Goal: Transaction & Acquisition: Purchase product/service

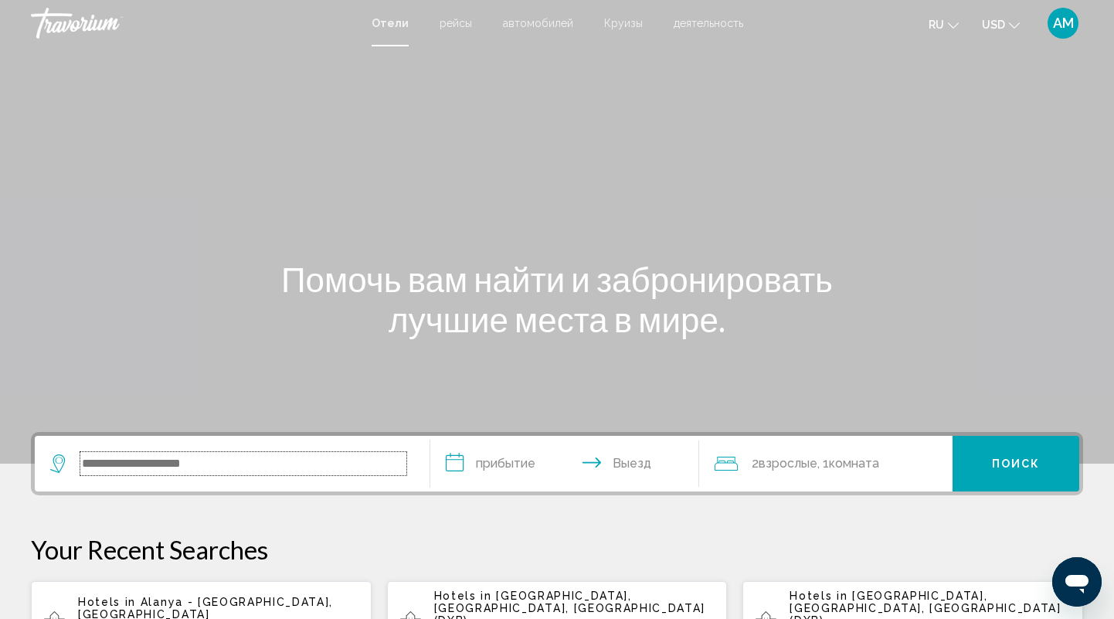
click at [143, 464] on input "Search widget" at bounding box center [243, 463] width 326 height 23
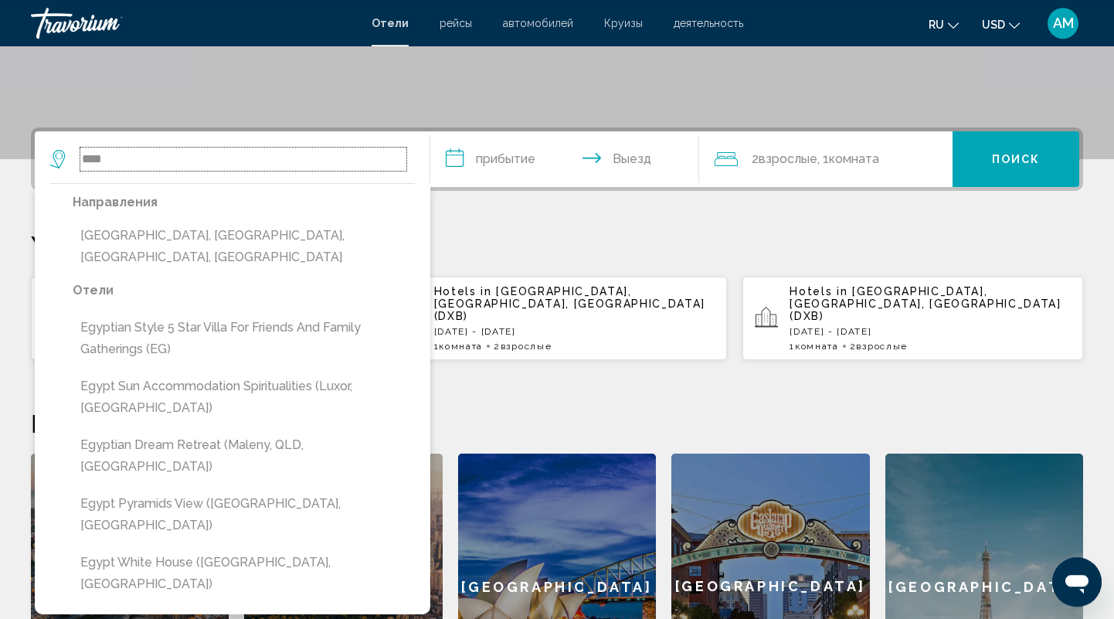
scroll to position [301, 0]
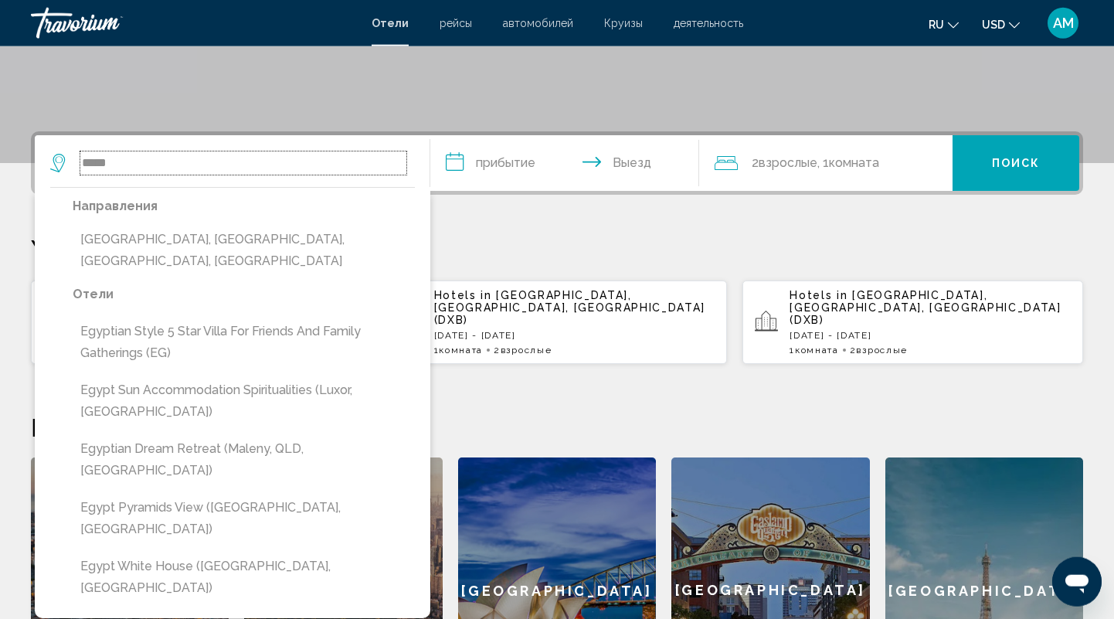
click at [233, 158] on input "*****" at bounding box center [243, 162] width 326 height 23
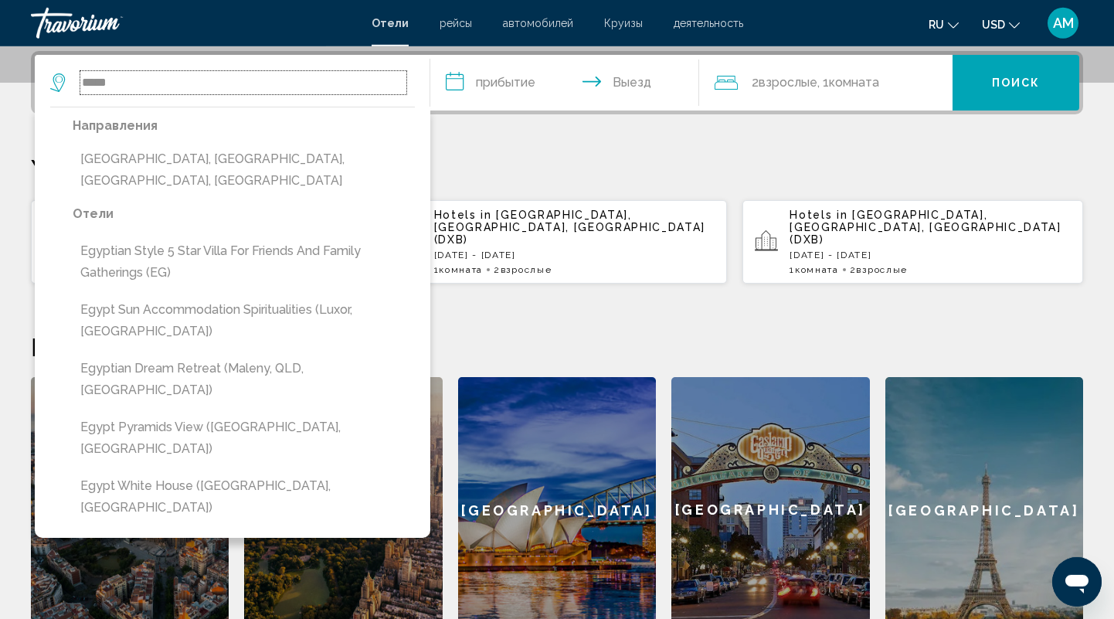
scroll to position [382, 0]
click at [178, 81] on input "*****" at bounding box center [243, 81] width 326 height 23
type input "*"
click at [808, 330] on h2 "Рекомендуемые направления" at bounding box center [557, 345] width 1053 height 31
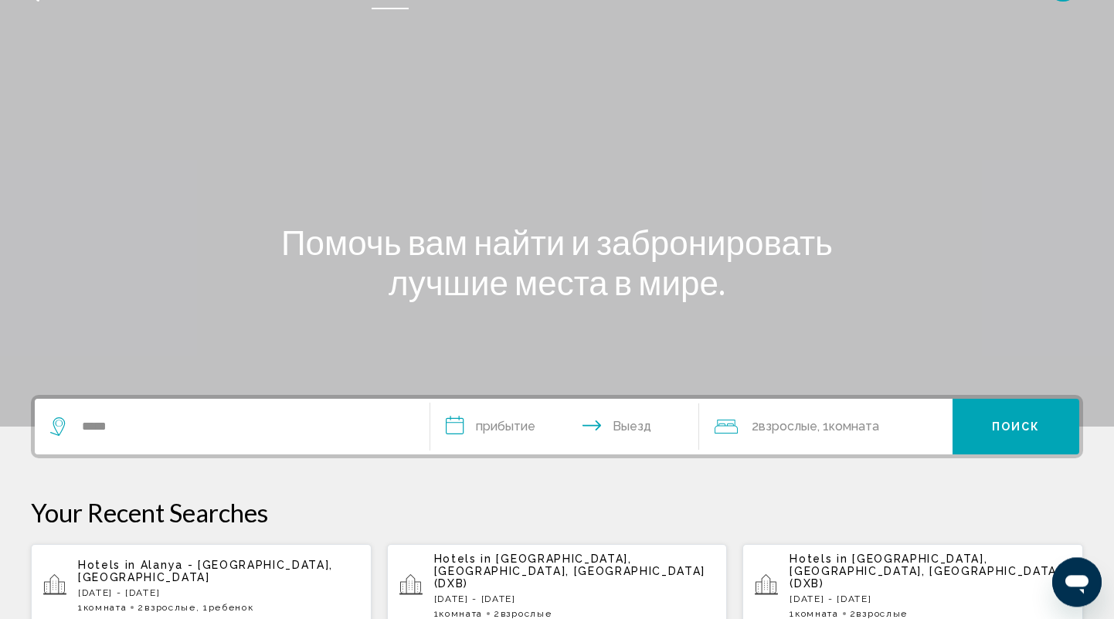
scroll to position [0, 0]
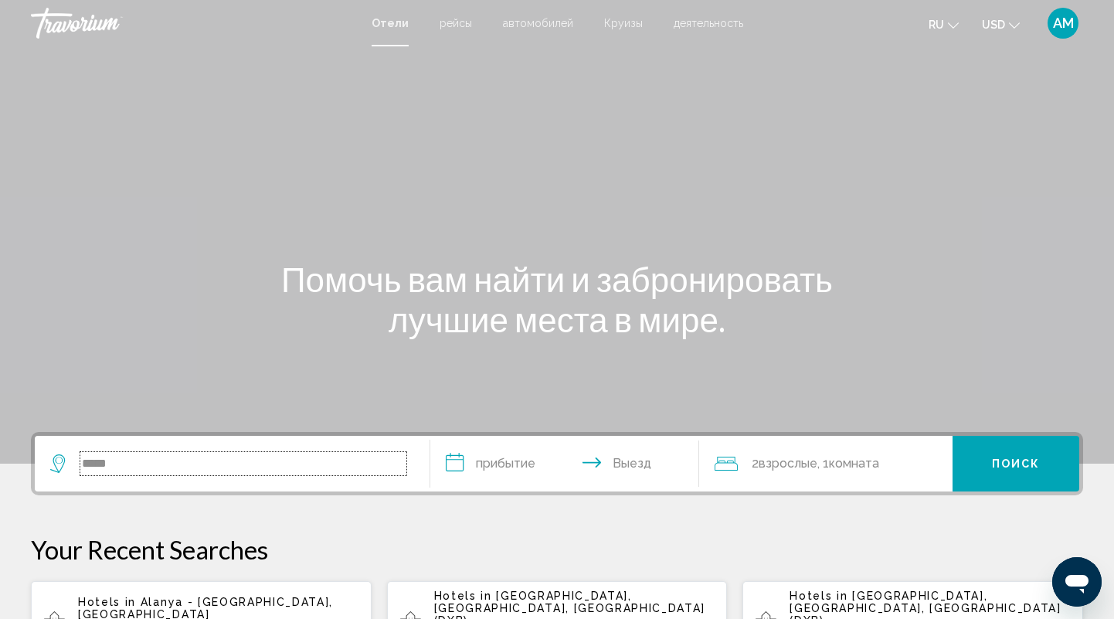
click at [187, 466] on input "*****" at bounding box center [243, 463] width 326 height 23
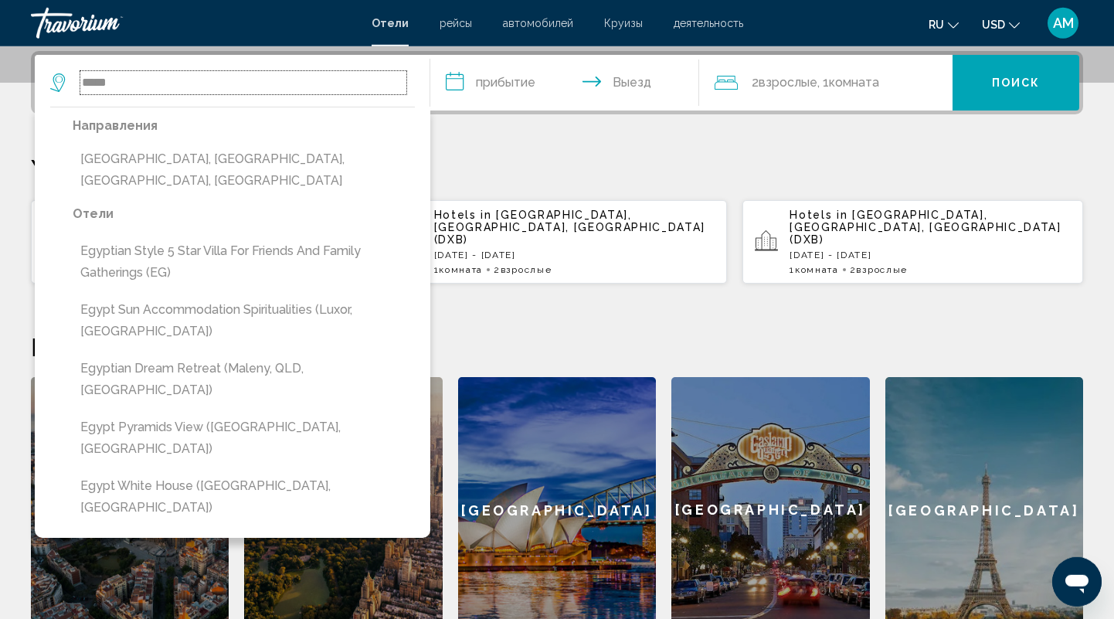
scroll to position [382, 0]
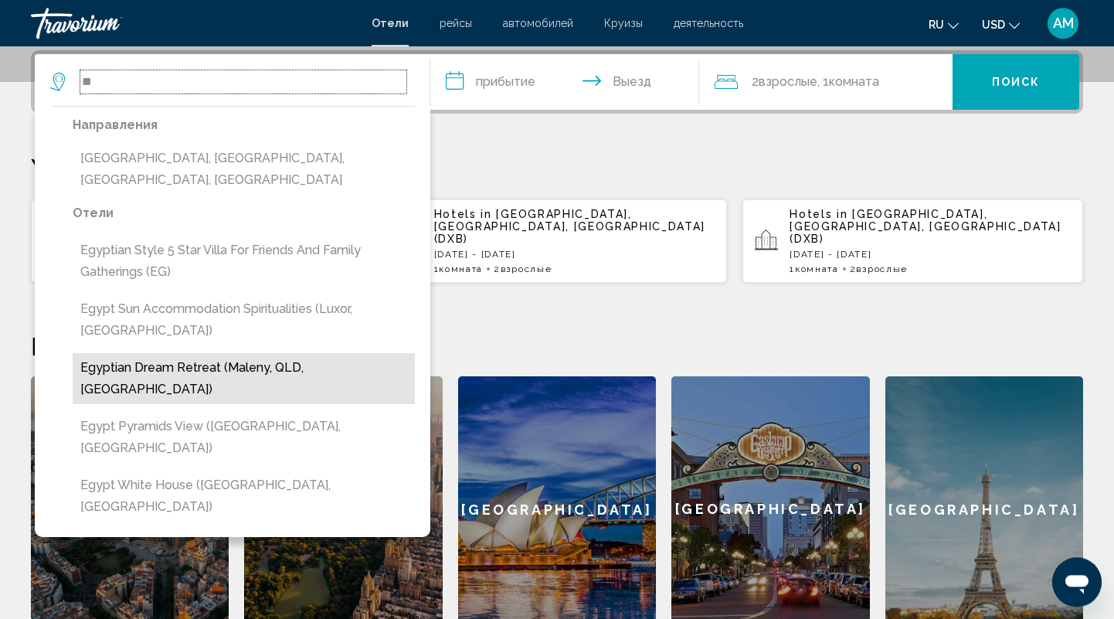
type input "*"
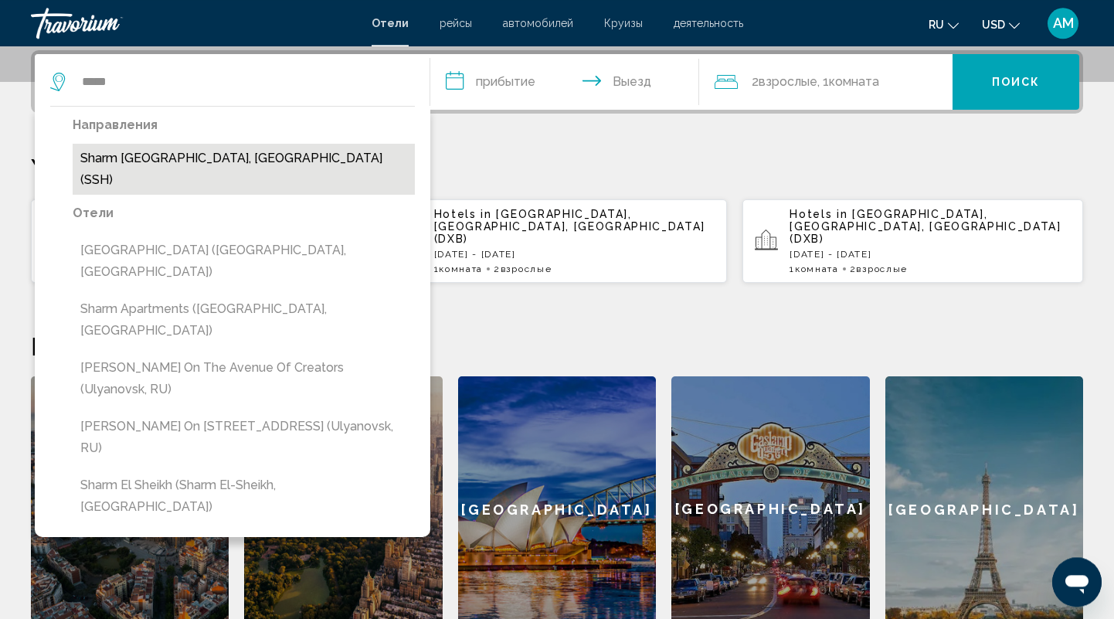
click at [180, 158] on button "Sharm [GEOGRAPHIC_DATA], [GEOGRAPHIC_DATA] (SSH)" at bounding box center [244, 169] width 342 height 51
type input "**********"
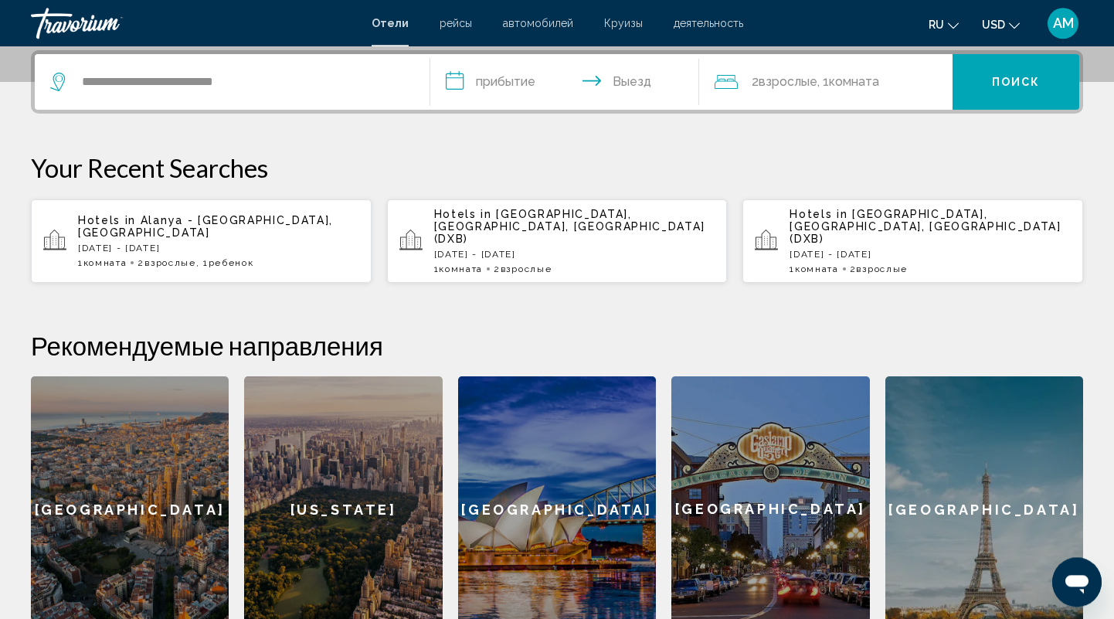
click at [526, 77] on input "**********" at bounding box center [567, 84] width 275 height 60
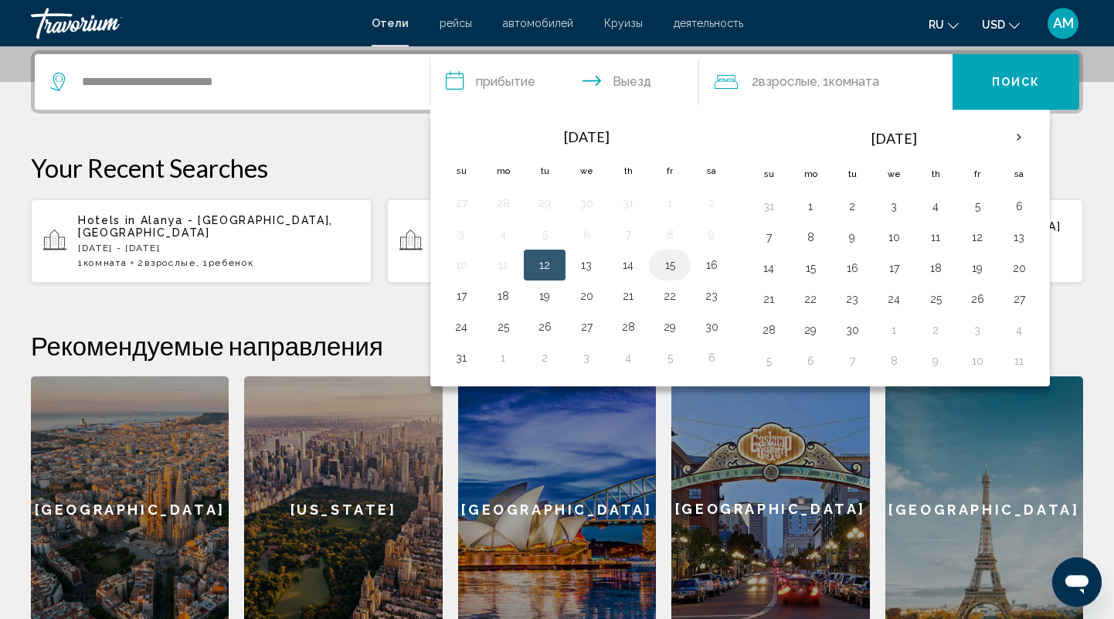
click at [661, 270] on button "15" at bounding box center [670, 265] width 25 height 22
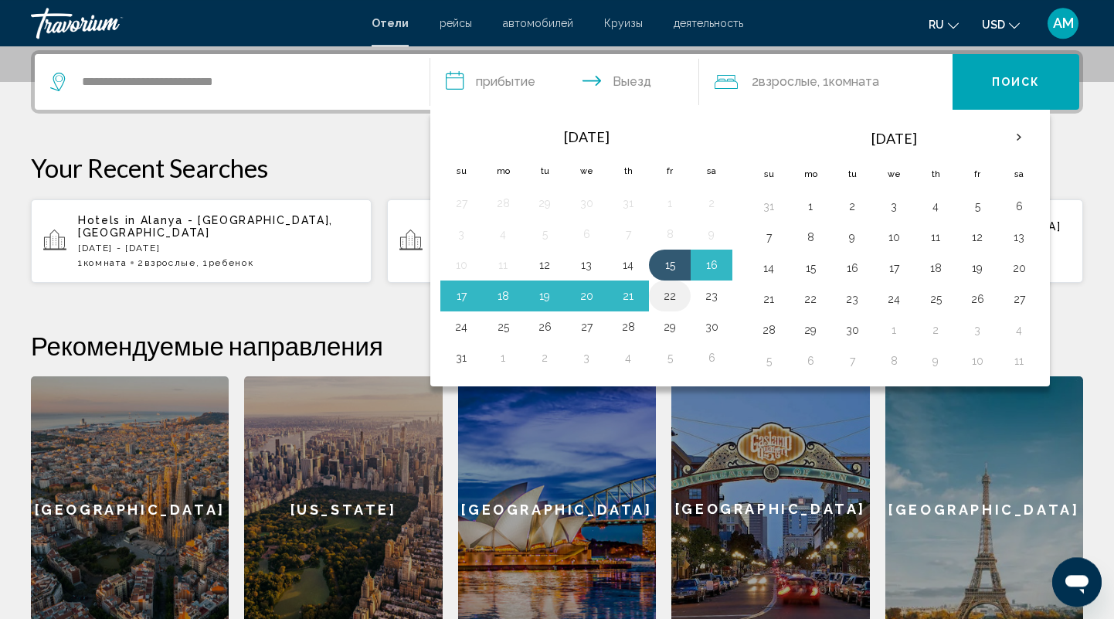
click at [669, 300] on button "22" at bounding box center [670, 296] width 25 height 22
type input "**********"
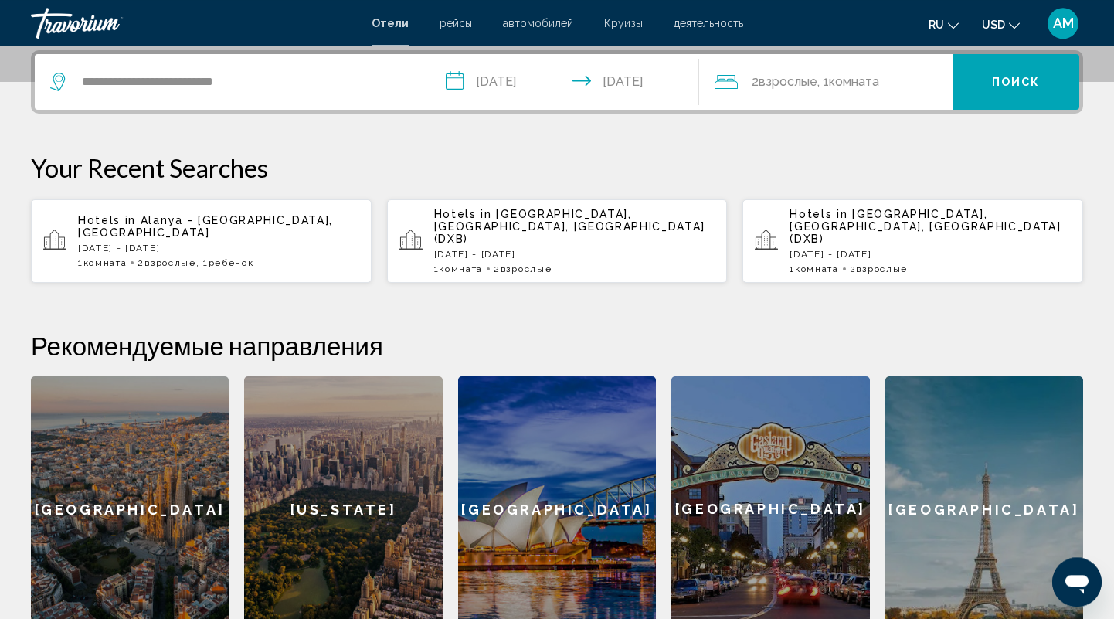
click at [815, 82] on span "Взрослые" at bounding box center [788, 81] width 59 height 15
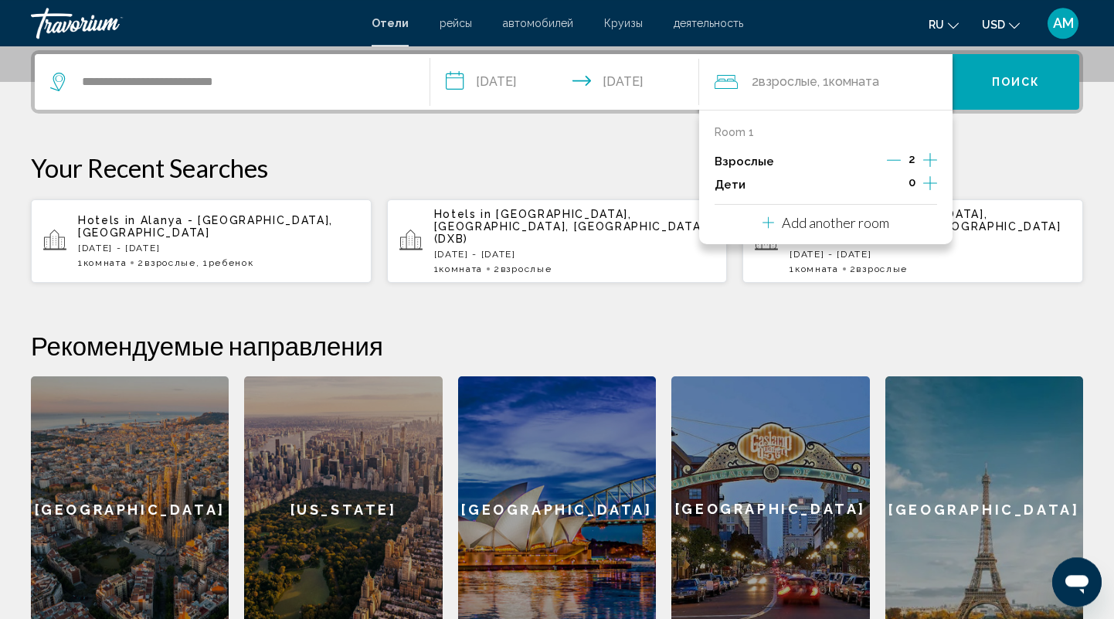
click at [931, 187] on icon "Increment children" at bounding box center [931, 183] width 14 height 19
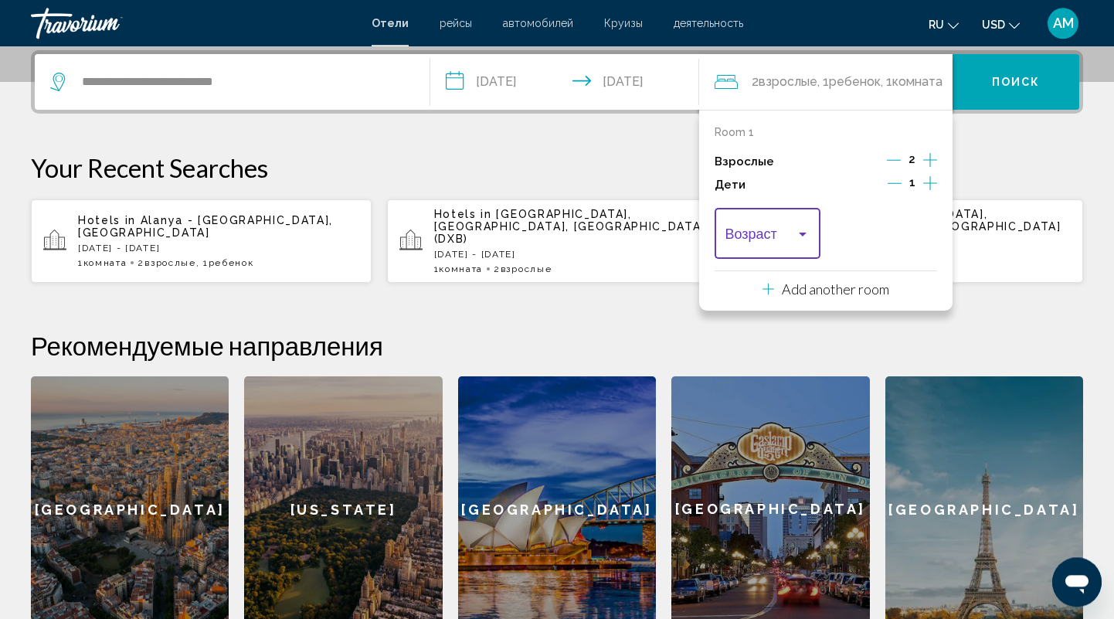
click at [800, 235] on div "Travelers: 2 adults, 1 child" at bounding box center [803, 235] width 8 height 4
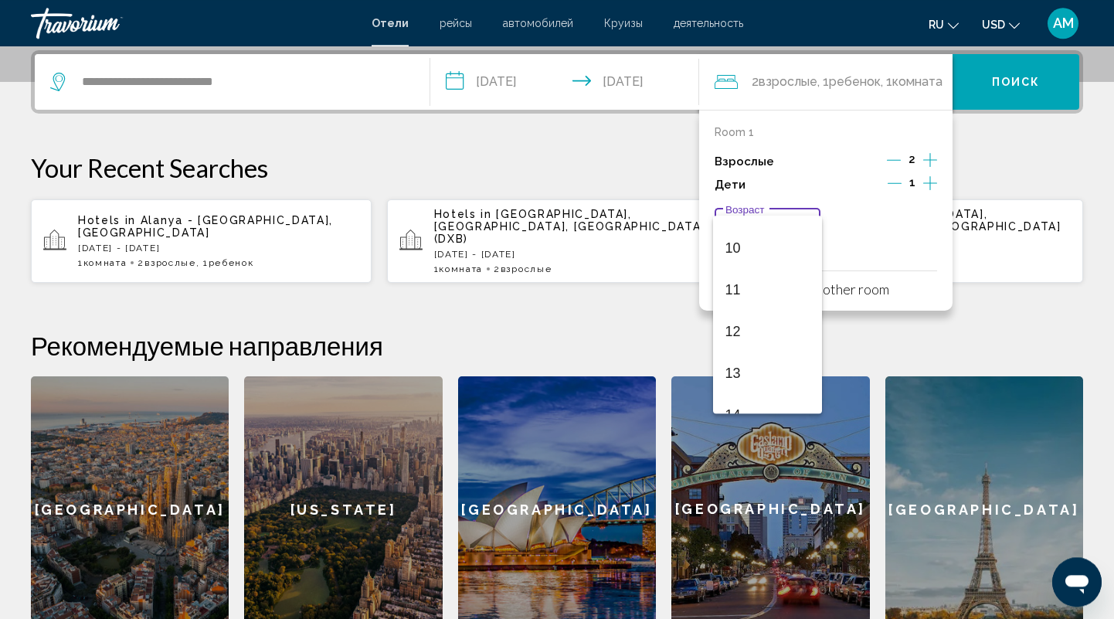
scroll to position [408, 0]
click at [749, 322] on span "12" at bounding box center [768, 329] width 85 height 42
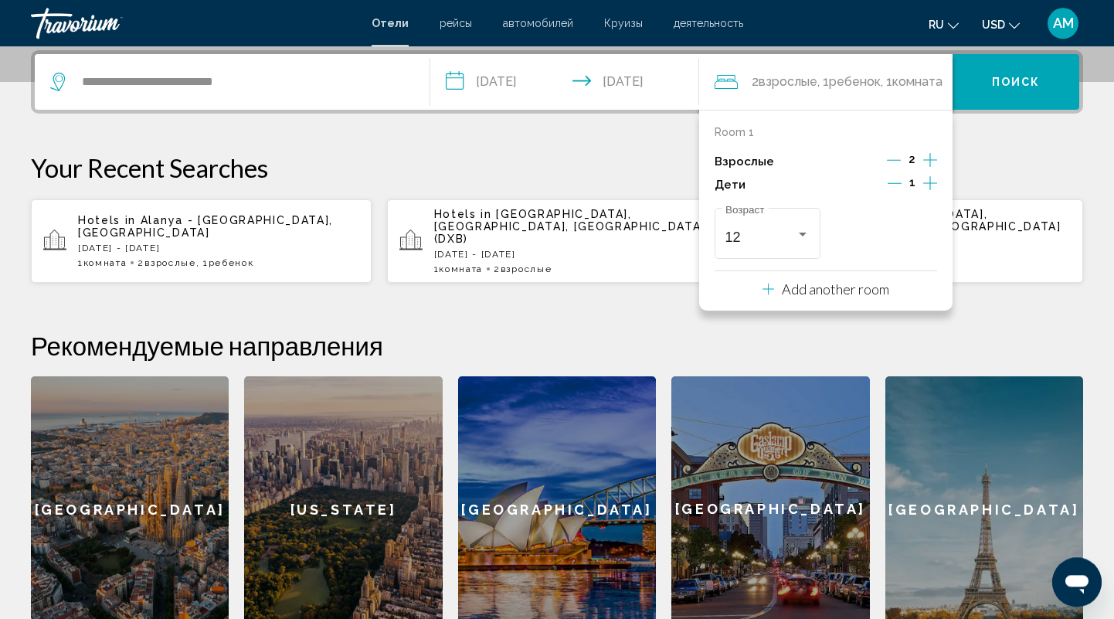
click at [624, 298] on div "**********" at bounding box center [557, 346] width 1114 height 593
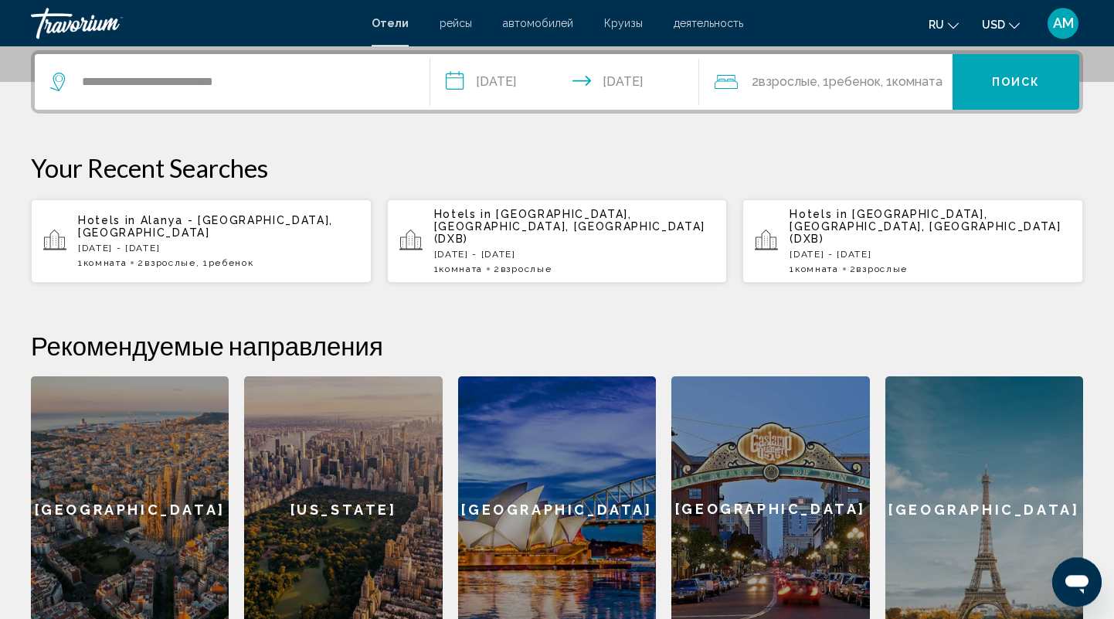
click at [970, 73] on button "Поиск" at bounding box center [1016, 82] width 127 height 56
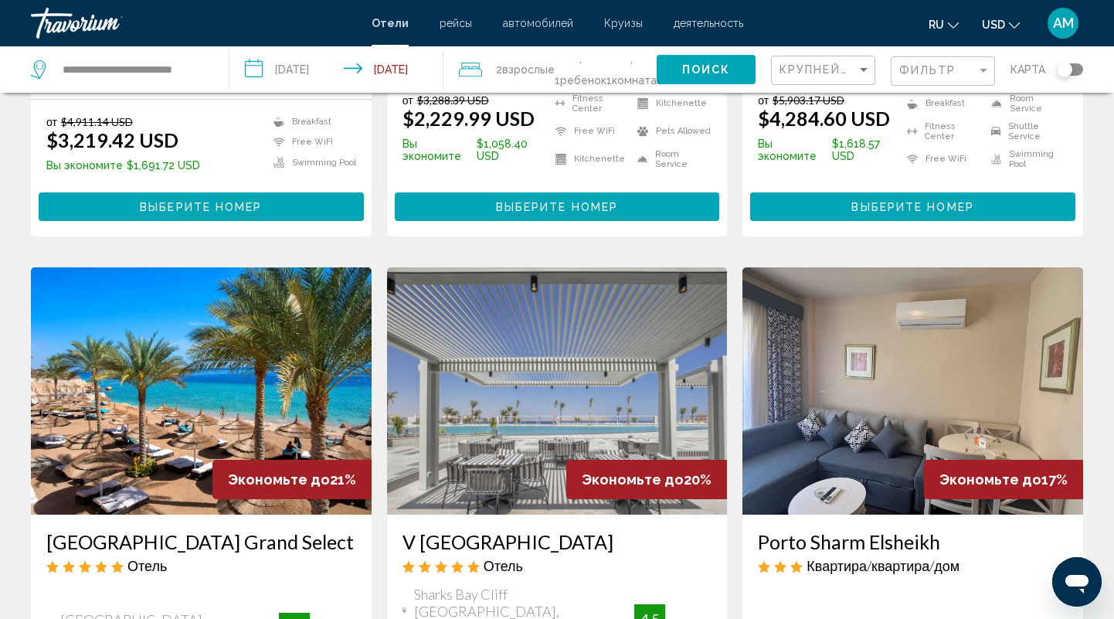
scroll to position [1688, 0]
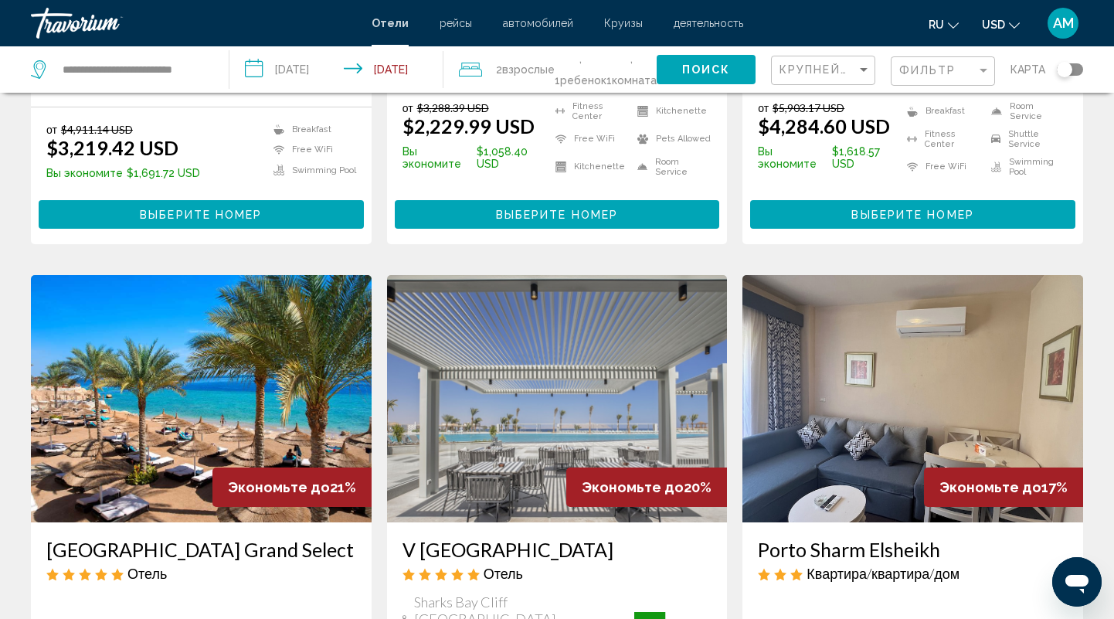
click at [845, 376] on img "Main content" at bounding box center [913, 398] width 341 height 247
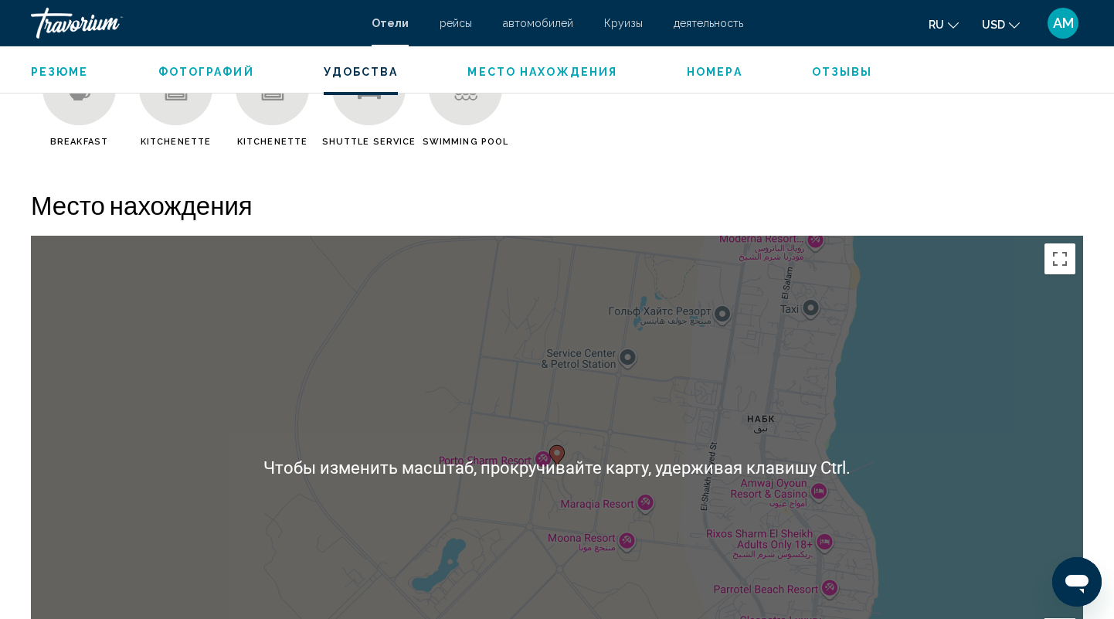
scroll to position [1165, 0]
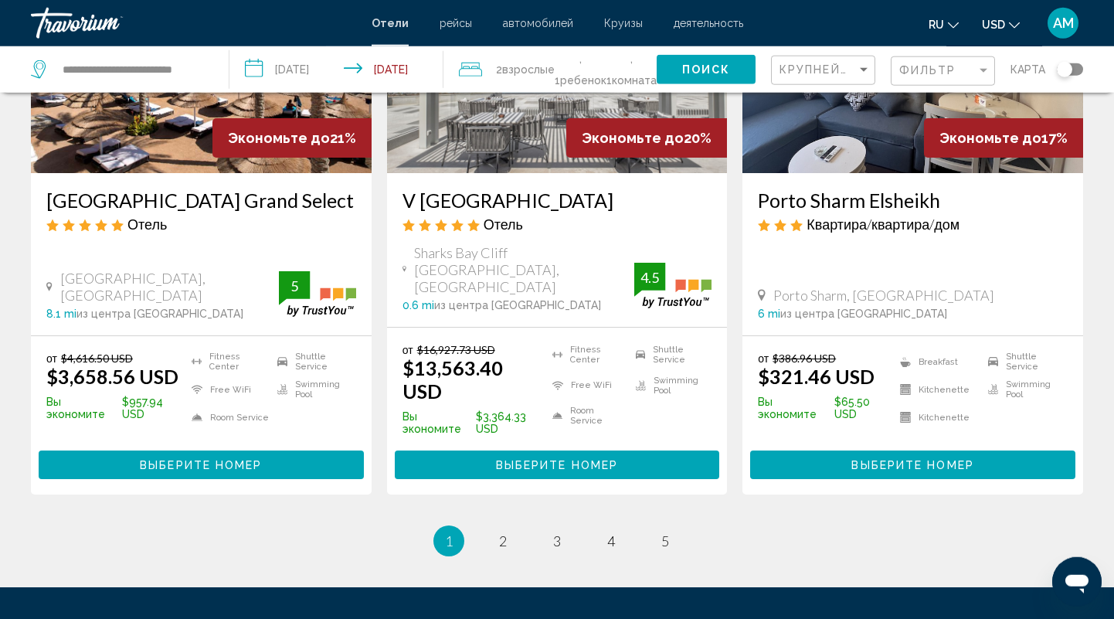
scroll to position [2090, 0]
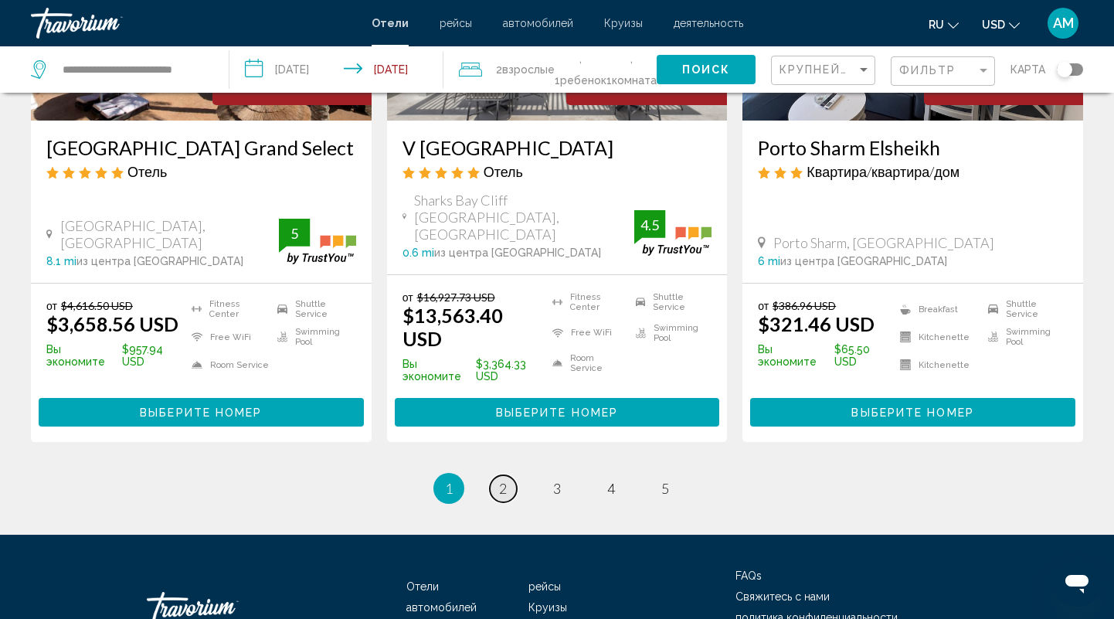
click at [498, 475] on link "page 2" at bounding box center [503, 488] width 27 height 27
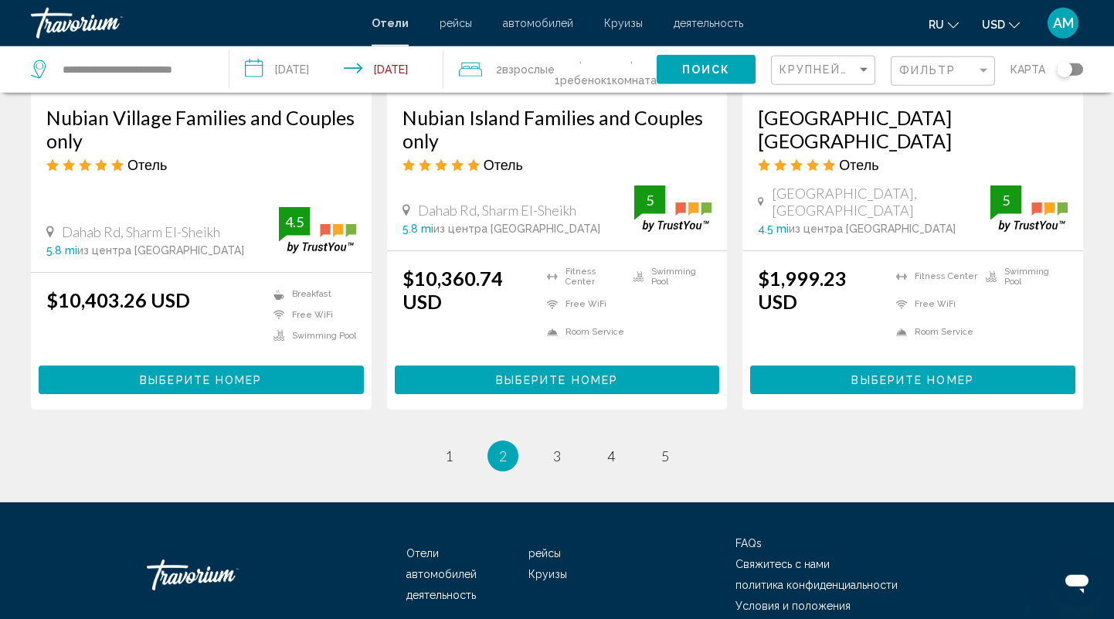
scroll to position [2143, 0]
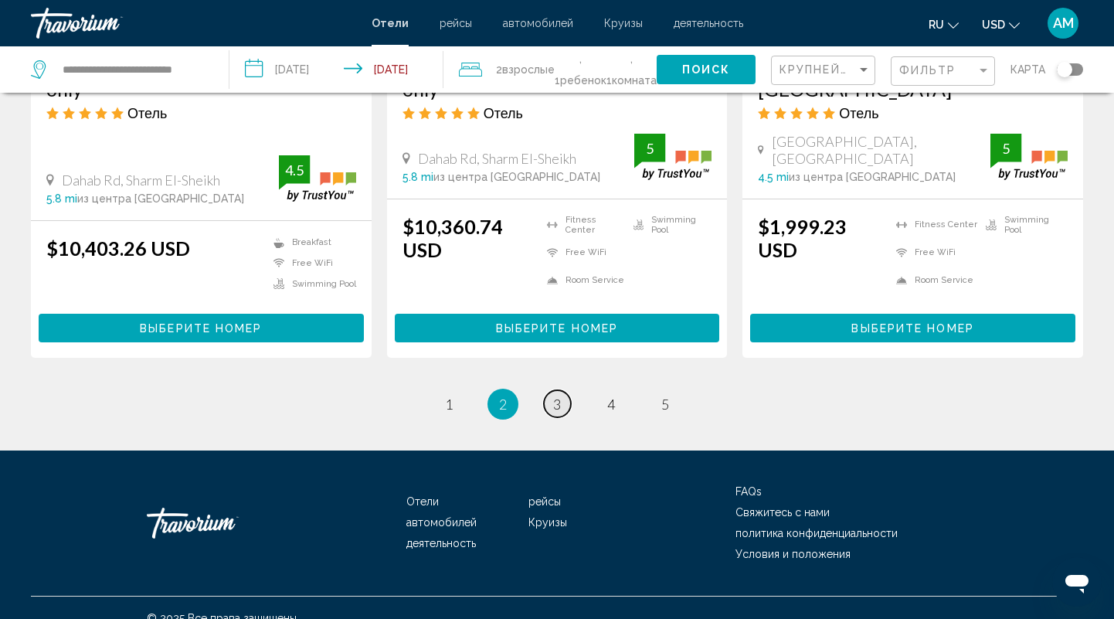
click at [555, 396] on span "3" at bounding box center [557, 404] width 8 height 17
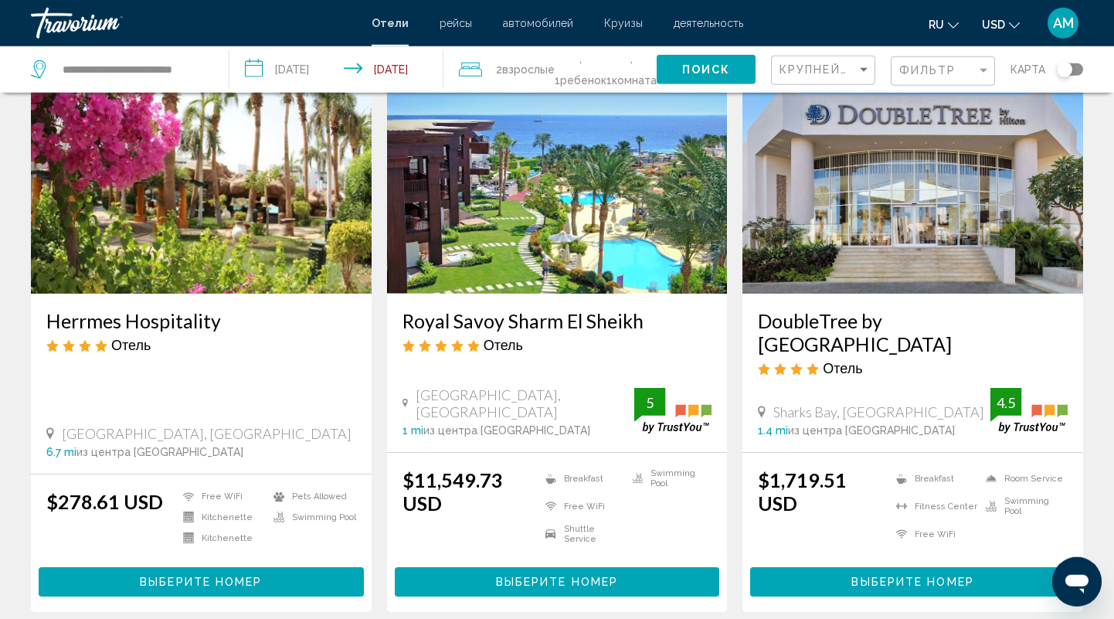
scroll to position [241, 0]
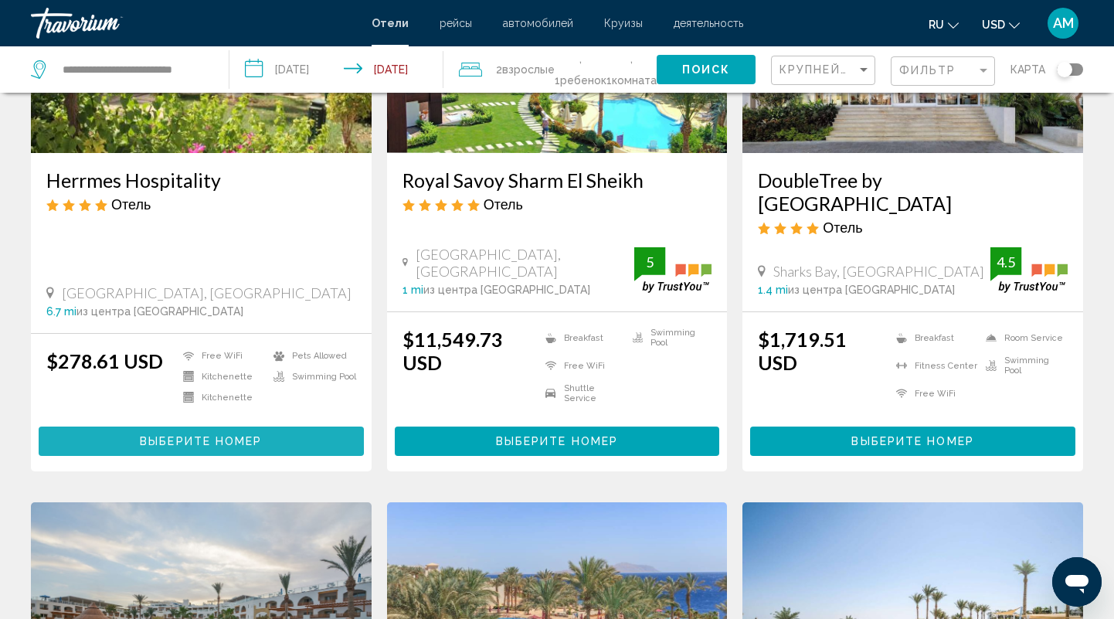
click at [78, 427] on button "Выберите номер" at bounding box center [201, 441] width 325 height 29
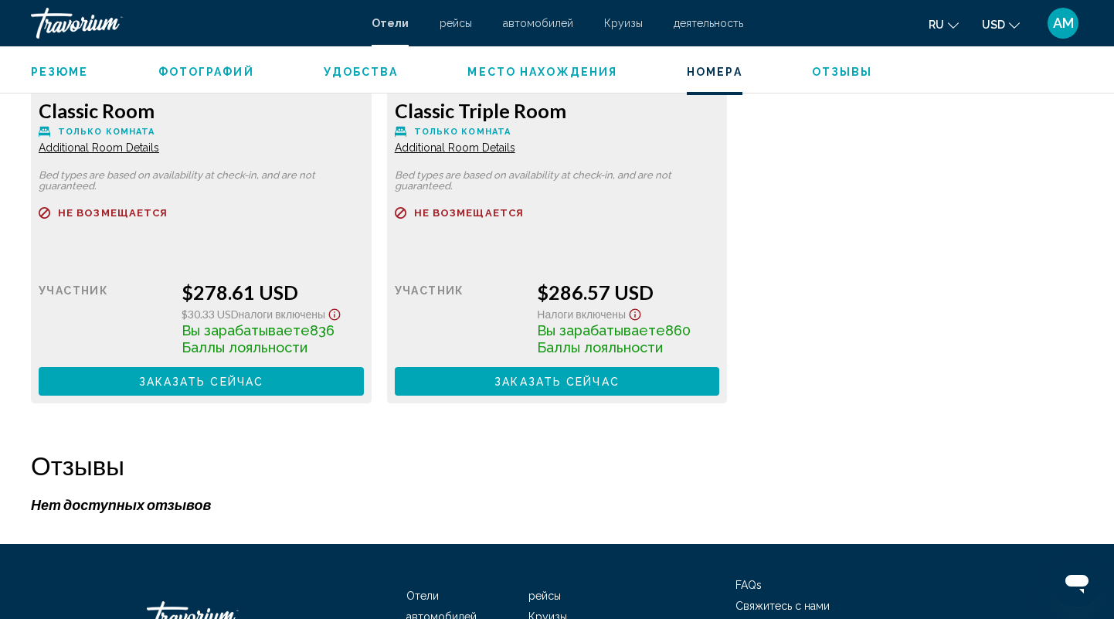
scroll to position [1969, 0]
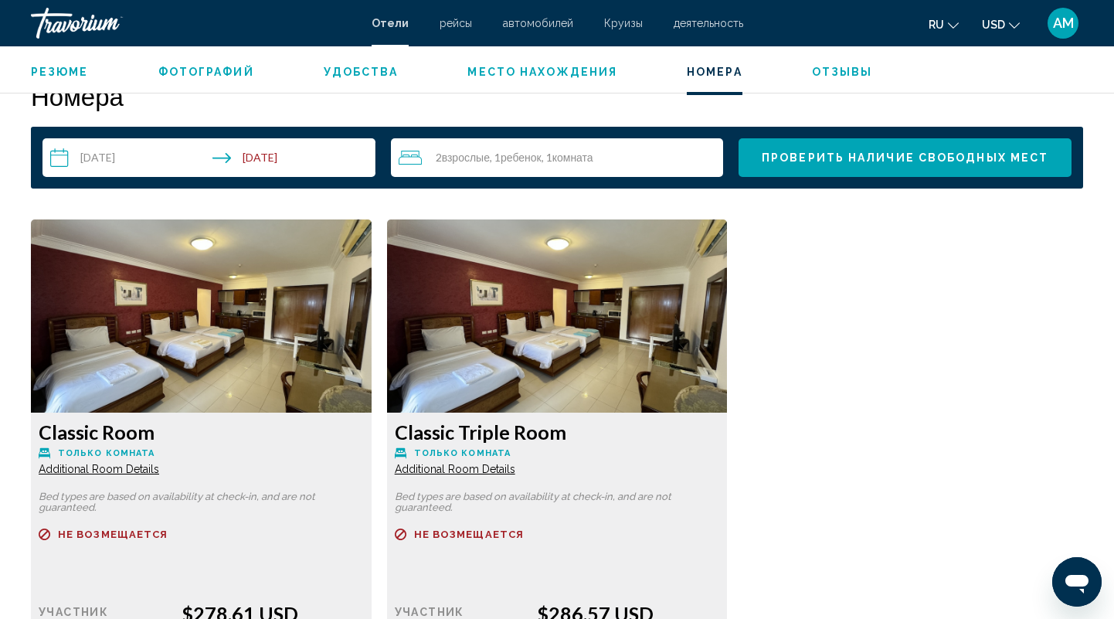
click at [372, 347] on img "Main content" at bounding box center [201, 315] width 341 height 193
click at [812, 471] on div "Classic Room Только комната Additional Room Details Bed types are based on avai…" at bounding box center [557, 479] width 1068 height 521
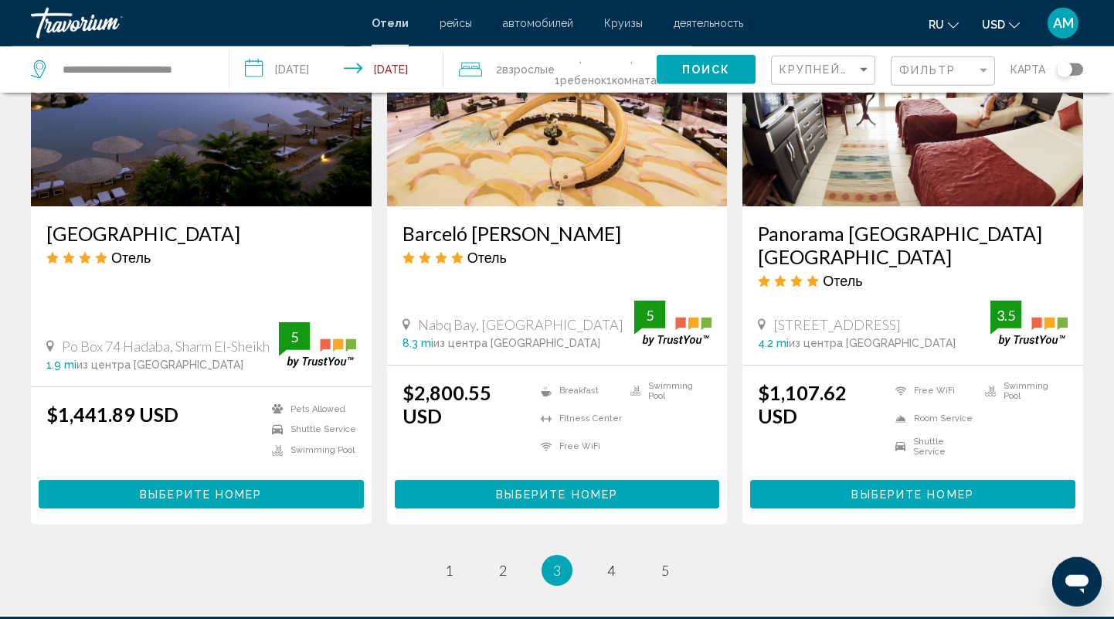
scroll to position [2009, 0]
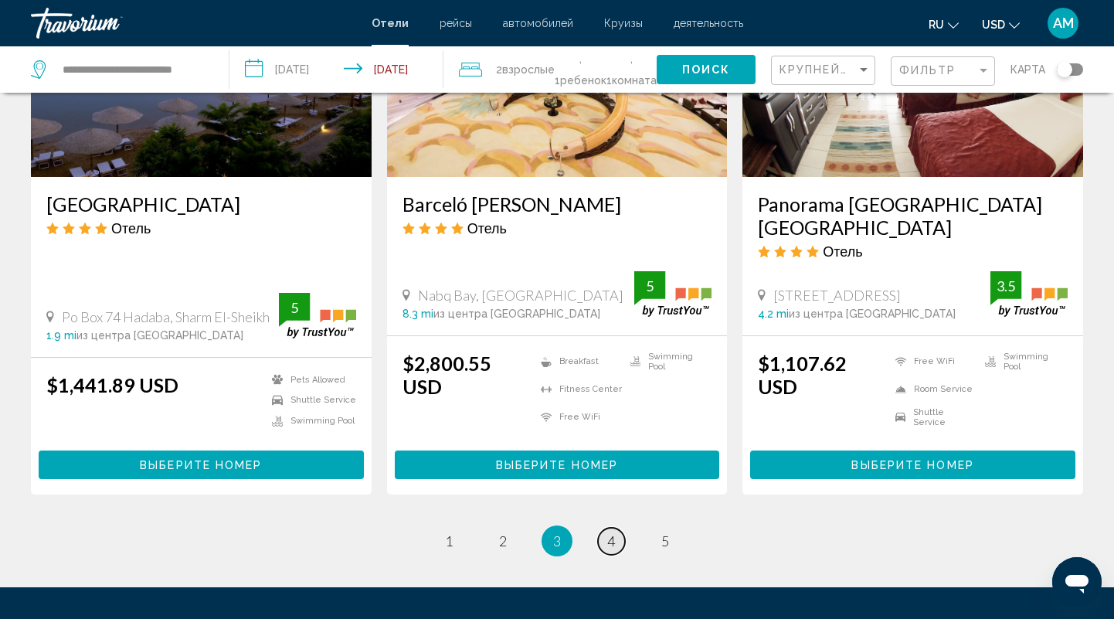
click at [608, 532] on span "4" at bounding box center [611, 540] width 8 height 17
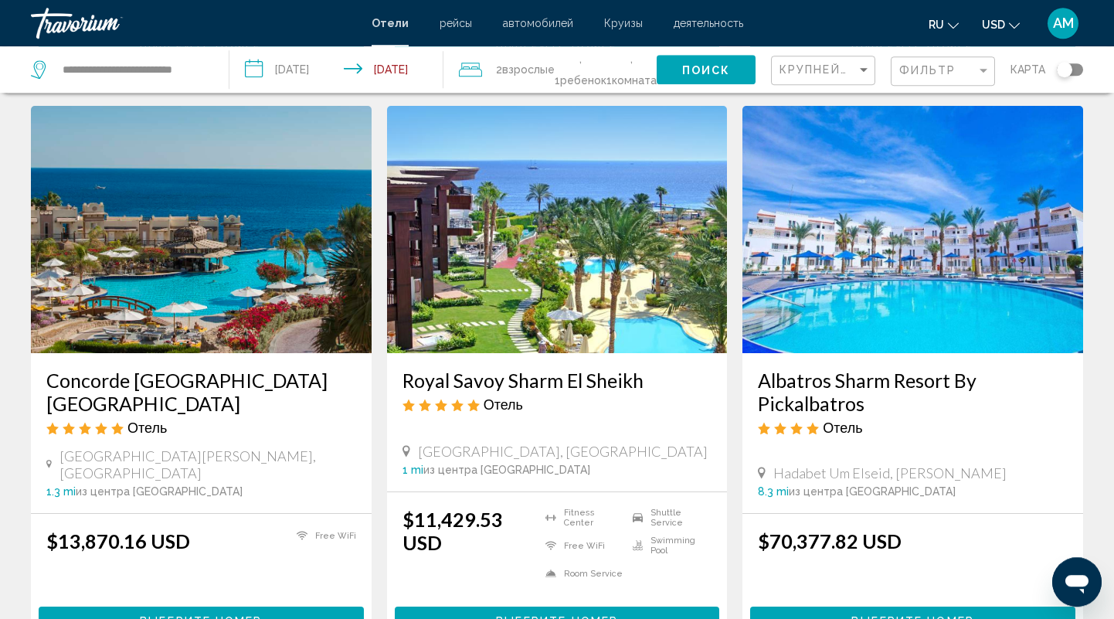
scroll to position [2009, 0]
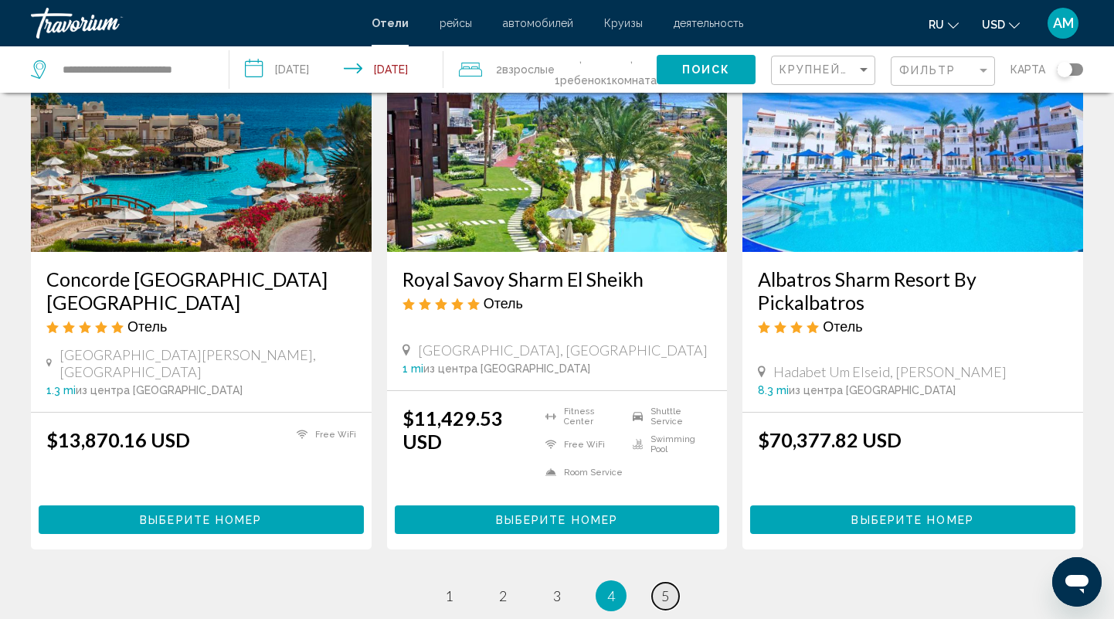
click at [664, 587] on span "5" at bounding box center [666, 595] width 8 height 17
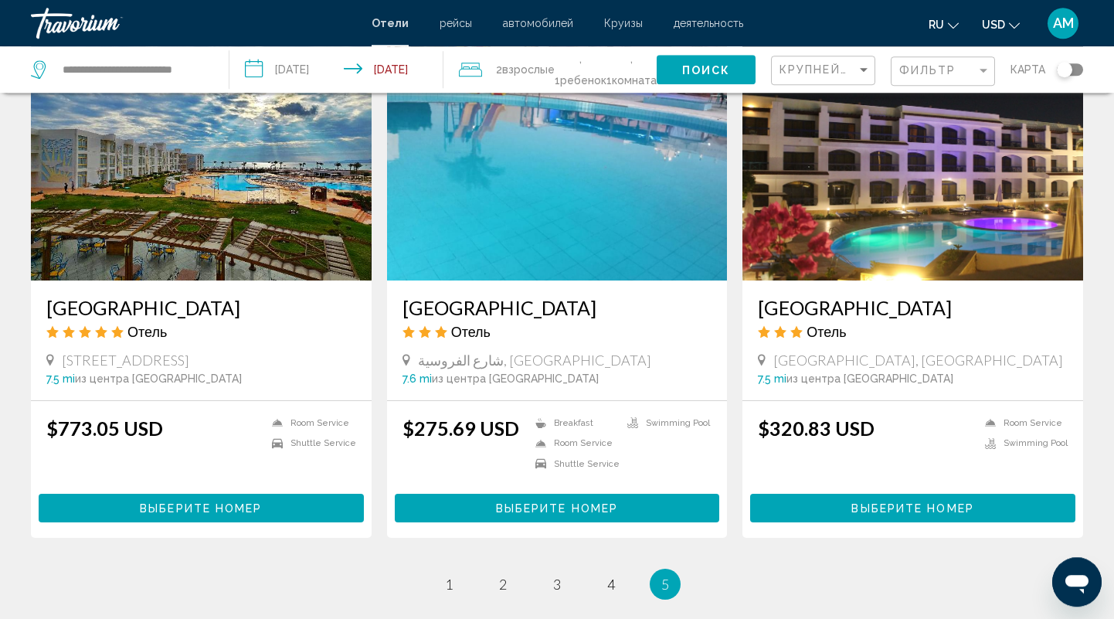
scroll to position [1138, 0]
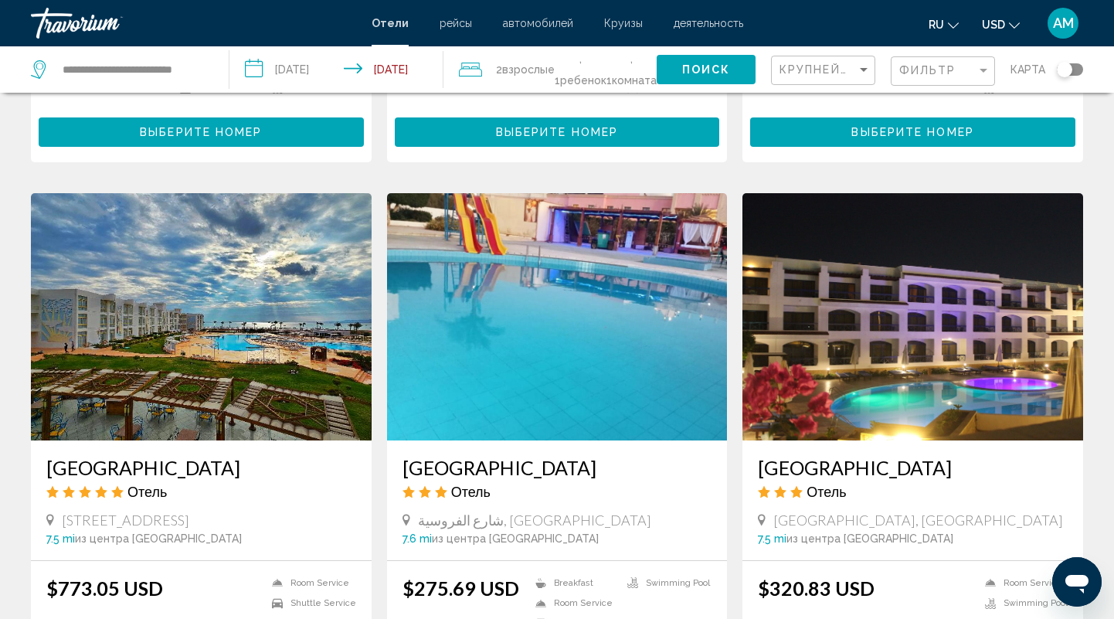
click at [143, 312] on img "Main content" at bounding box center [201, 316] width 341 height 247
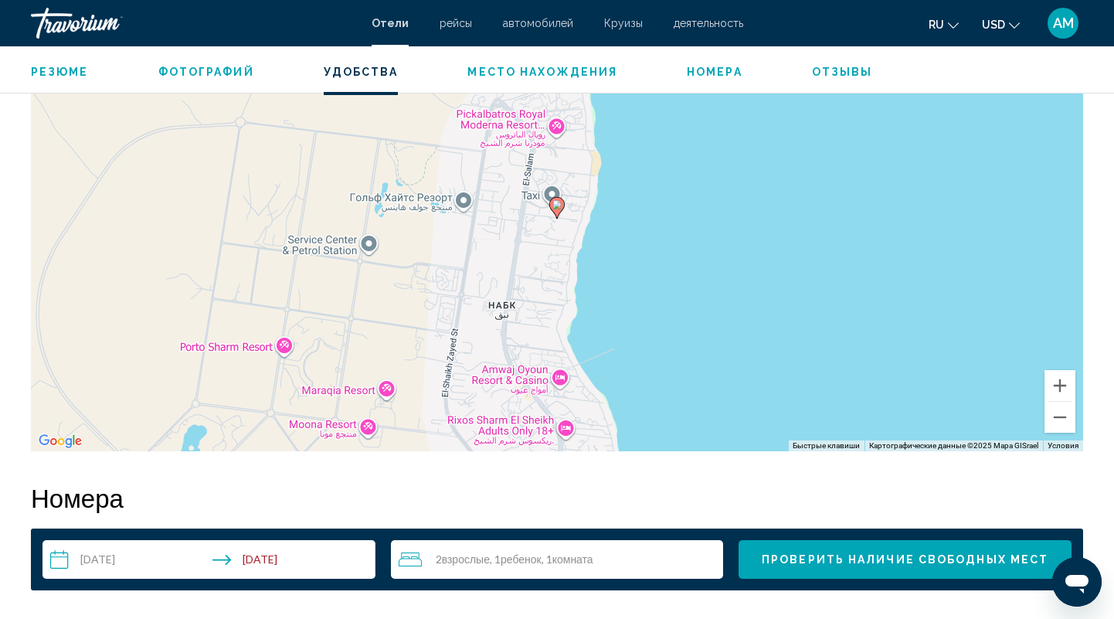
scroll to position [1085, 0]
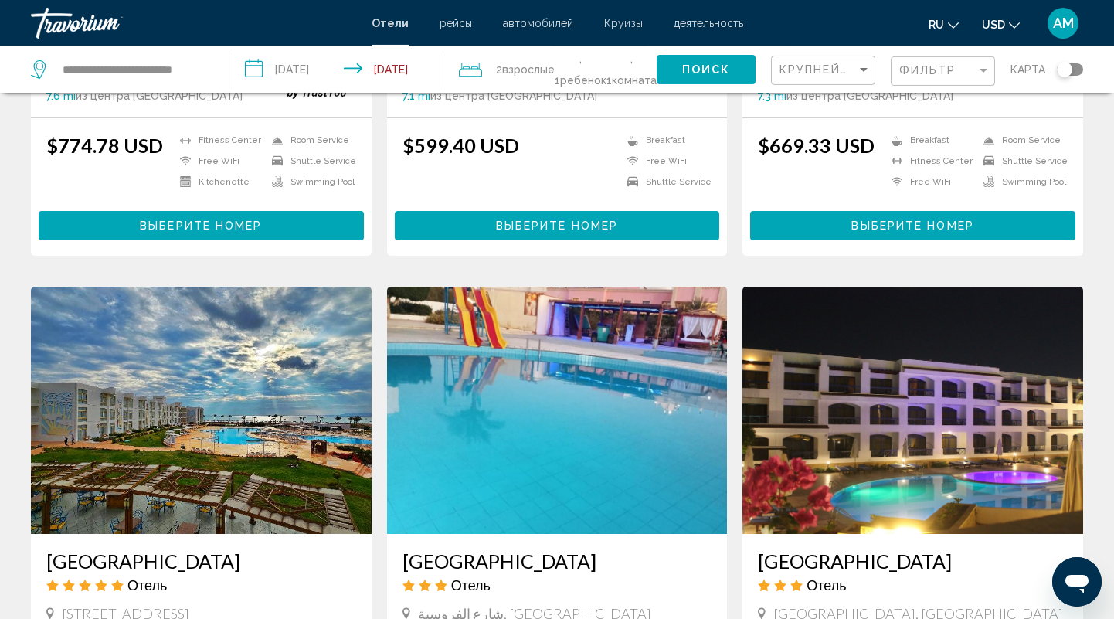
scroll to position [1206, 0]
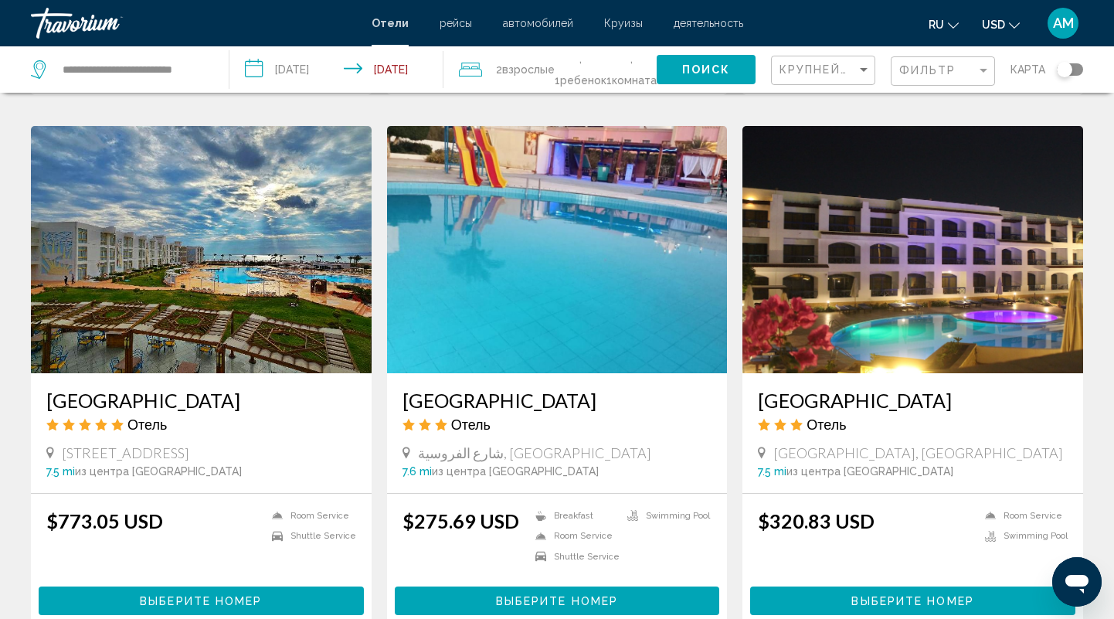
click at [177, 277] on img "Main content" at bounding box center [201, 249] width 341 height 247
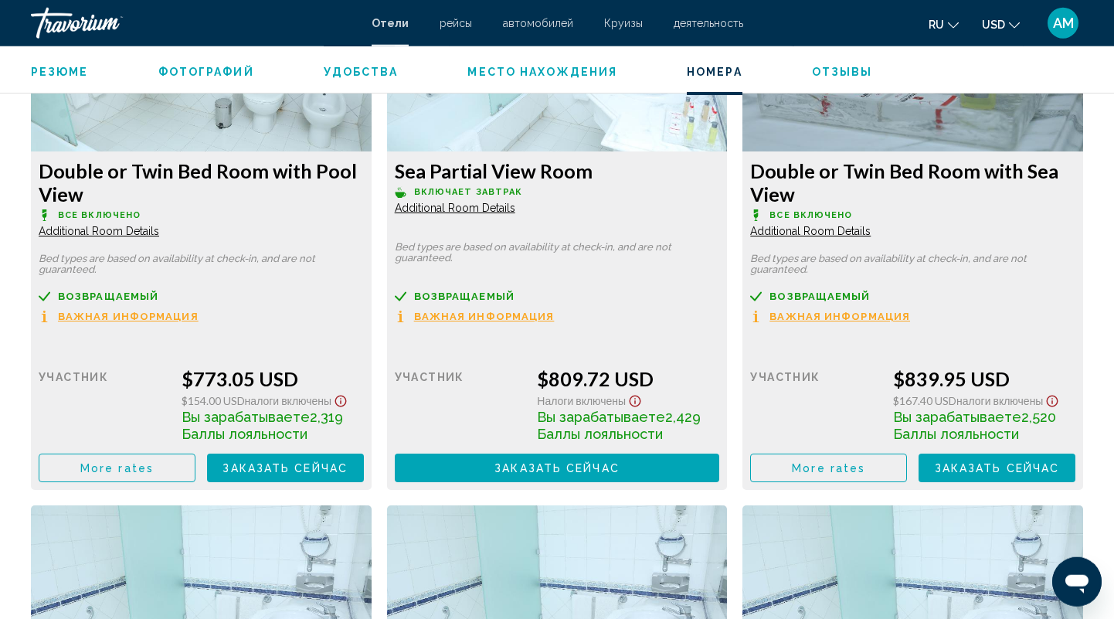
scroll to position [2130, 0]
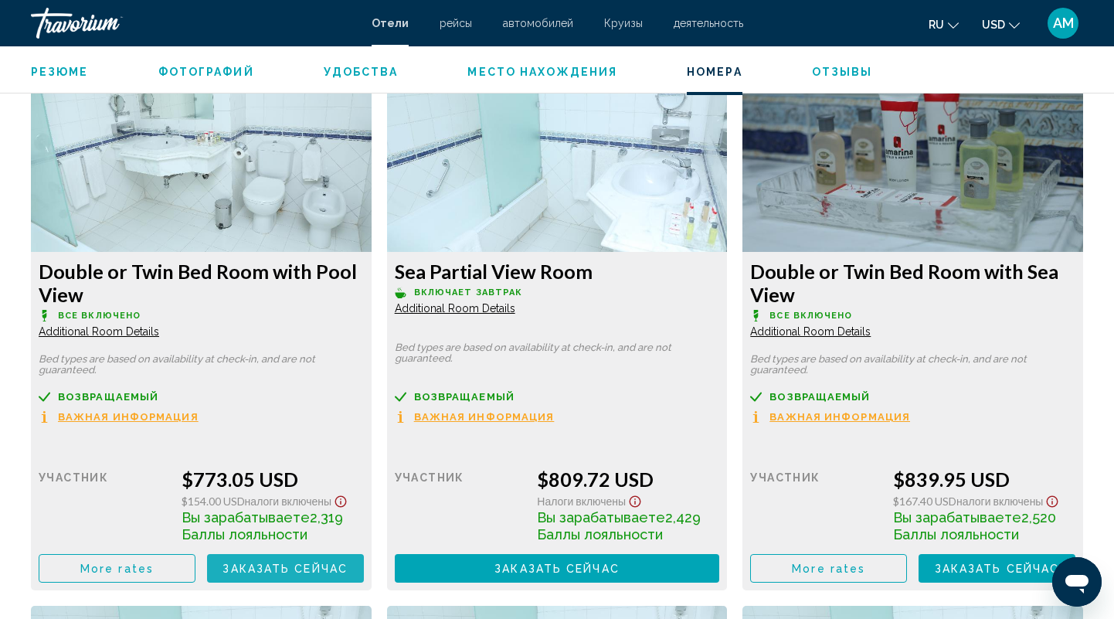
click at [274, 566] on span "Заказать сейчас" at bounding box center [285, 569] width 125 height 12
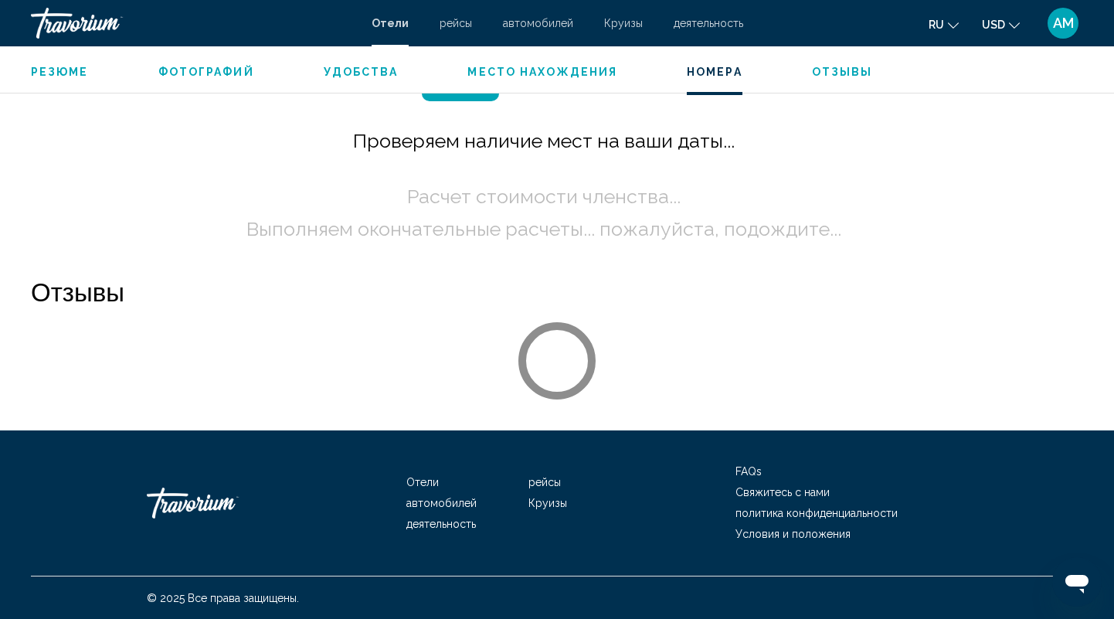
scroll to position [2166, 0]
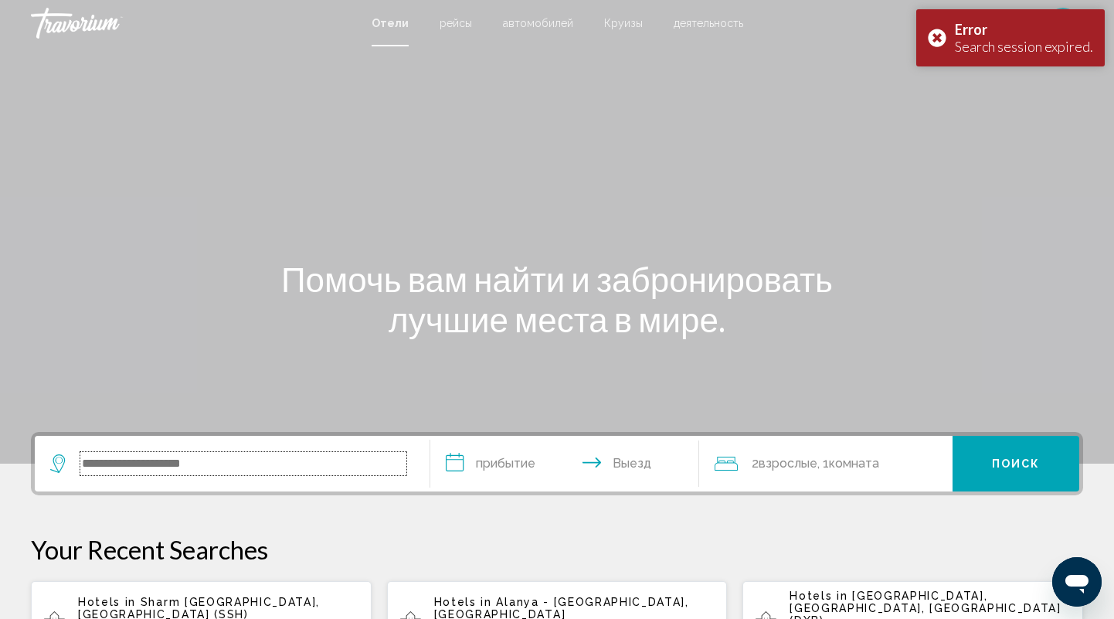
click at [223, 469] on input "Search widget" at bounding box center [243, 463] width 326 height 23
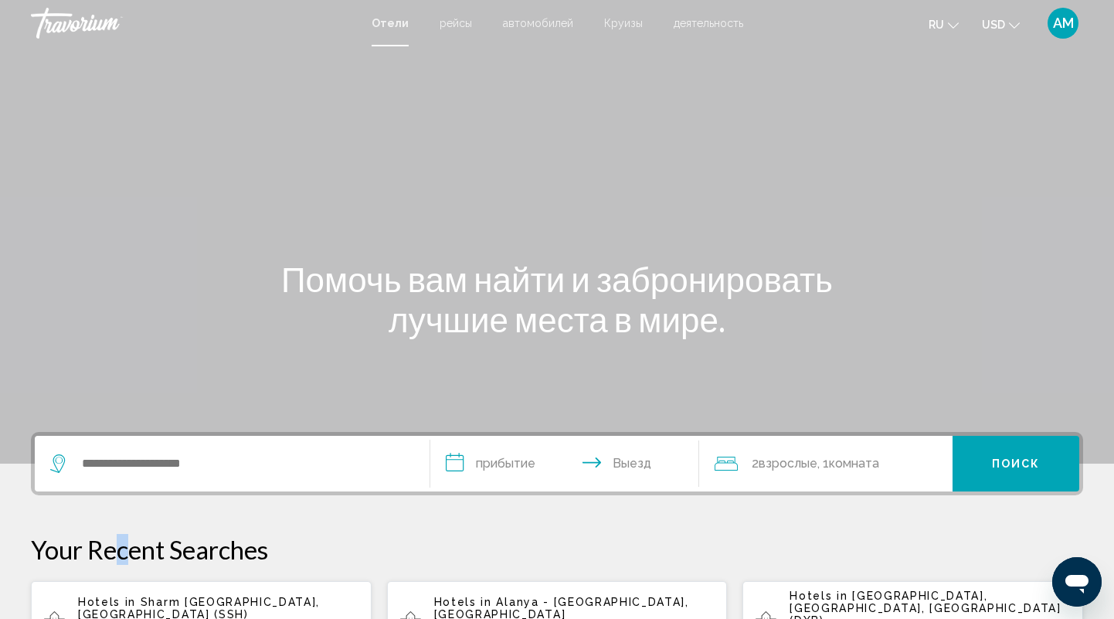
click at [124, 559] on p "Your Recent Searches" at bounding box center [557, 549] width 1053 height 31
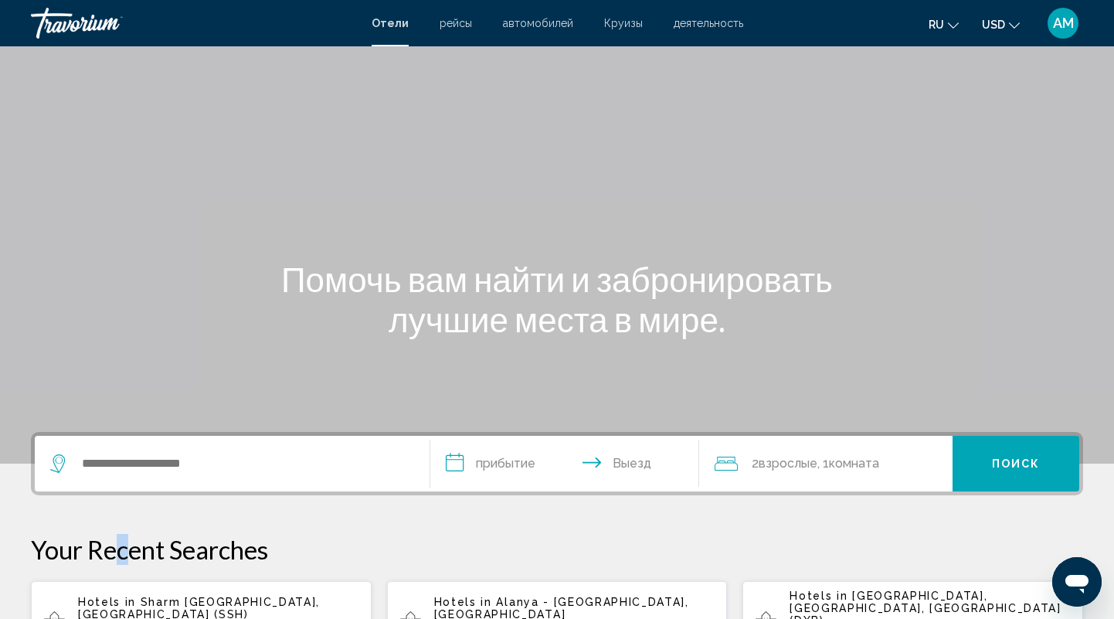
scroll to position [161, 0]
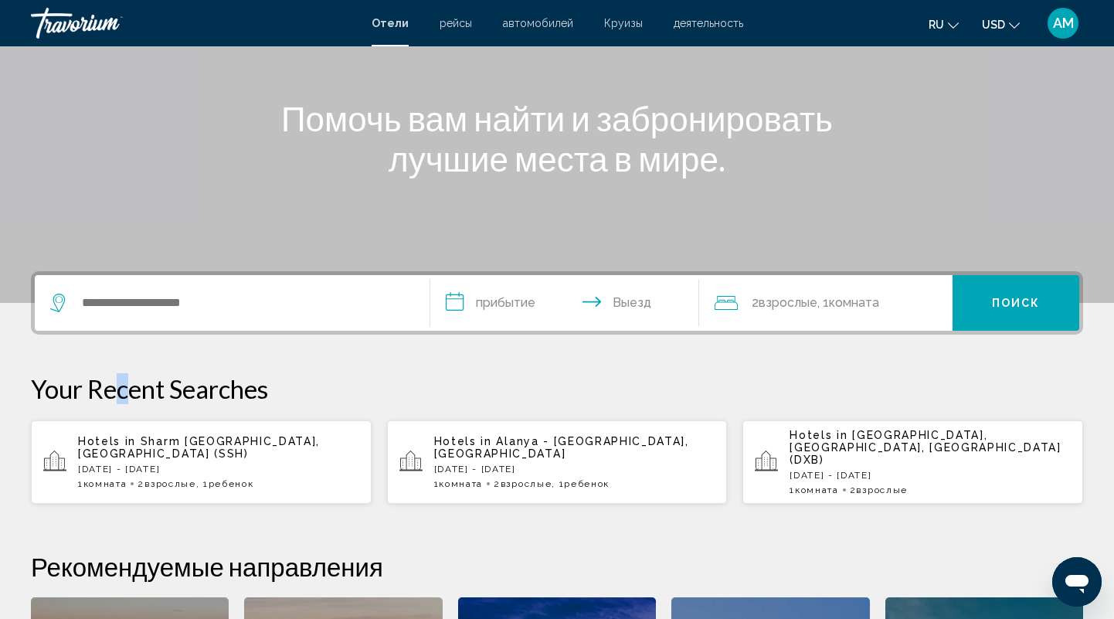
click at [145, 464] on p "[DATE] - [DATE]" at bounding box center [218, 469] width 281 height 11
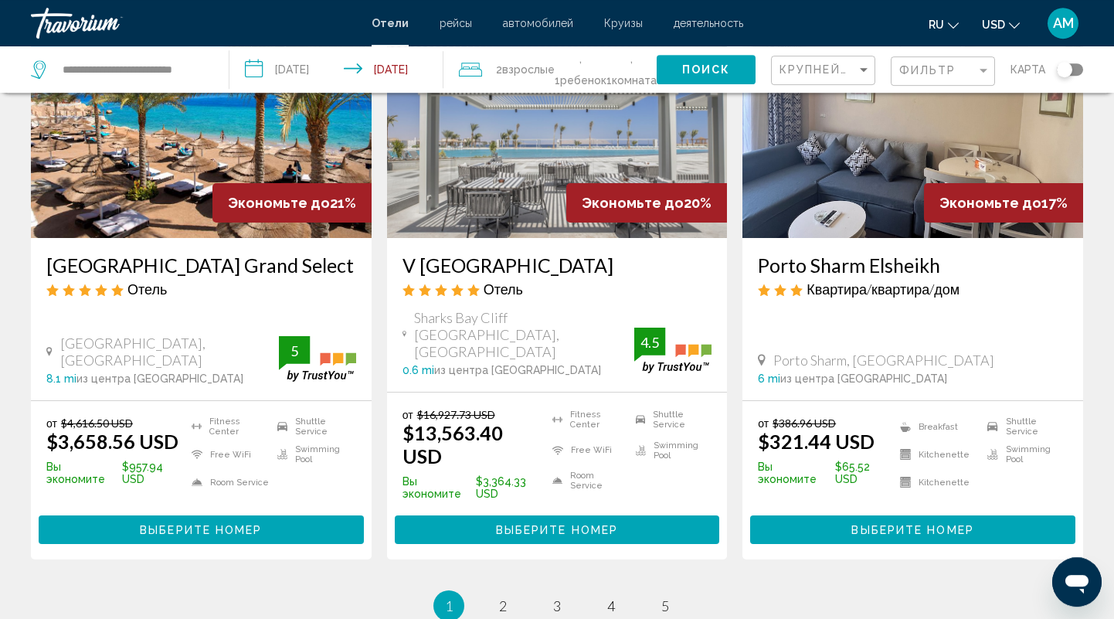
scroll to position [2009, 0]
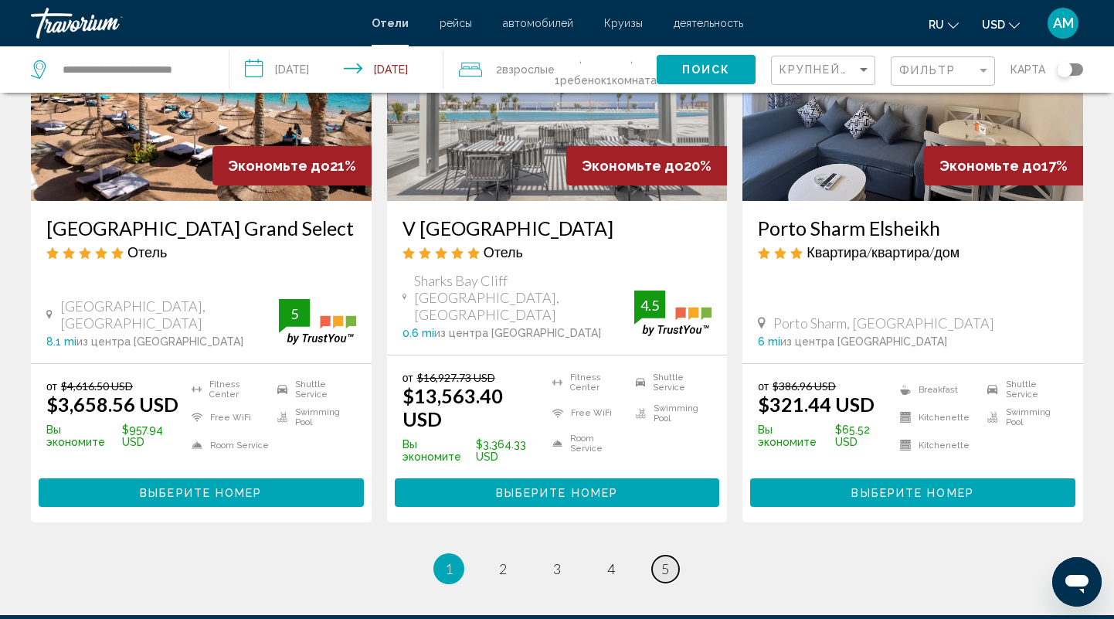
click at [659, 556] on link "page 5" at bounding box center [665, 569] width 27 height 27
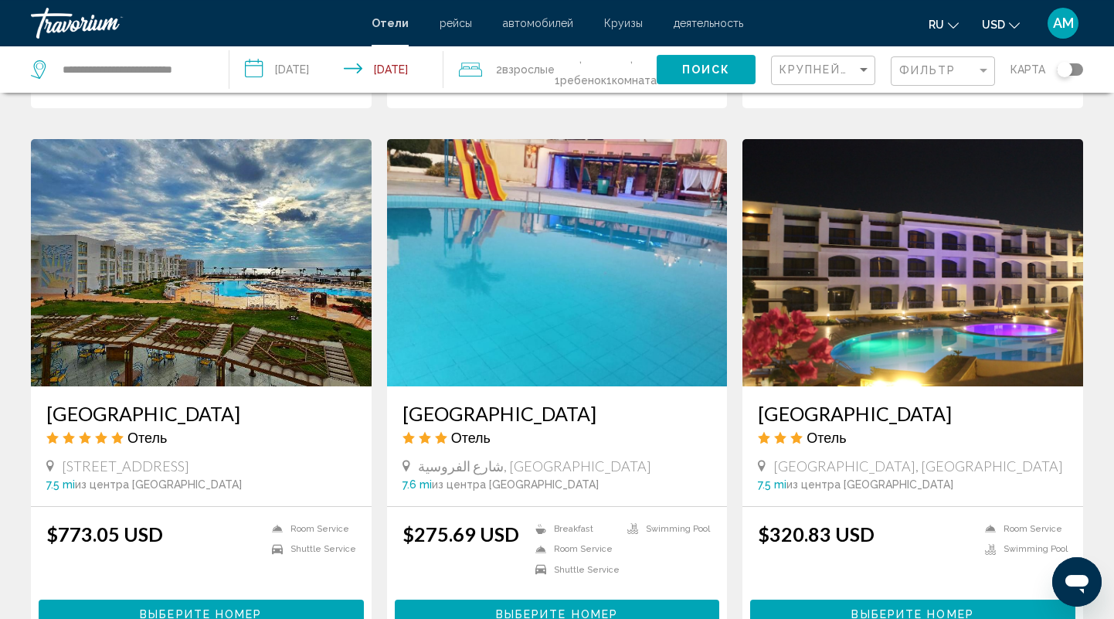
scroll to position [1219, 0]
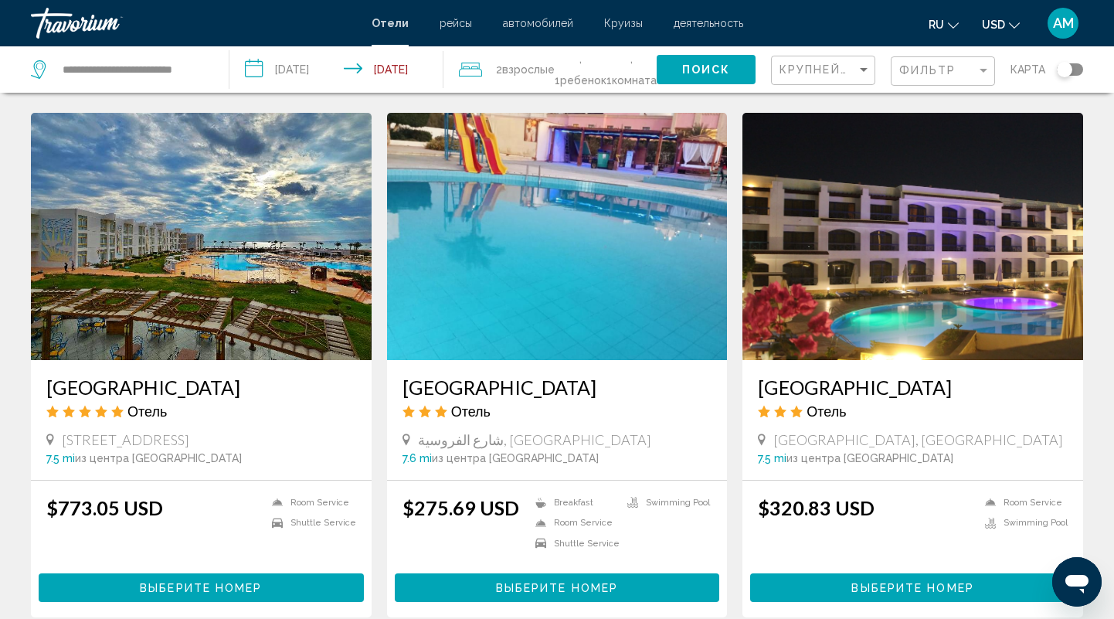
click at [100, 376] on h3 "[GEOGRAPHIC_DATA]" at bounding box center [201, 387] width 310 height 23
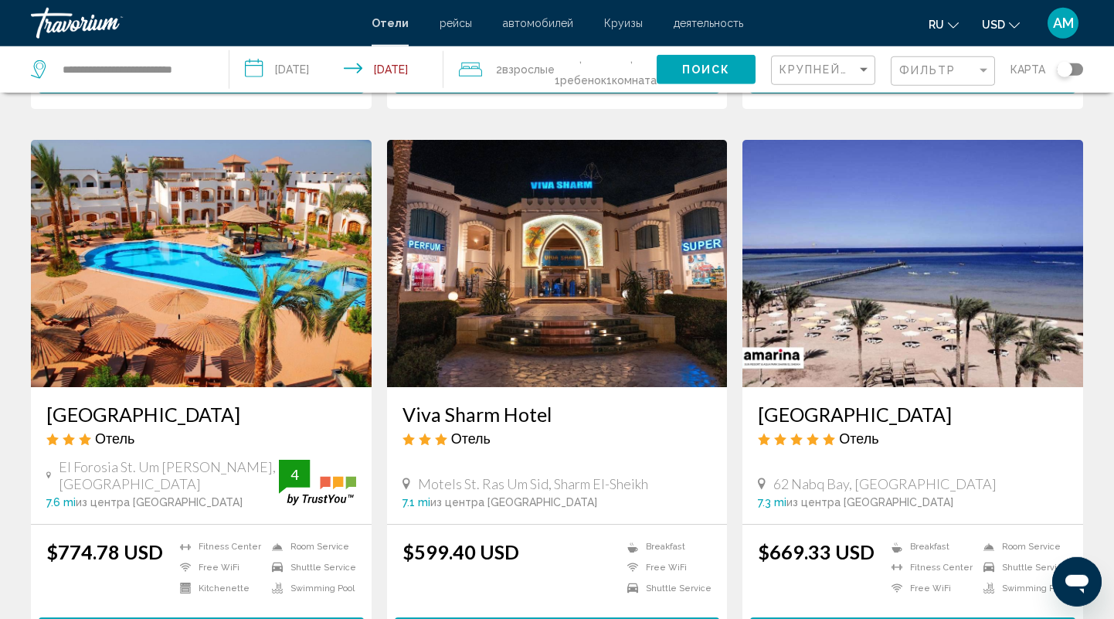
scroll to position [643, 0]
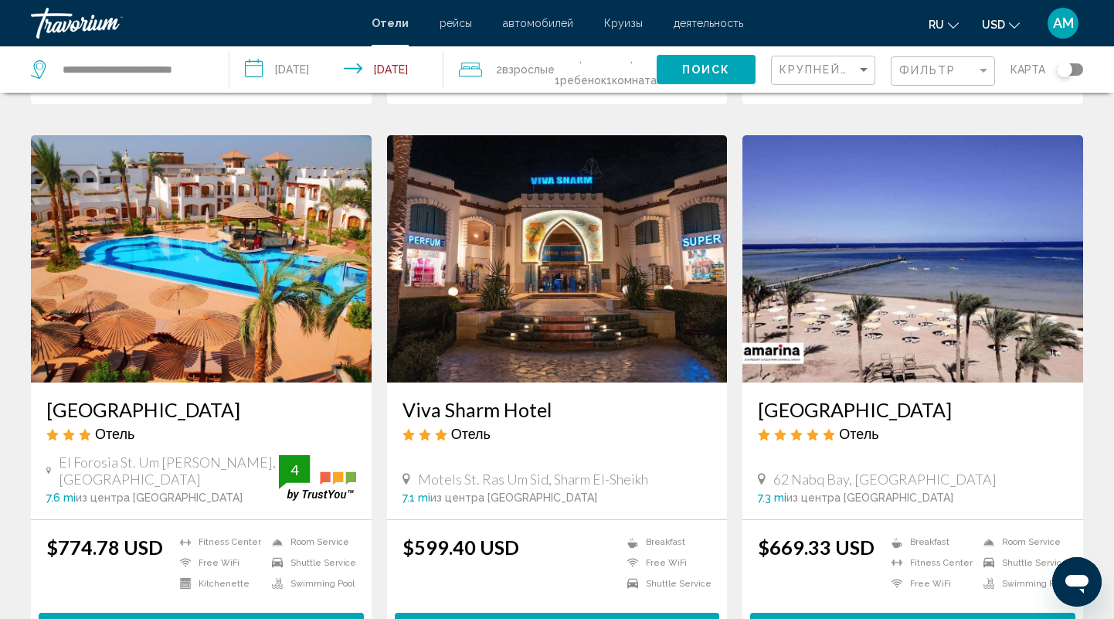
click at [823, 398] on h3 "[GEOGRAPHIC_DATA]" at bounding box center [913, 409] width 310 height 23
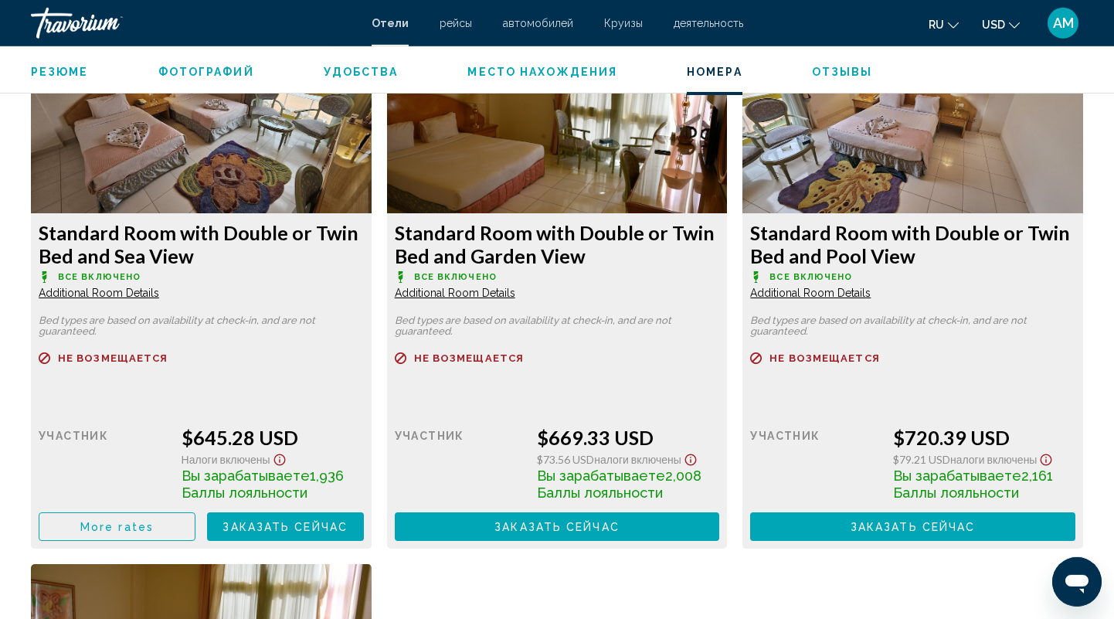
scroll to position [2130, 0]
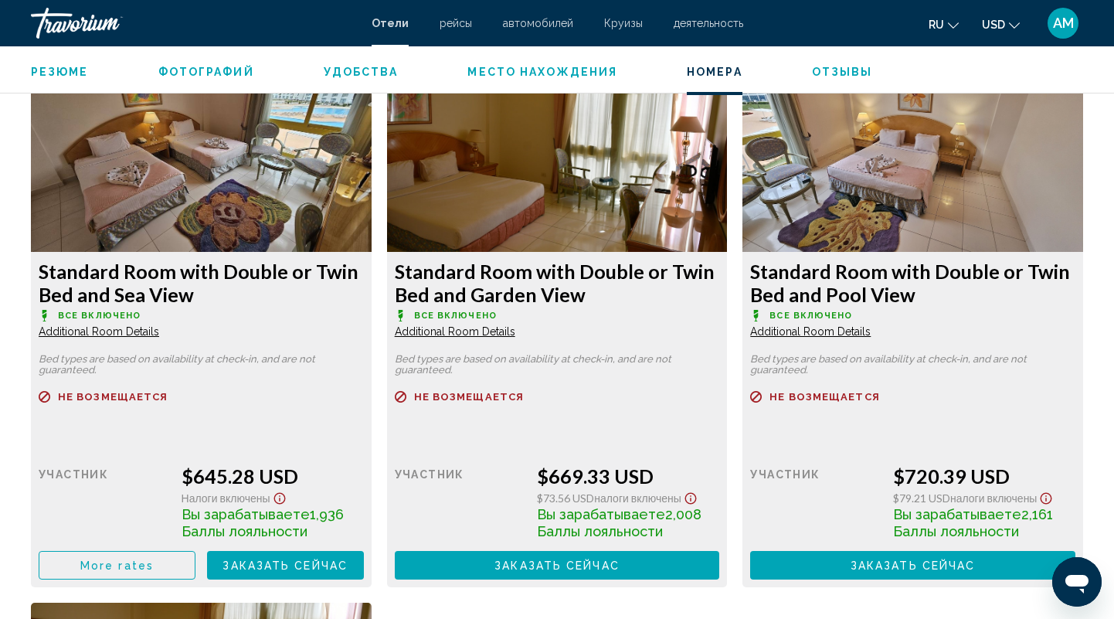
click at [130, 312] on span "Все включено" at bounding box center [99, 316] width 83 height 10
click at [80, 313] on span "Все включено" at bounding box center [99, 316] width 83 height 10
click at [73, 315] on span "Все включено" at bounding box center [99, 316] width 83 height 10
click at [55, 314] on p "Все включено" at bounding box center [201, 316] width 325 height 12
drag, startPoint x: 58, startPoint y: 314, endPoint x: 143, endPoint y: 315, distance: 85.0
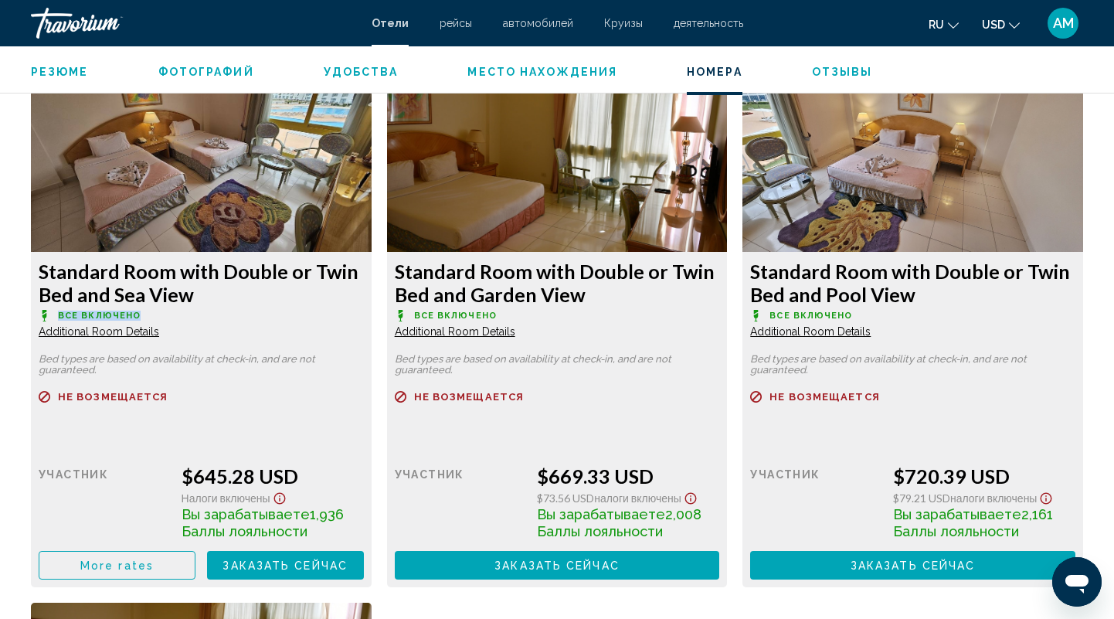
click at [143, 315] on p "Все включено" at bounding box center [201, 316] width 325 height 12
click at [169, 324] on div "Standard Room with Double or Twin Bed and Sea View Все включено Additional Room…" at bounding box center [201, 299] width 325 height 79
click at [364, 279] on h3 "Standard Room with Double or Twin Bed and Garden View" at bounding box center [201, 283] width 325 height 46
click at [242, 281] on h3 "Standard Room with Double or Twin Bed and Sea View" at bounding box center [201, 283] width 325 height 46
click at [276, 562] on span "Заказать сейчас" at bounding box center [285, 566] width 125 height 12
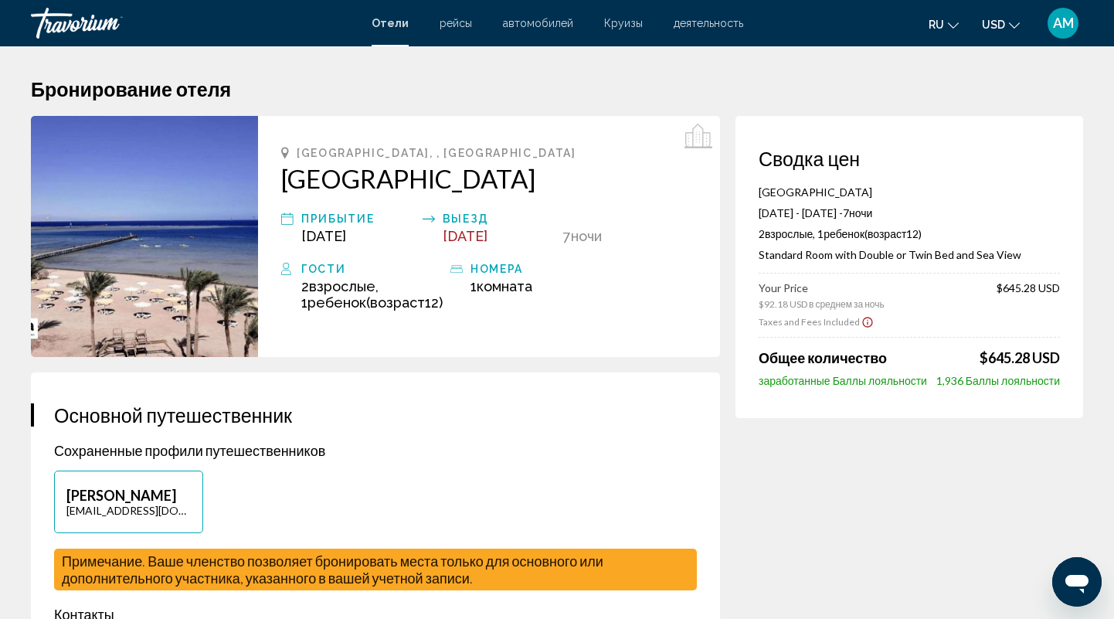
drag, startPoint x: 760, startPoint y: 231, endPoint x: 942, endPoint y: 238, distance: 182.5
click at [942, 238] on div "2 Взрослый Взрослые , 1 Ребенок Дети ( Возраст 12)" at bounding box center [909, 233] width 301 height 13
click at [823, 277] on div "[GEOGRAPHIC_DATA] and [GEOGRAPHIC_DATA] [DATE] - [DATE] - 7 ночь ночи 2 Взрослы…" at bounding box center [909, 286] width 301 height 202
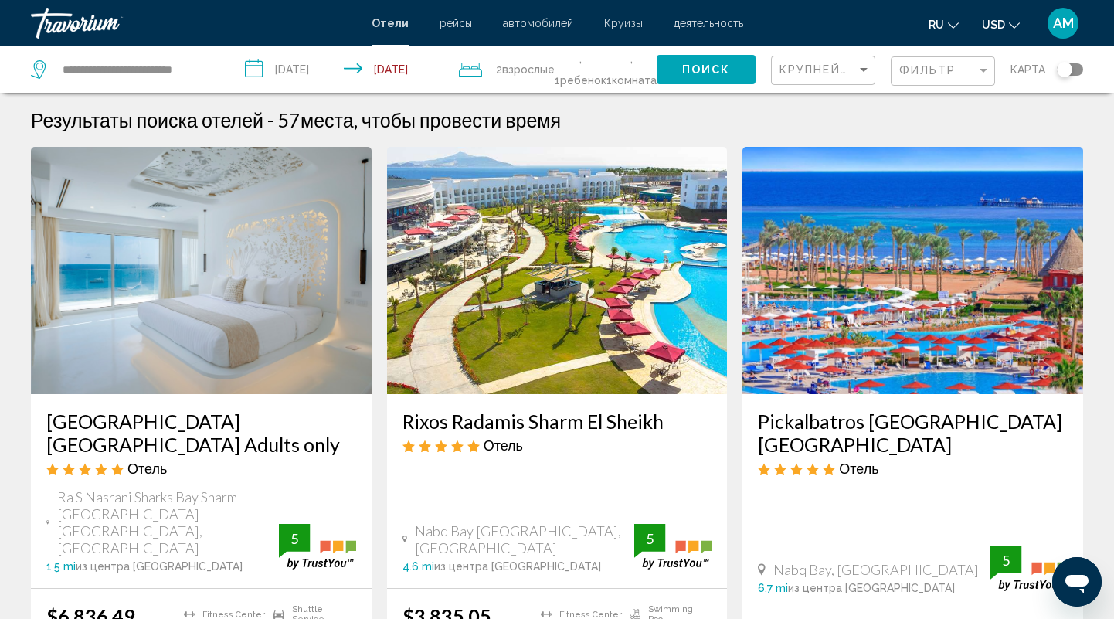
click at [526, 59] on span "2 Взрослый Взрослые" at bounding box center [525, 70] width 59 height 22
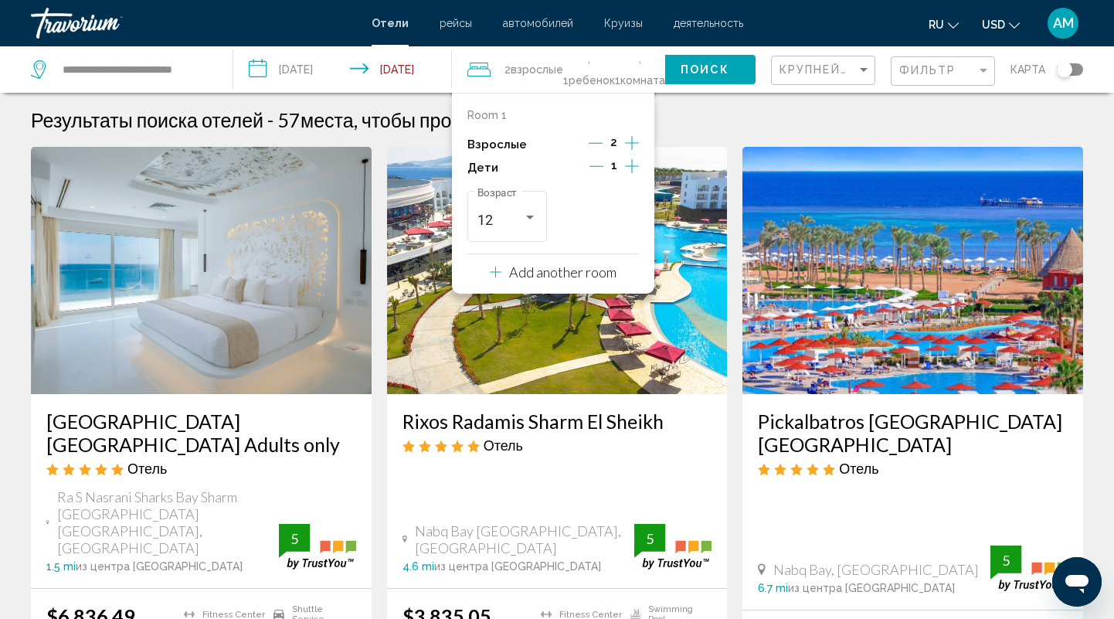
click at [627, 140] on icon "Increment adults" at bounding box center [632, 143] width 14 height 19
click at [700, 66] on span "Поиск" at bounding box center [705, 70] width 49 height 12
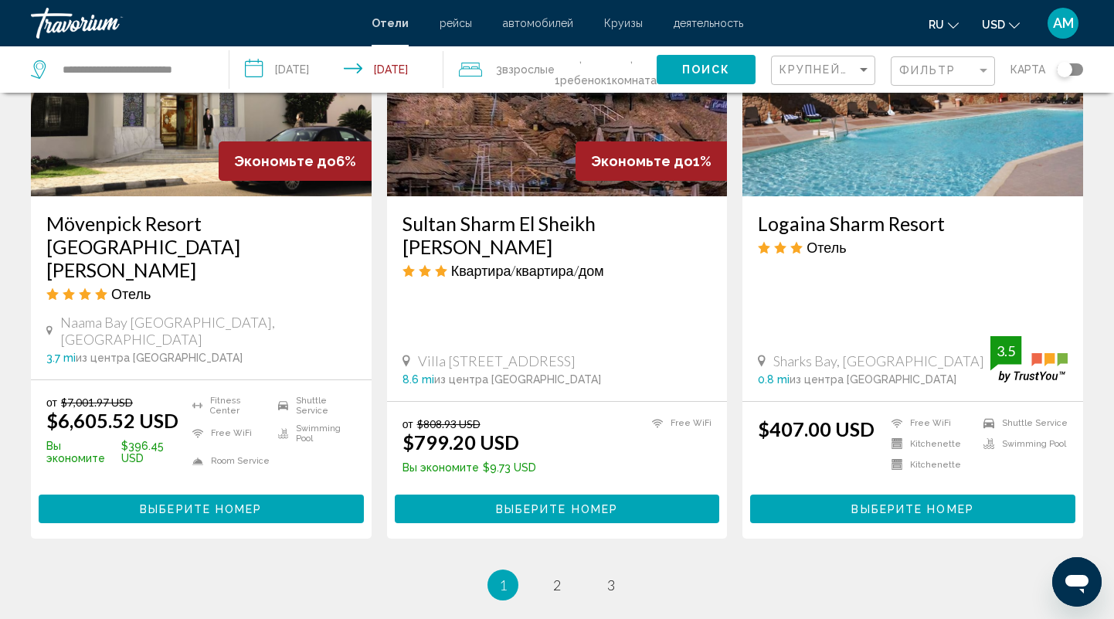
scroll to position [2090, 0]
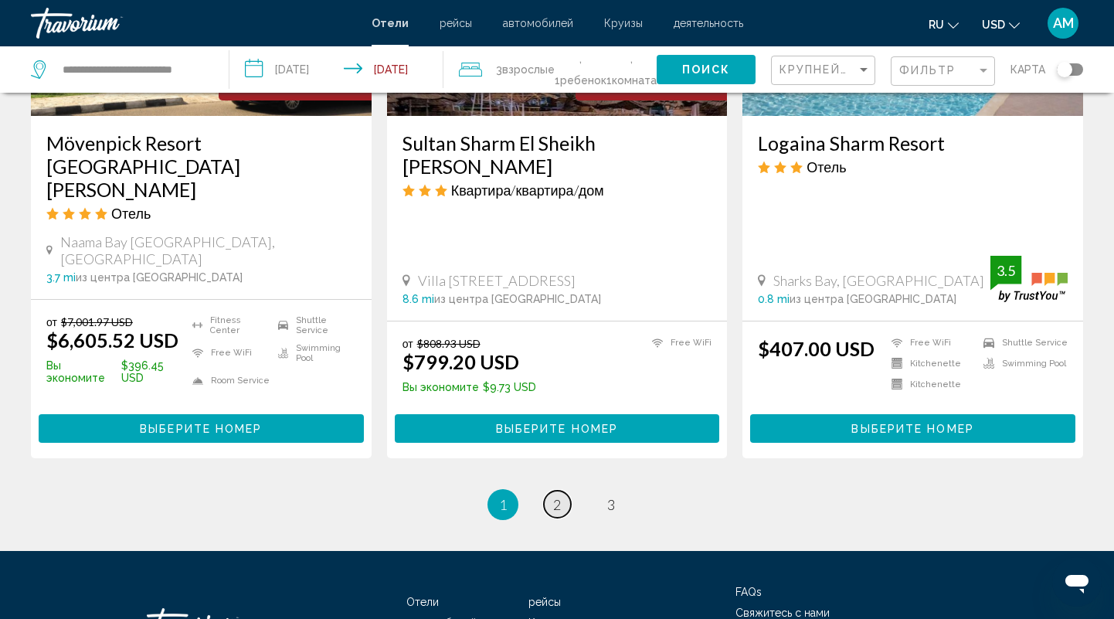
click at [556, 496] on span "2" at bounding box center [557, 504] width 8 height 17
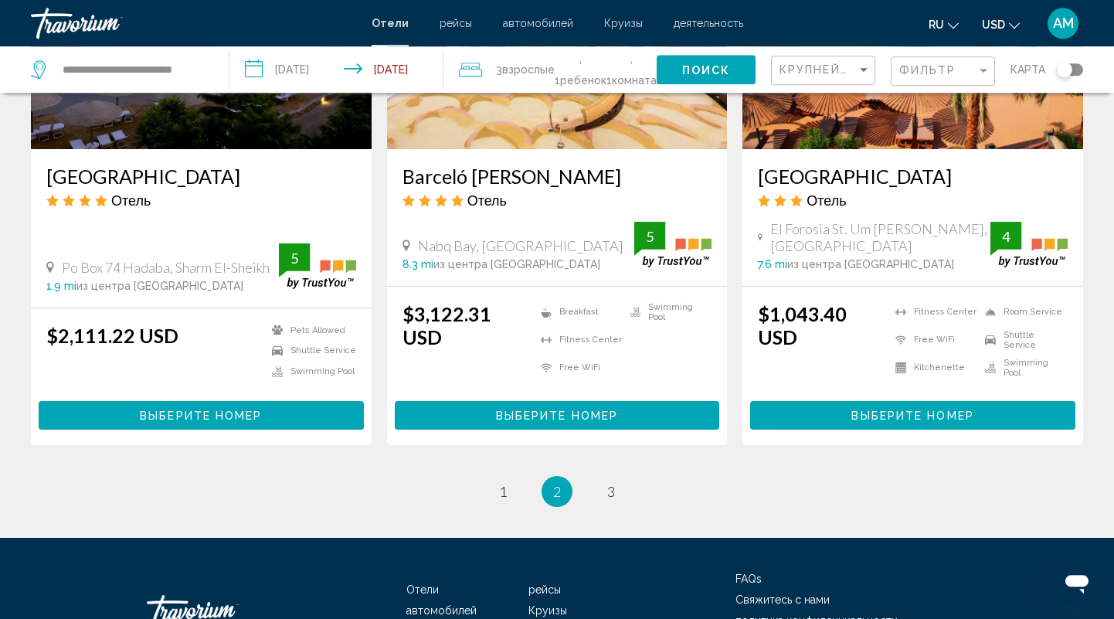
scroll to position [2009, 0]
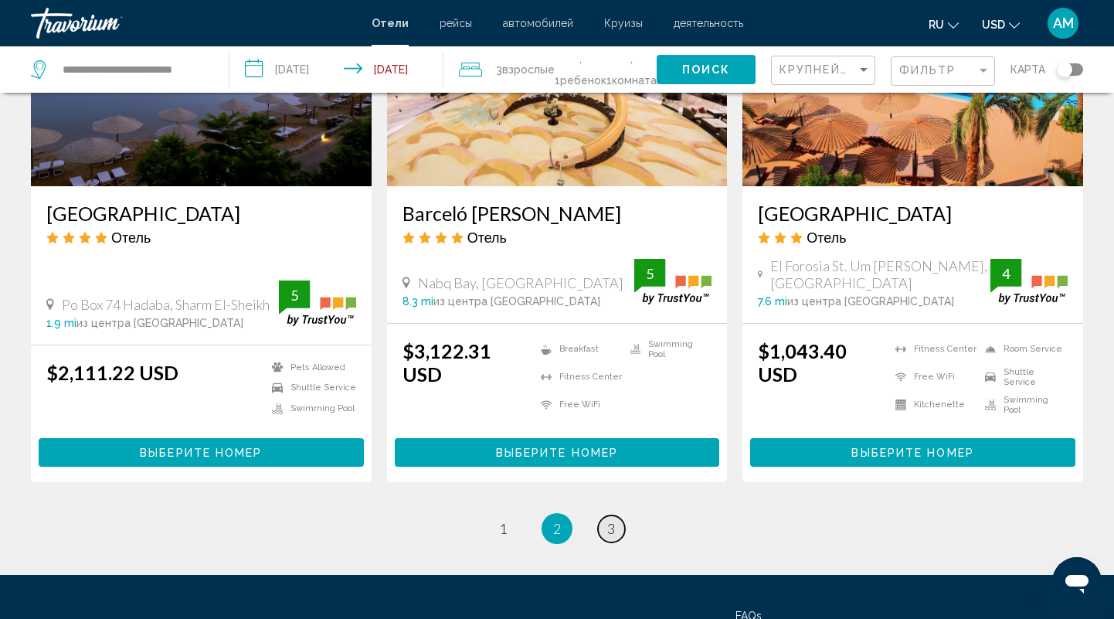
click at [608, 520] on span "3" at bounding box center [611, 528] width 8 height 17
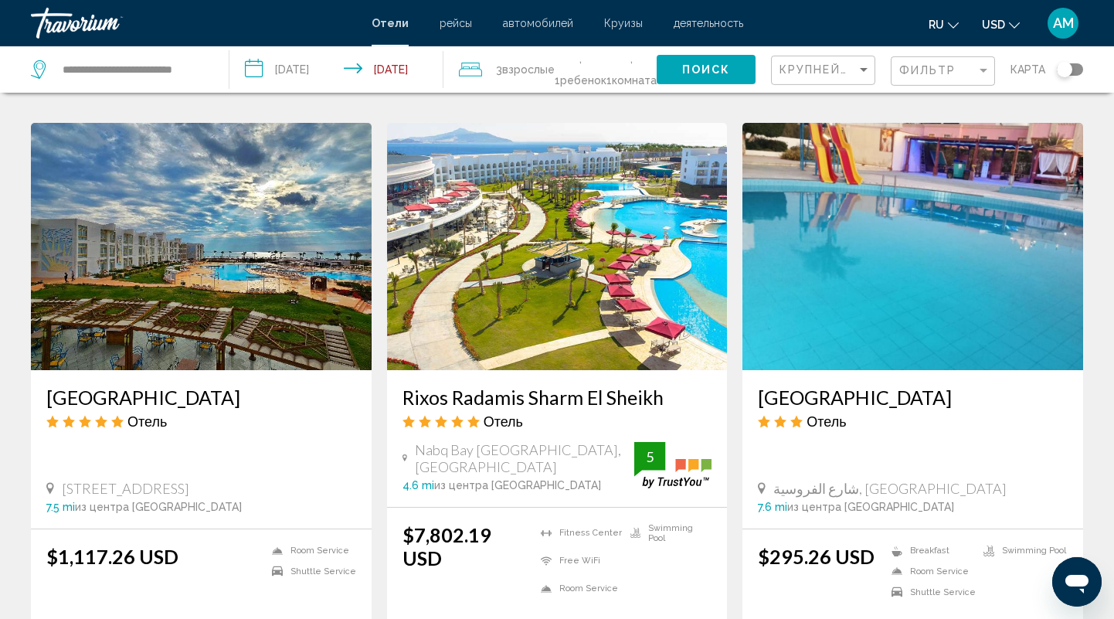
scroll to position [1849, 0]
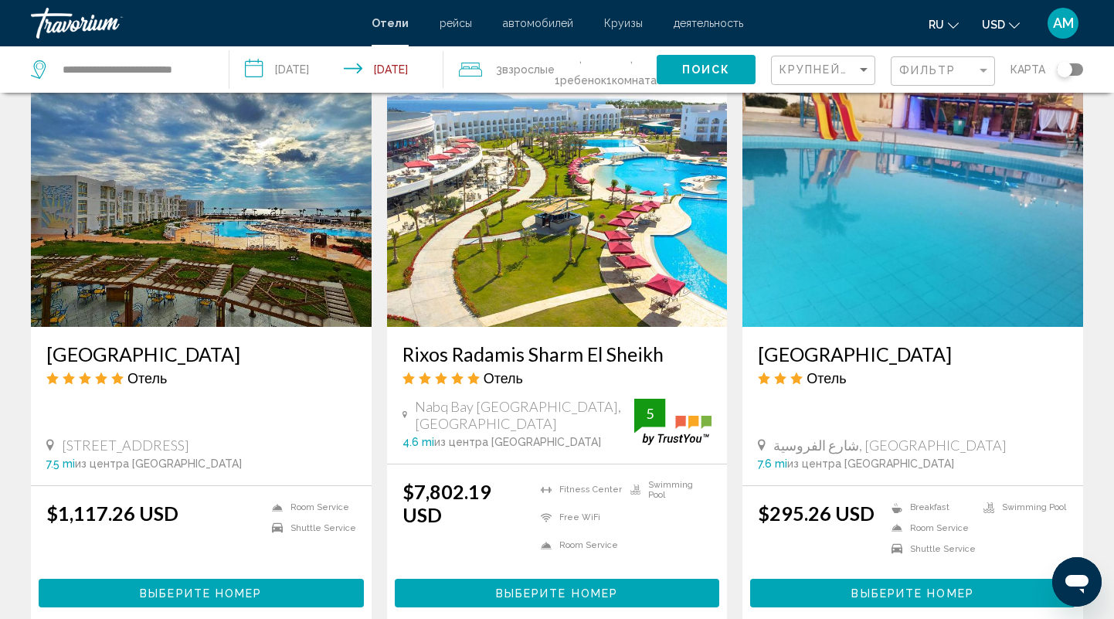
click at [135, 342] on h3 "[GEOGRAPHIC_DATA]" at bounding box center [201, 353] width 310 height 23
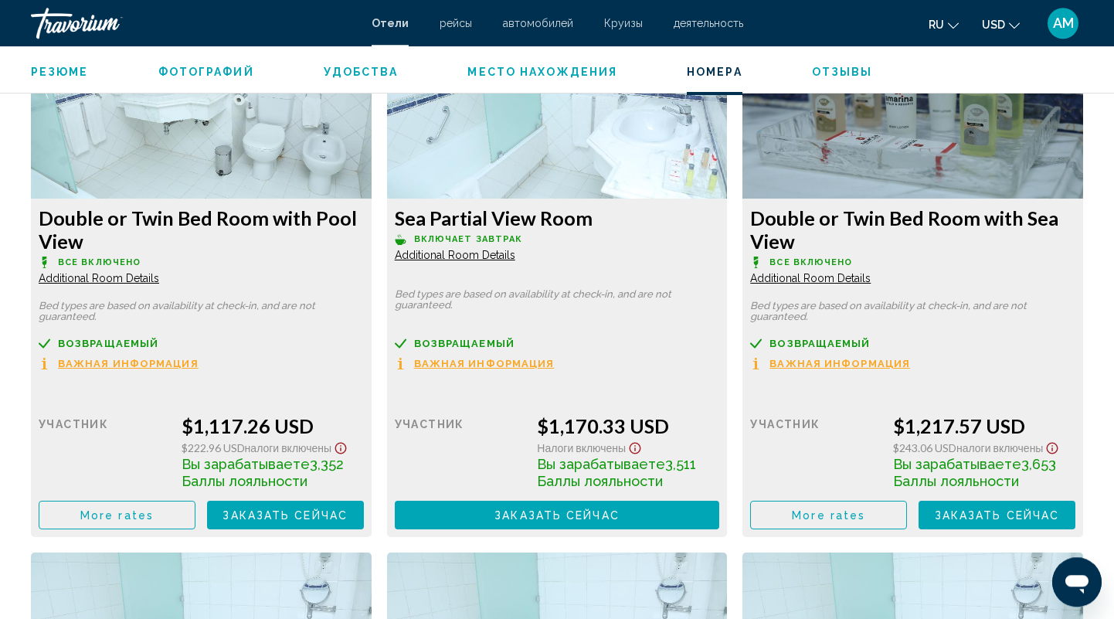
scroll to position [2210, 0]
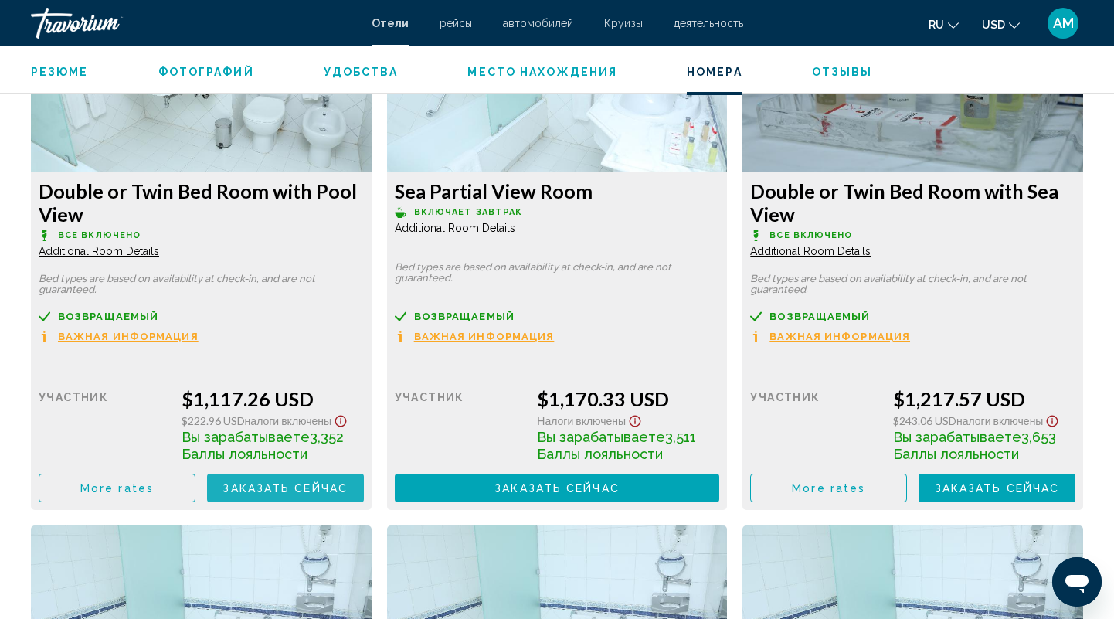
click at [247, 483] on span "Заказать сейчас" at bounding box center [285, 488] width 125 height 12
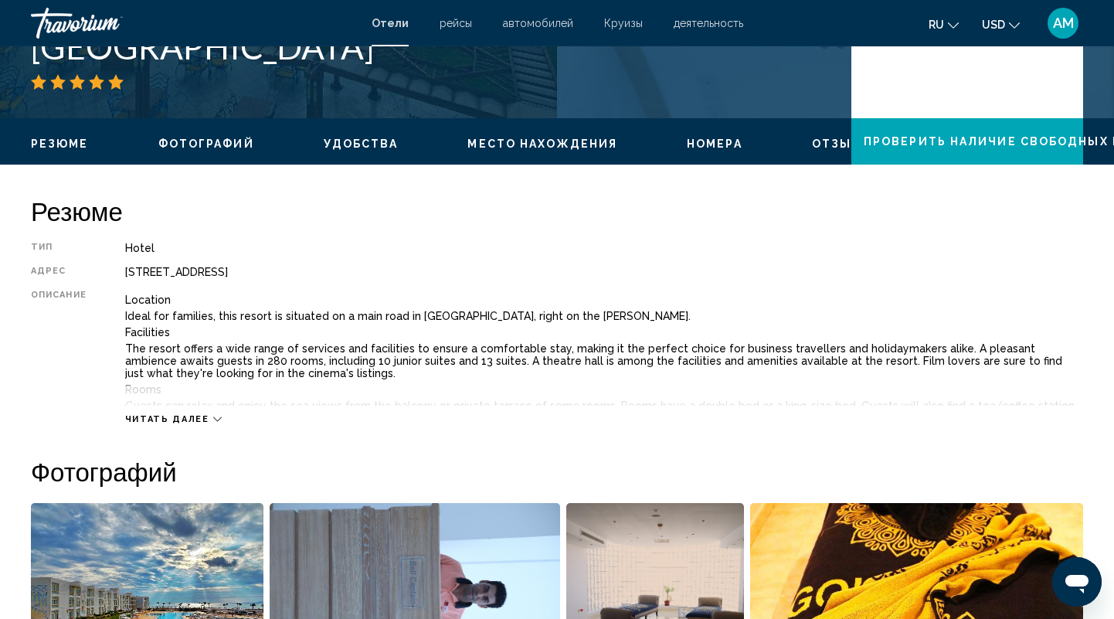
scroll to position [402, 0]
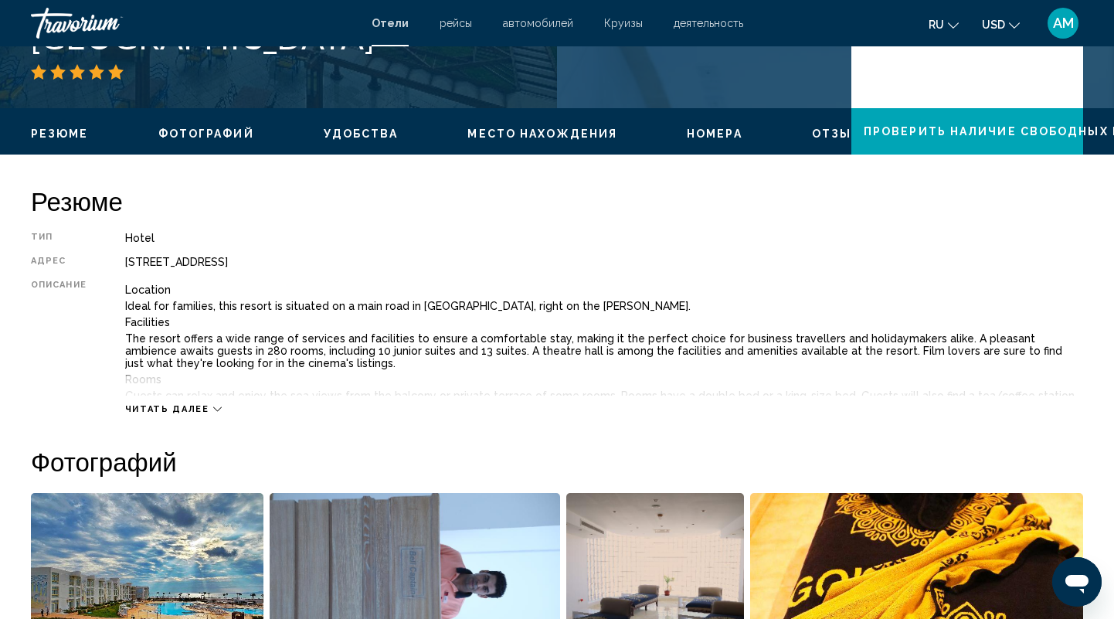
click at [199, 411] on span "Читать далее" at bounding box center [167, 409] width 84 height 10
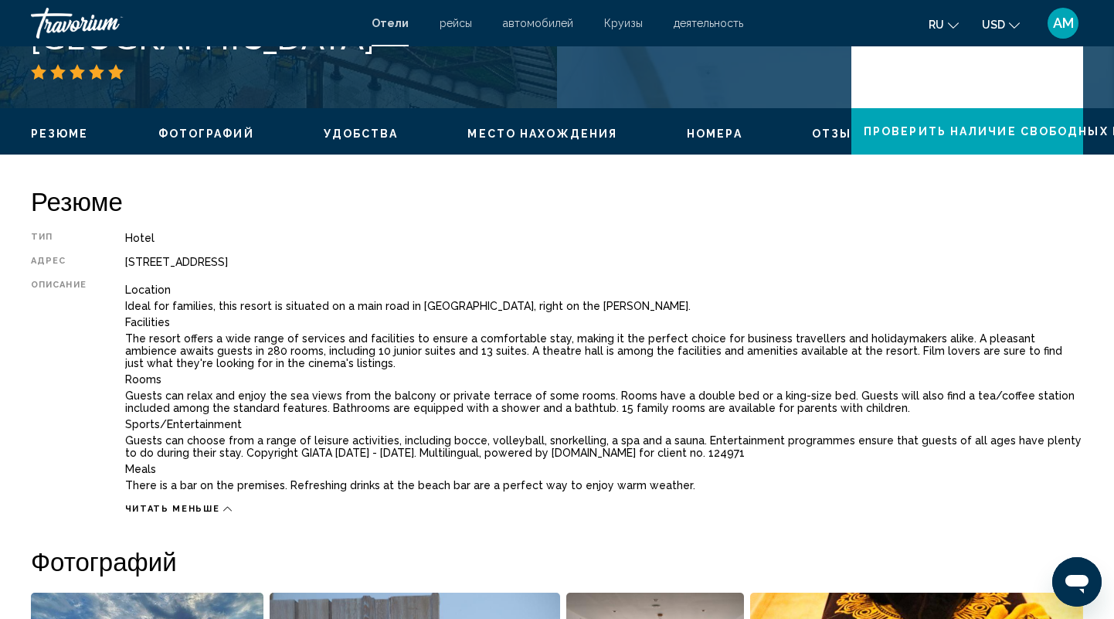
click at [817, 131] on span "Отзывы" at bounding box center [842, 134] width 61 height 12
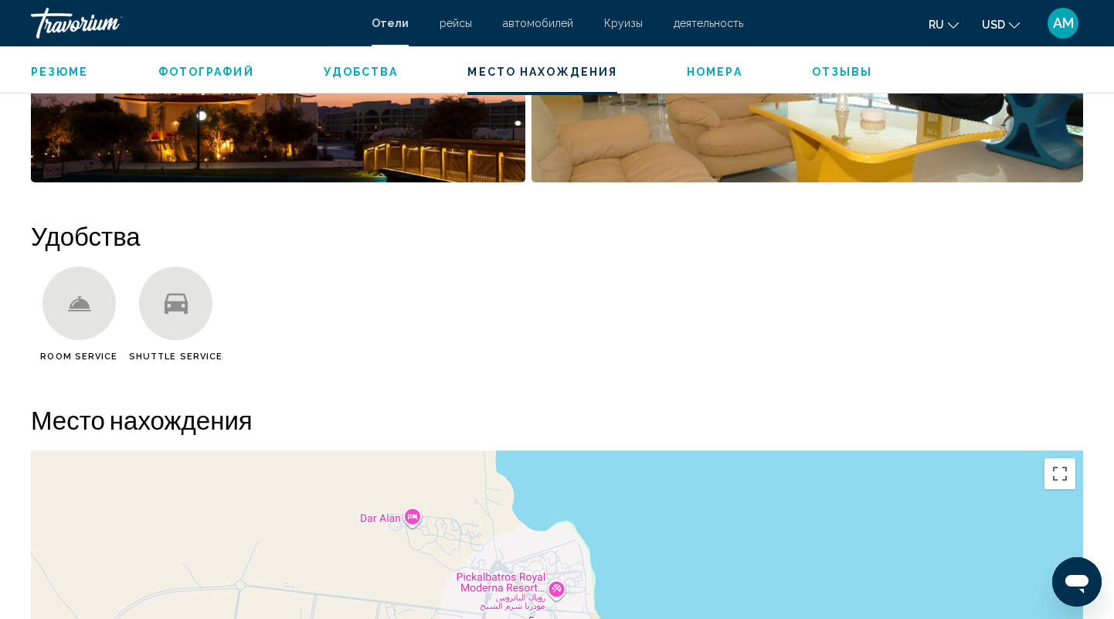
scroll to position [1063, 0]
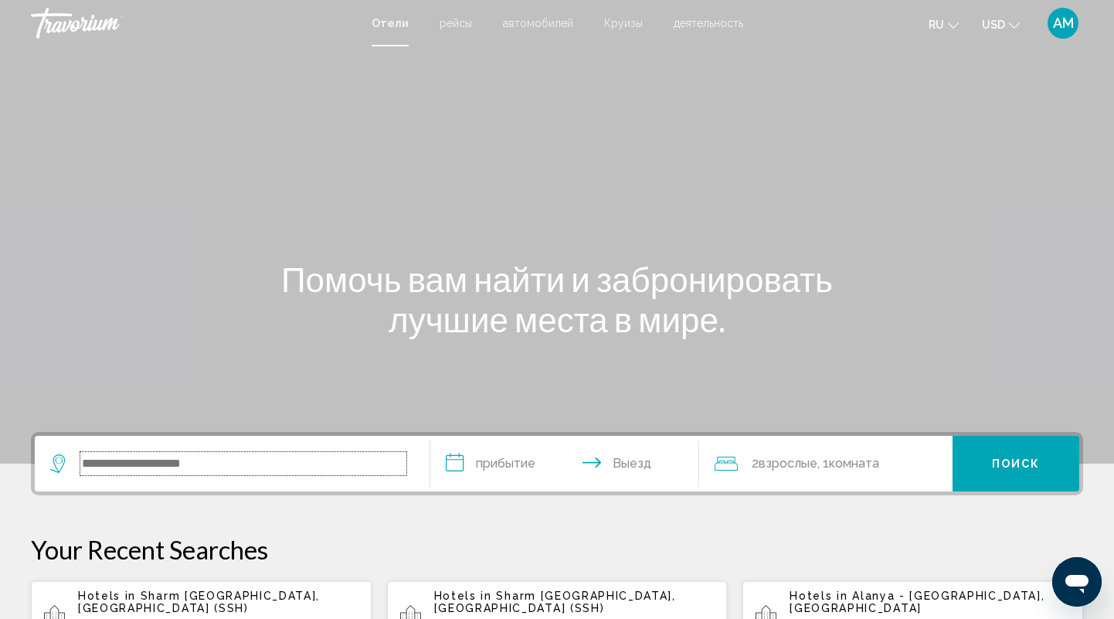
click at [197, 470] on input "Search widget" at bounding box center [243, 463] width 326 height 23
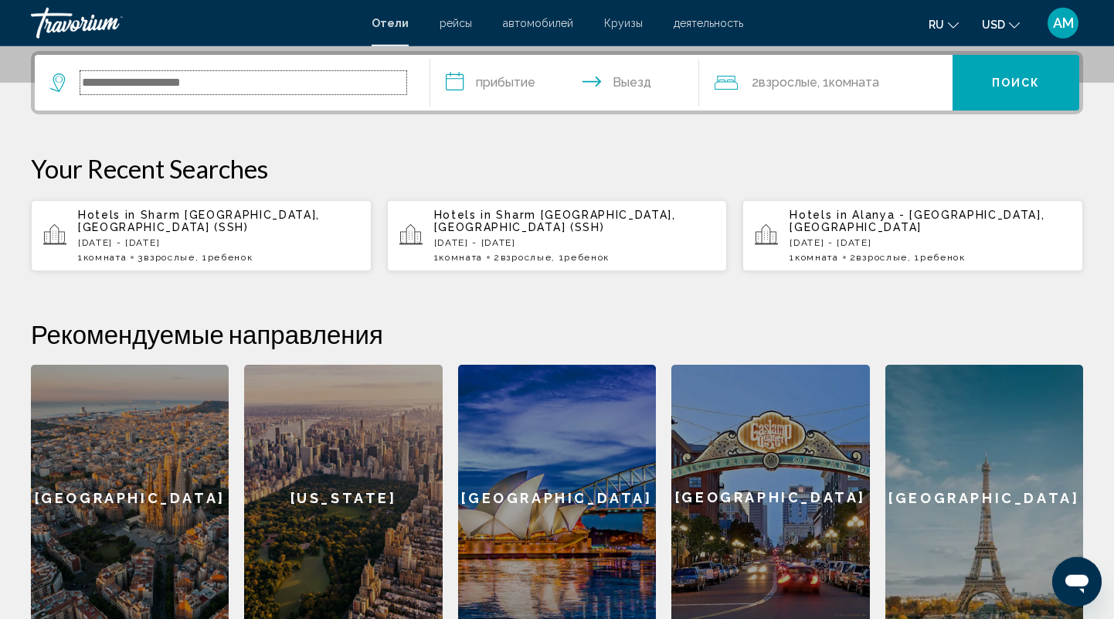
scroll to position [382, 0]
type input "*"
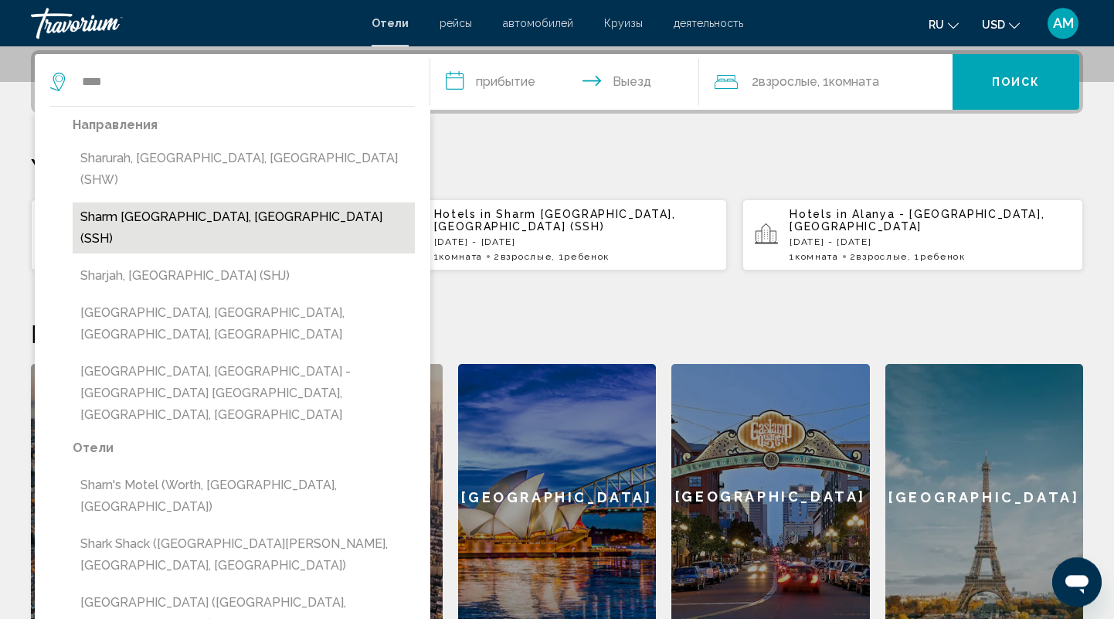
click at [202, 202] on button "Sharm [GEOGRAPHIC_DATA], [GEOGRAPHIC_DATA] (SSH)" at bounding box center [244, 227] width 342 height 51
type input "**********"
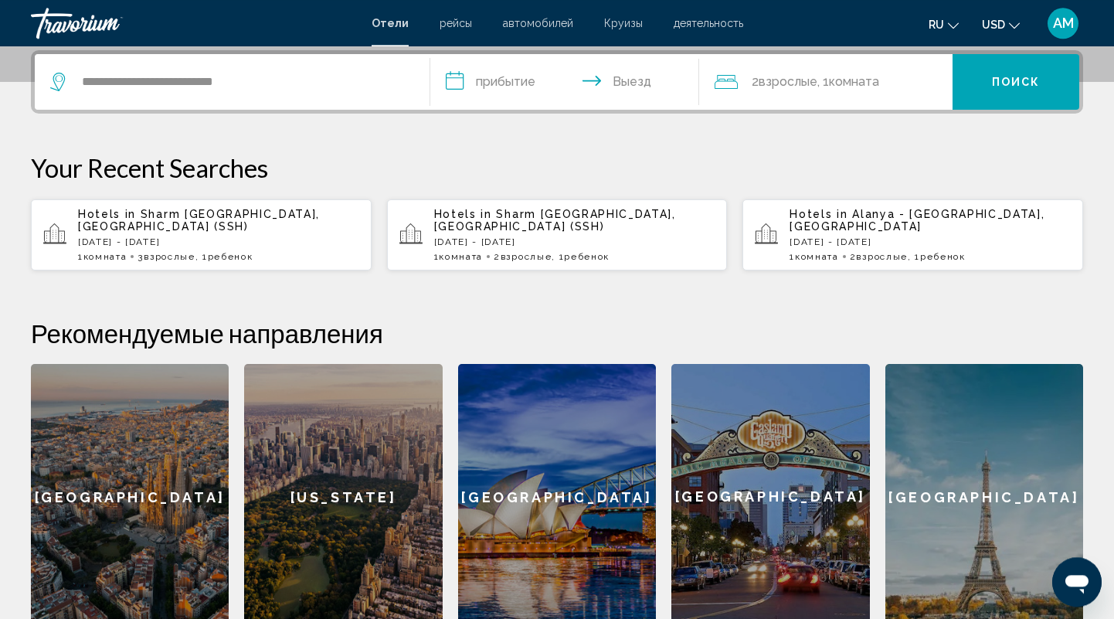
click at [461, 80] on input "**********" at bounding box center [567, 84] width 275 height 60
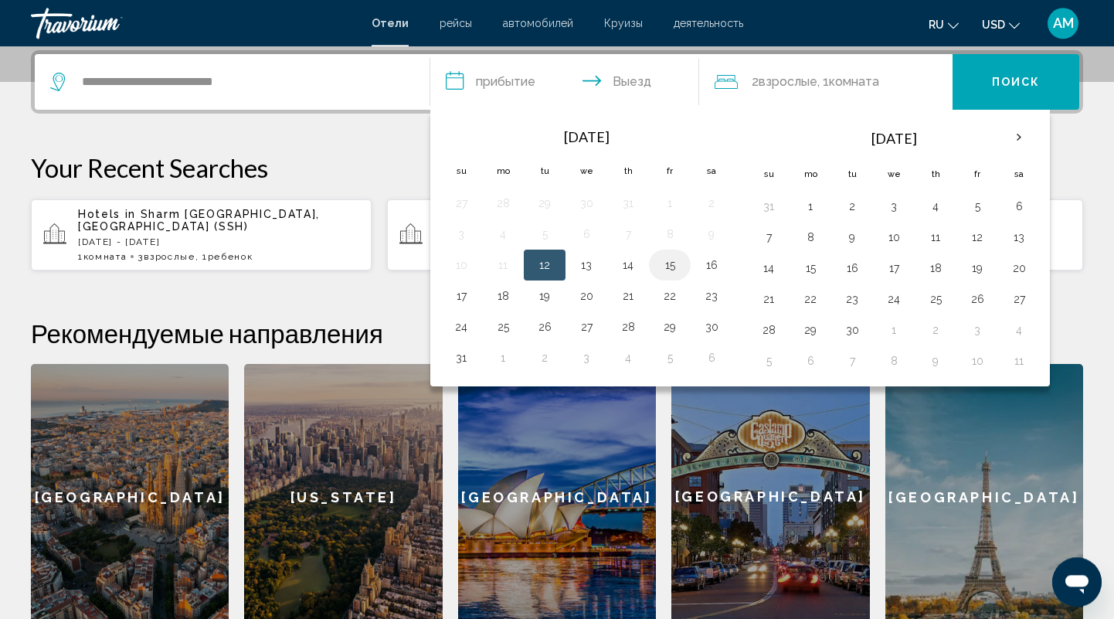
click at [669, 268] on button "15" at bounding box center [670, 265] width 25 height 22
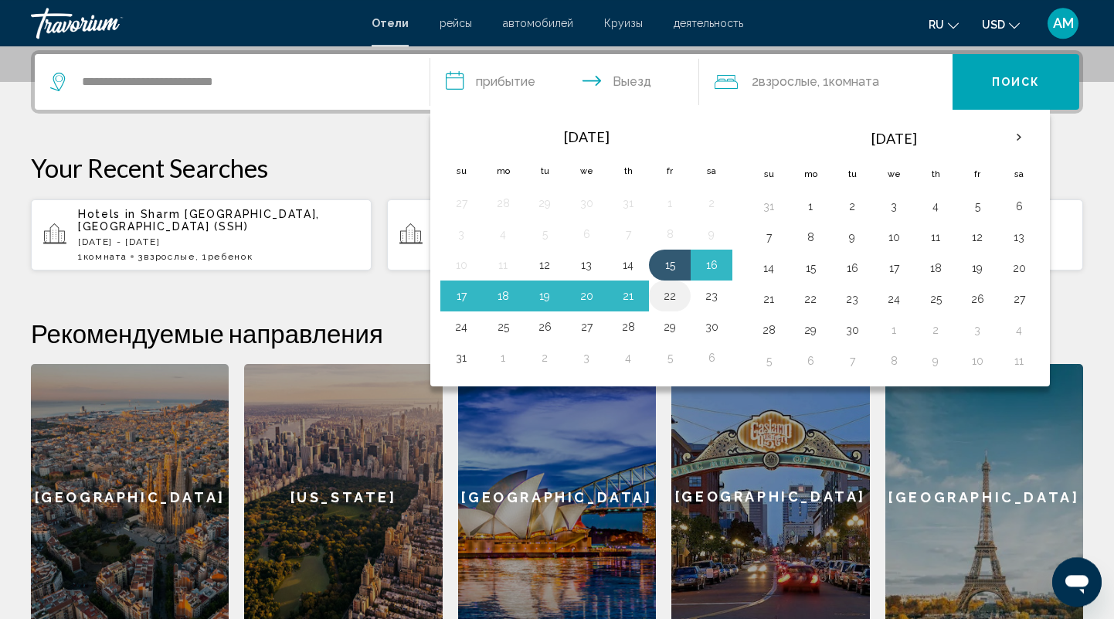
click at [662, 291] on button "22" at bounding box center [670, 296] width 25 height 22
type input "**********"
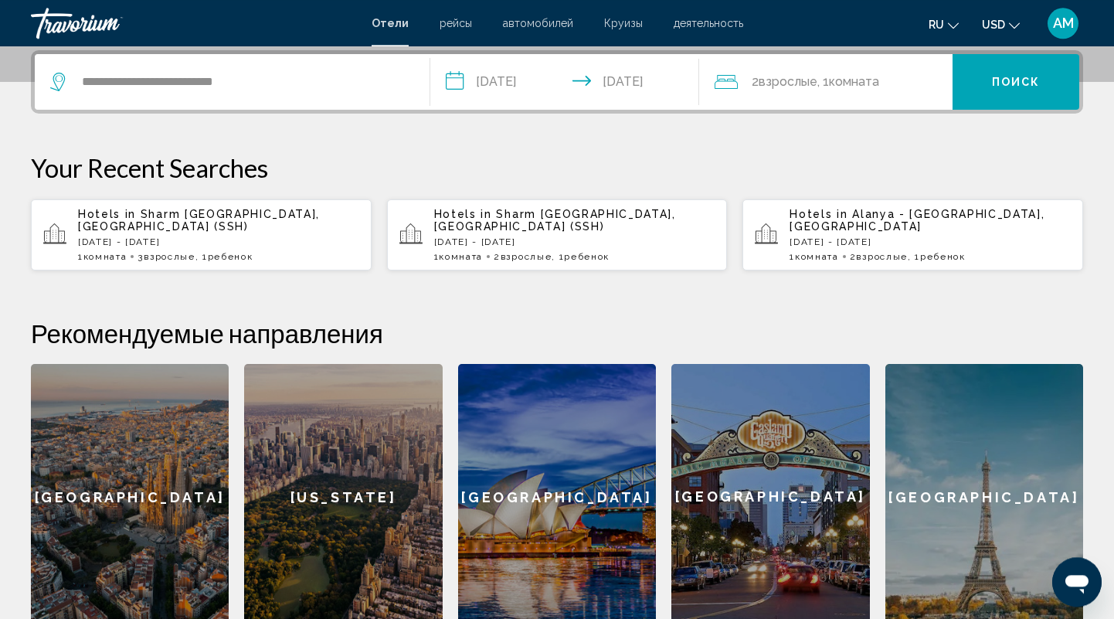
click at [834, 91] on span ", 1 Комната номера" at bounding box center [849, 82] width 62 height 22
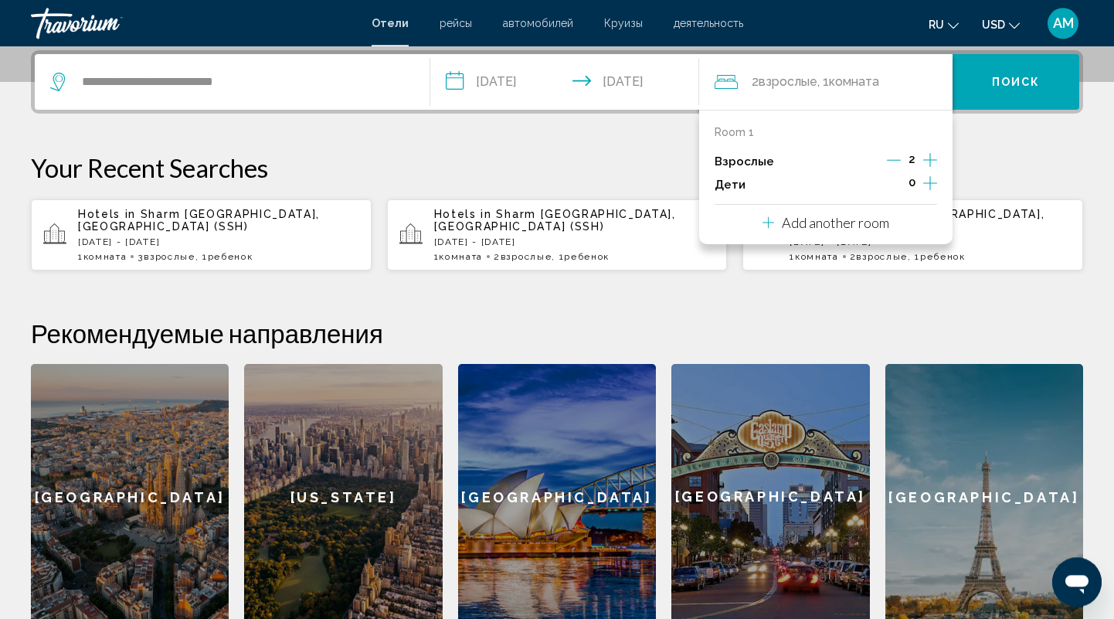
click at [932, 183] on icon "Increment children" at bounding box center [931, 183] width 14 height 19
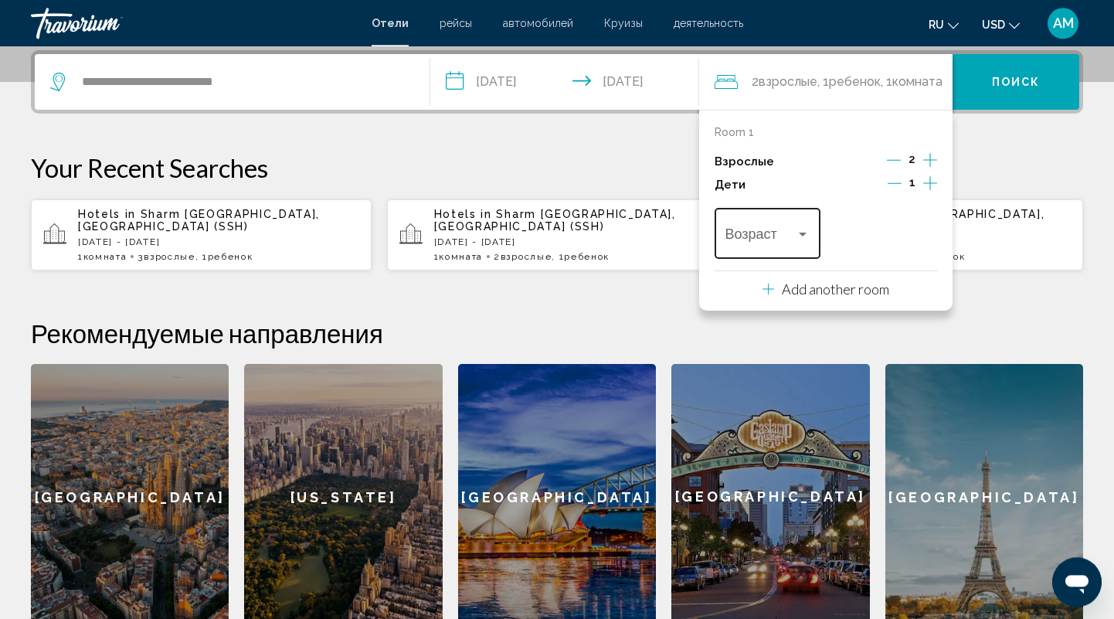
click at [793, 235] on span "Travelers: 2 adults, 1 child" at bounding box center [761, 237] width 71 height 15
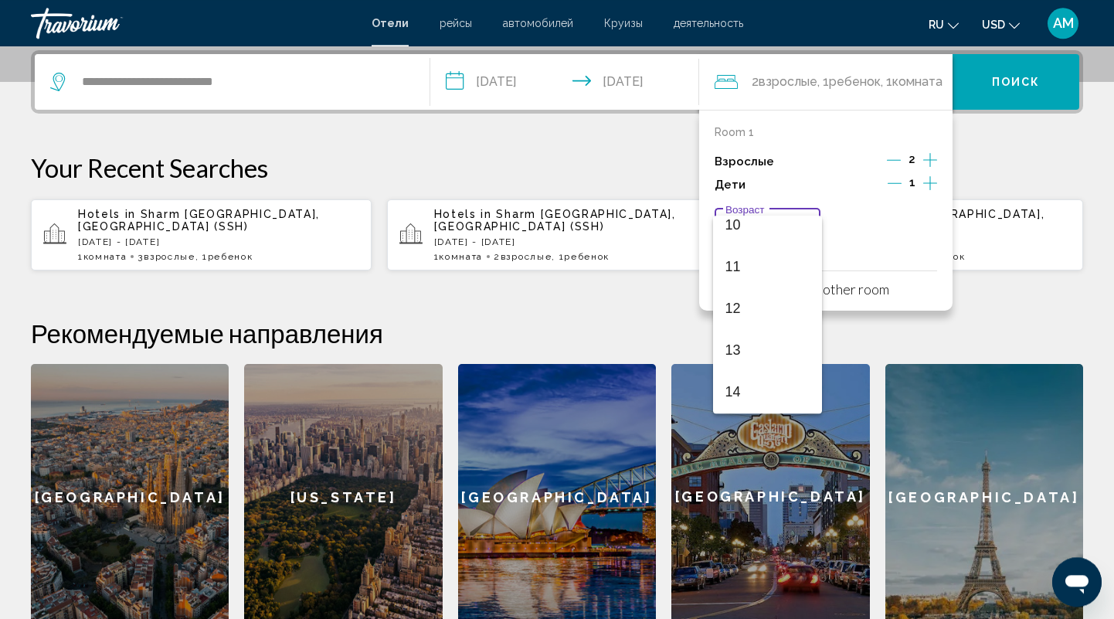
scroll to position [510, 0]
click at [777, 230] on span "12" at bounding box center [768, 227] width 85 height 42
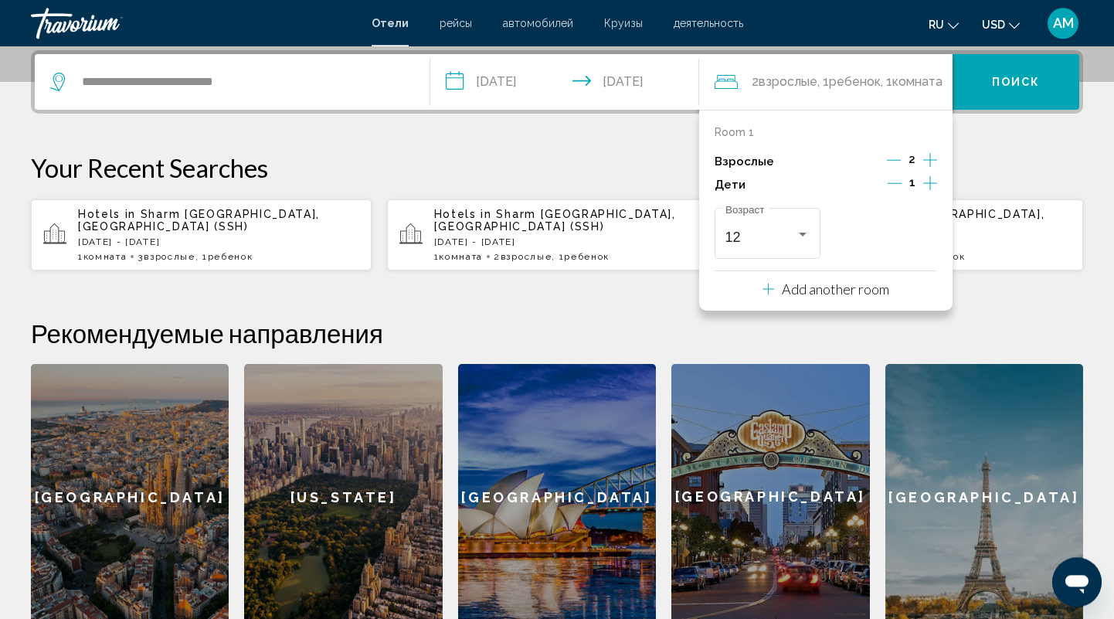
click at [617, 258] on div "**********" at bounding box center [557, 340] width 1114 height 580
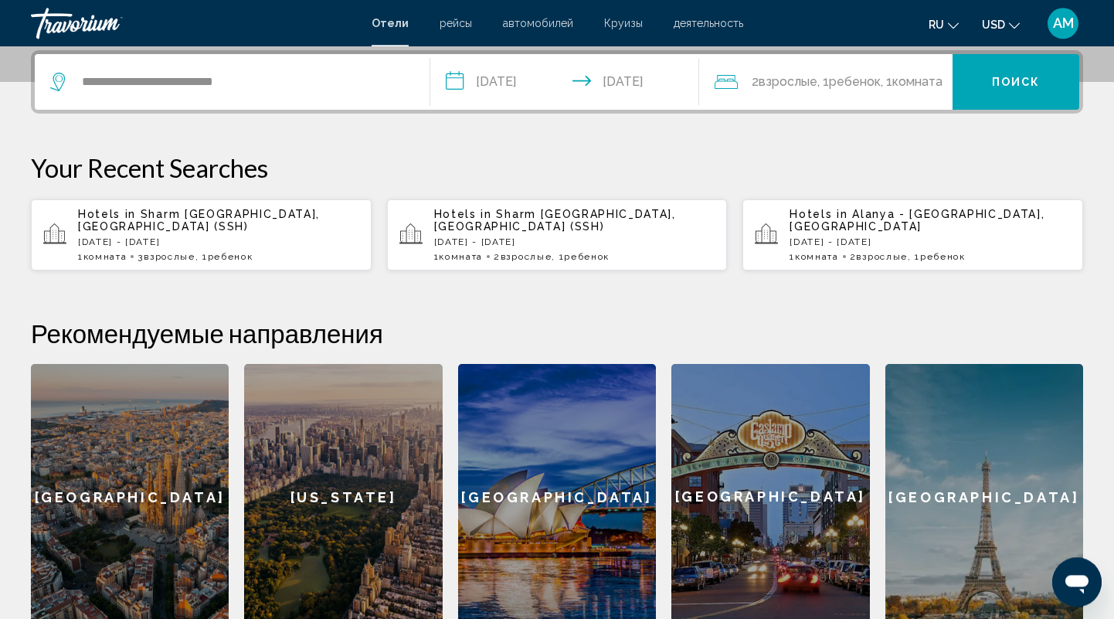
click at [992, 89] on button "Поиск" at bounding box center [1016, 82] width 127 height 56
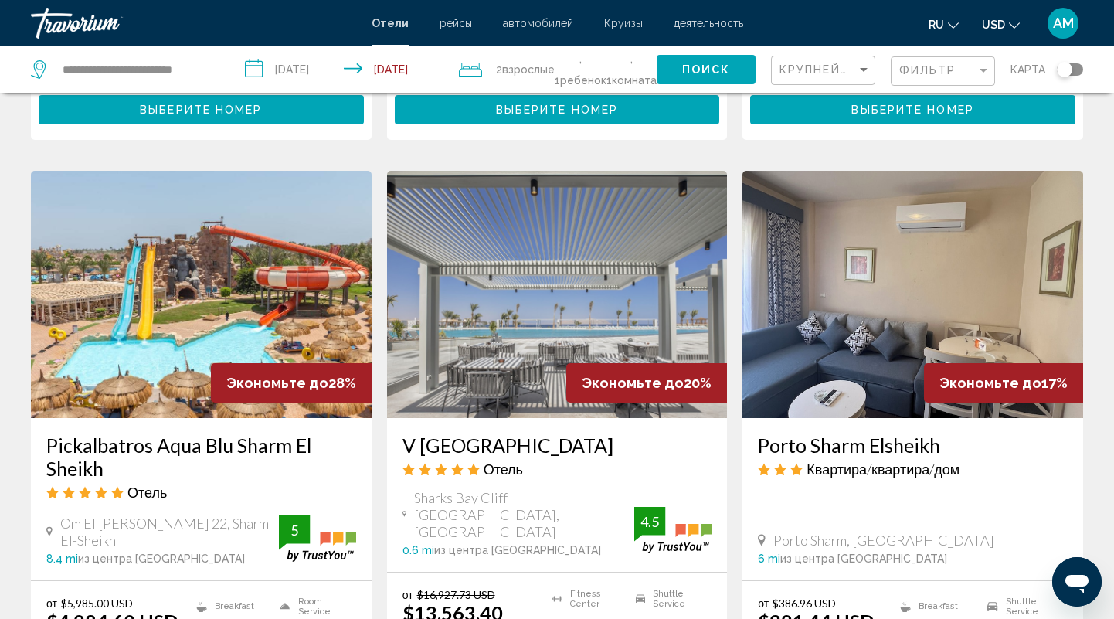
scroll to position [2166, 0]
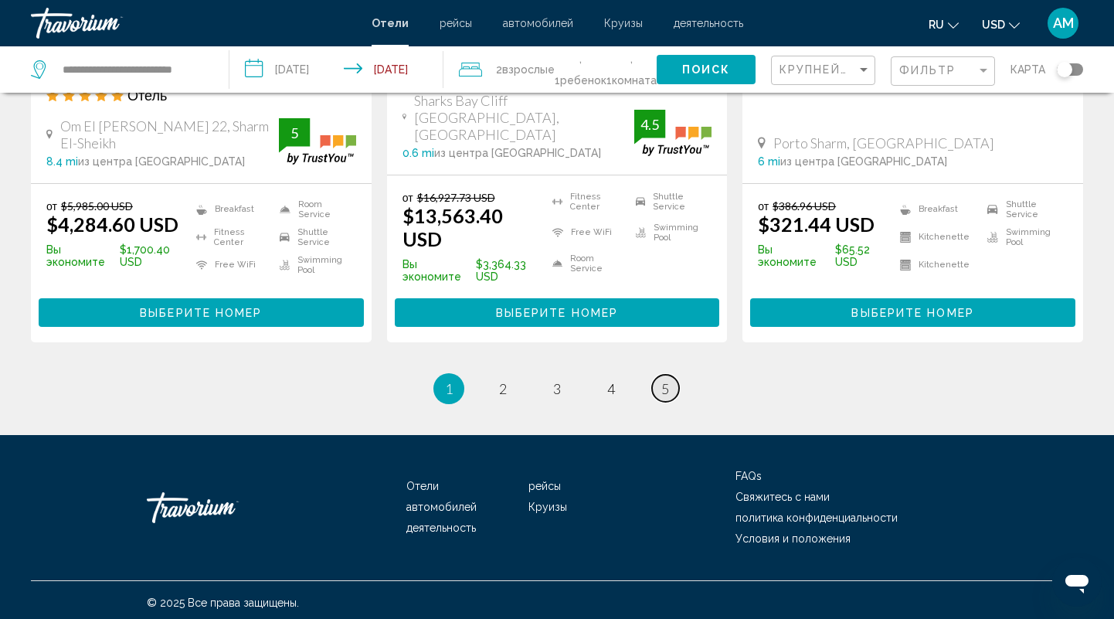
click at [667, 392] on span "5" at bounding box center [666, 388] width 8 height 17
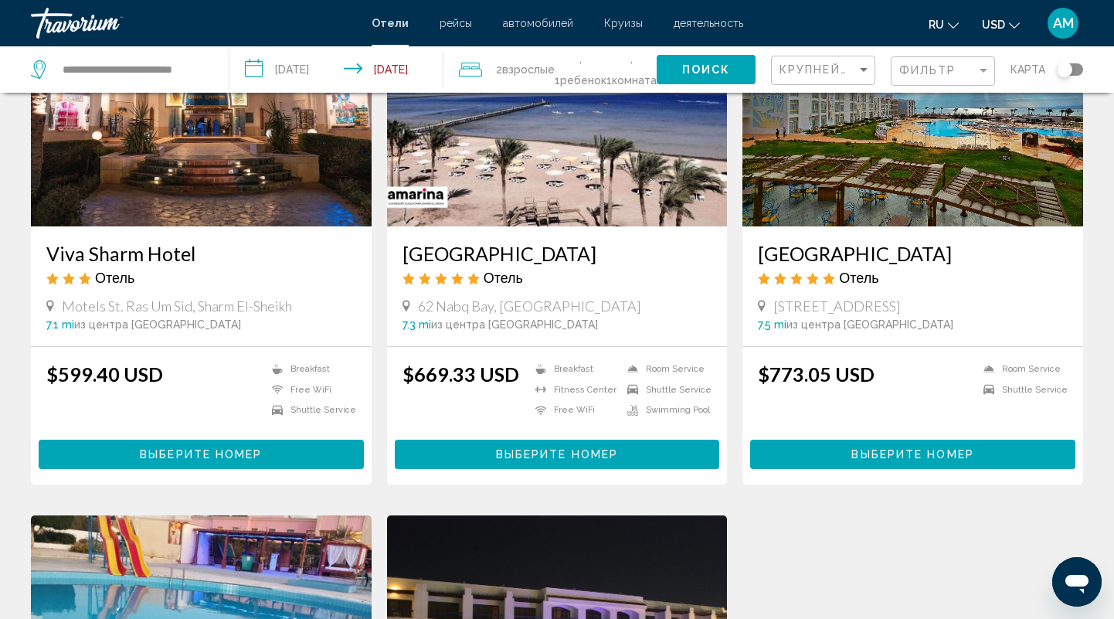
scroll to position [1213, 0]
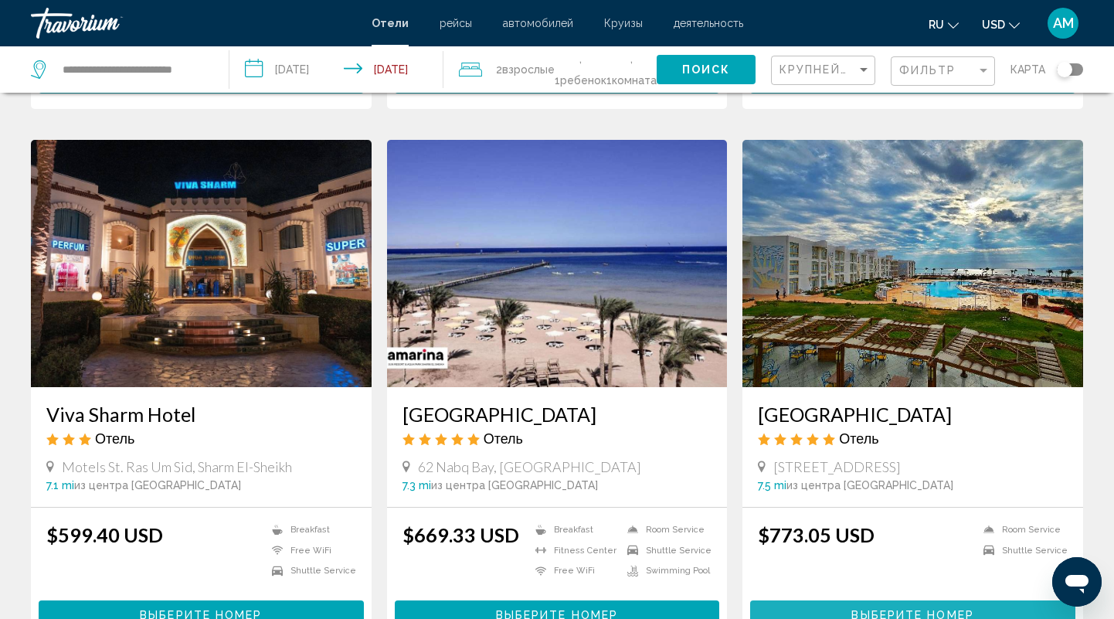
click at [896, 610] on span "Выберите номер" at bounding box center [913, 616] width 122 height 12
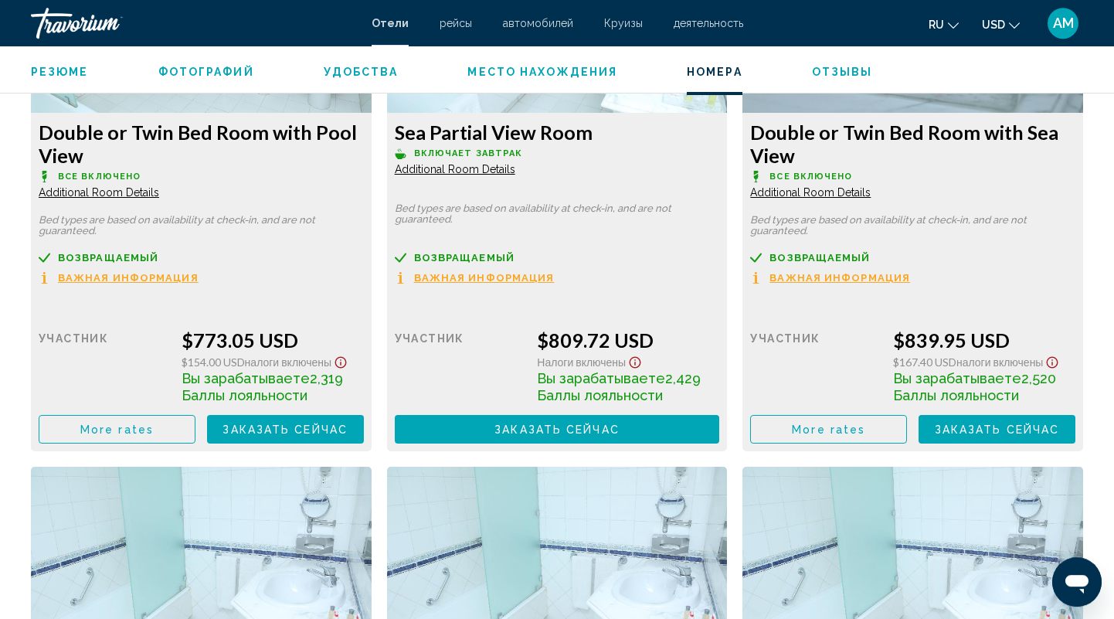
scroll to position [2210, 0]
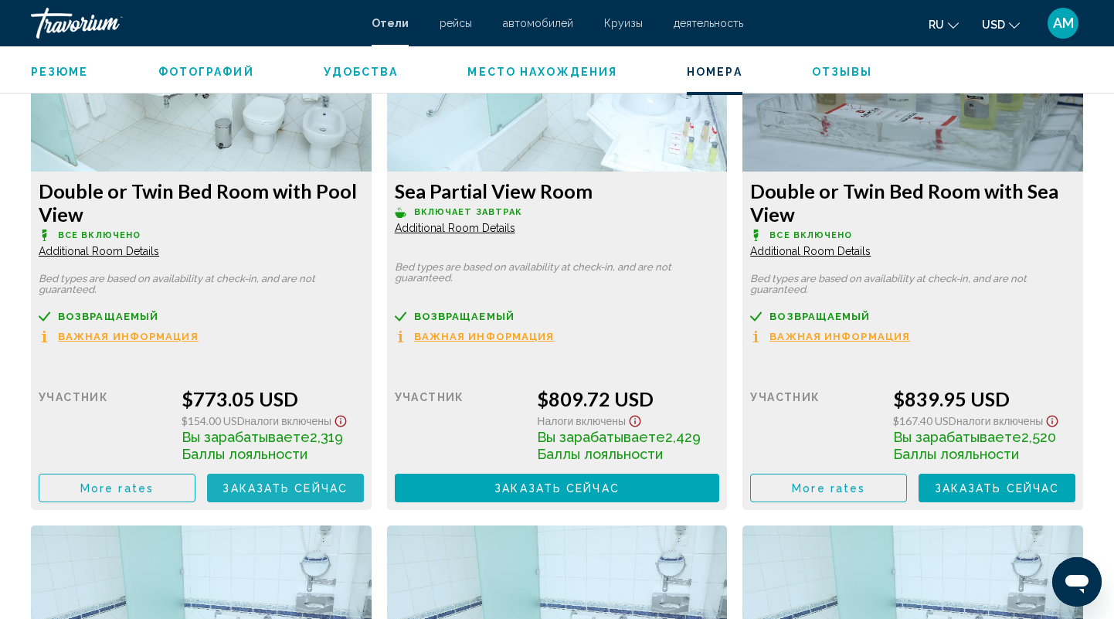
click at [247, 485] on span "Заказать сейчас" at bounding box center [285, 488] width 125 height 12
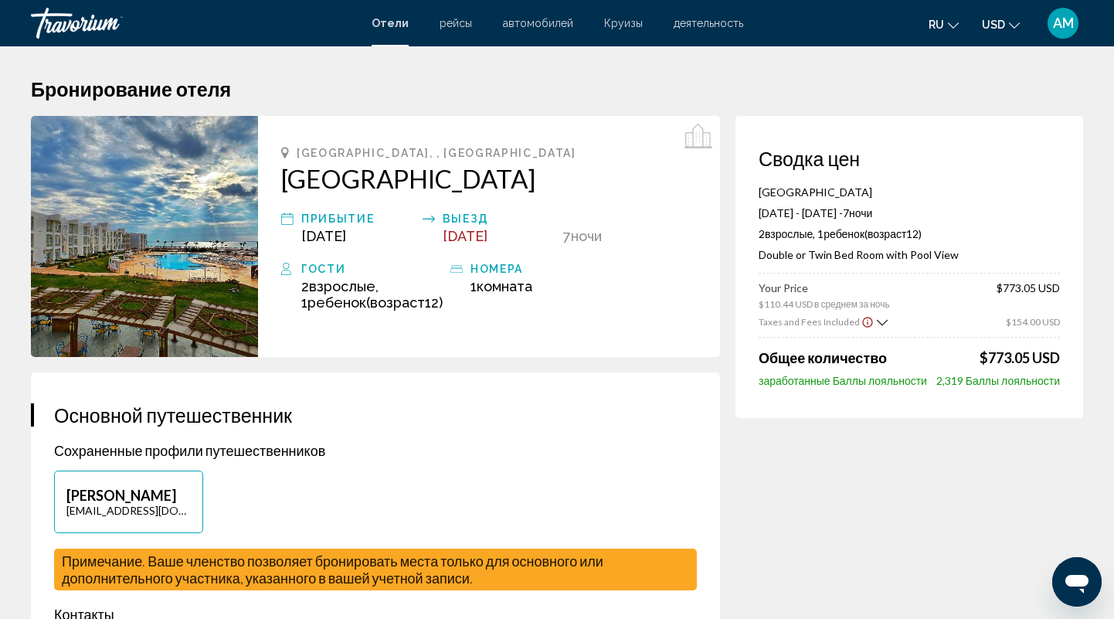
click at [242, 492] on div "Aizhan Myrzagaliyeva gasmin8705@gmail.com" at bounding box center [375, 510] width 658 height 78
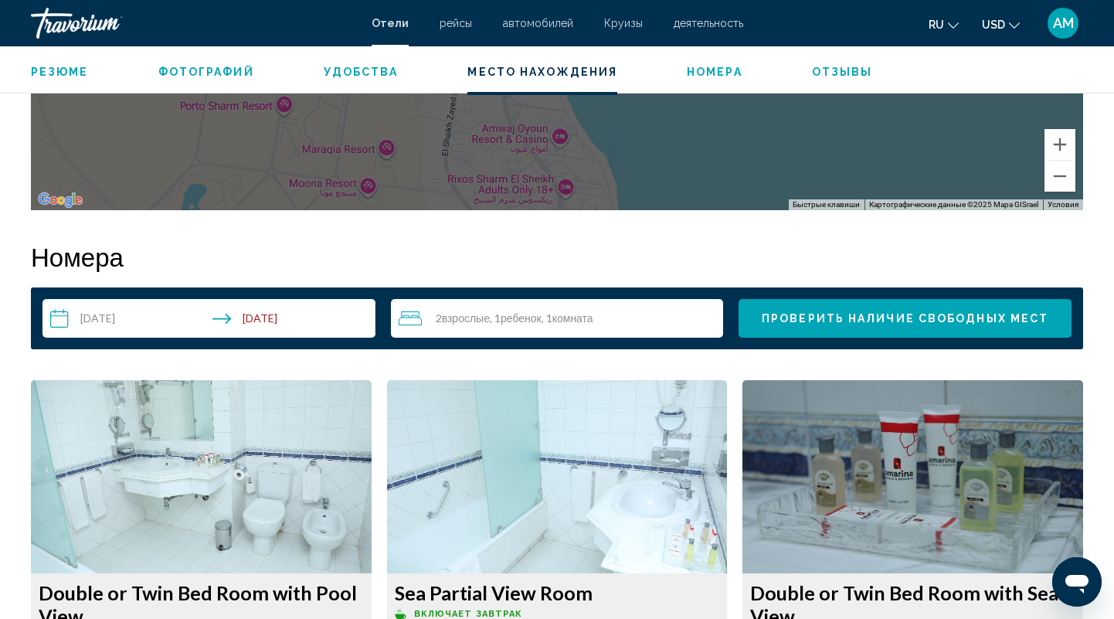
scroll to position [1487, 0]
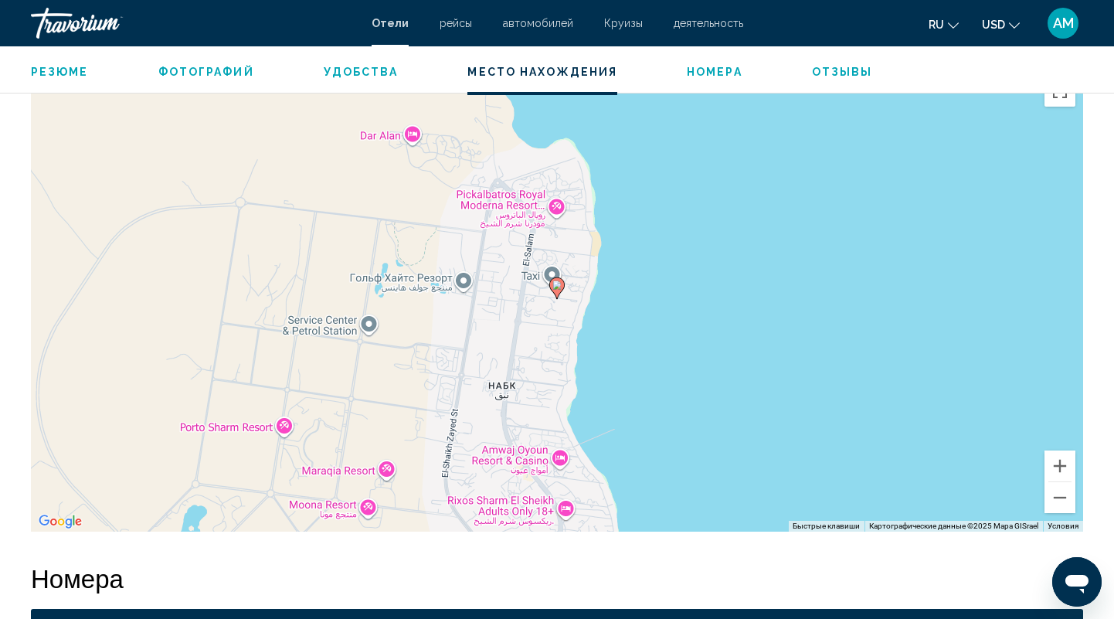
click at [532, 312] on div "Чтобы активировать перетаскивание с помощью клавиатуры, нажмите Alt + Ввод. Пос…" at bounding box center [557, 300] width 1053 height 464
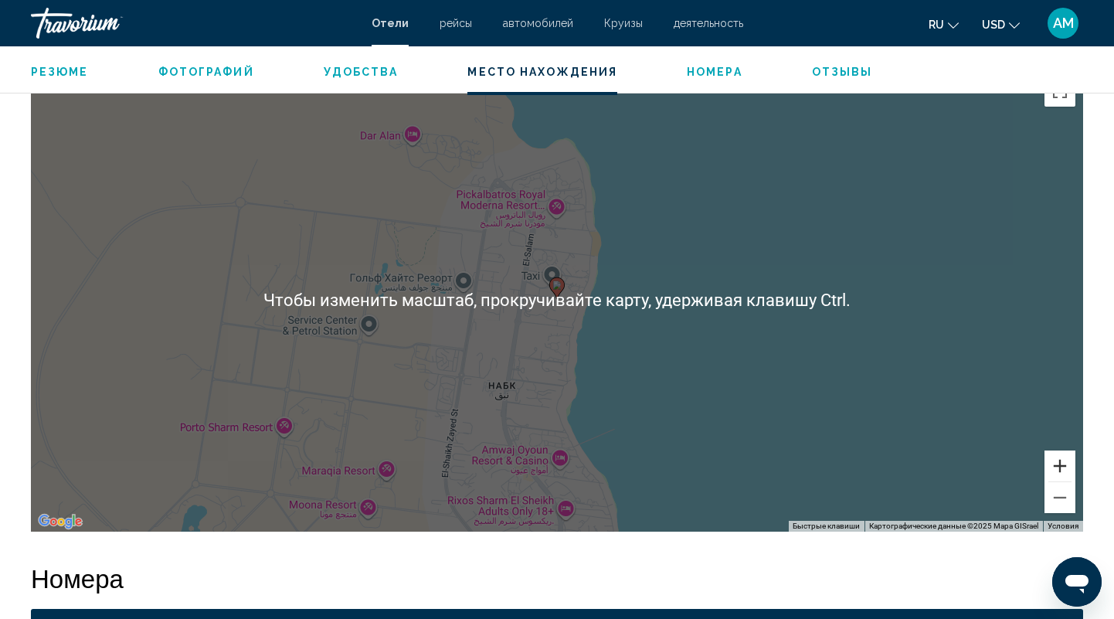
click at [1059, 472] on button "Увеличить" at bounding box center [1060, 466] width 31 height 31
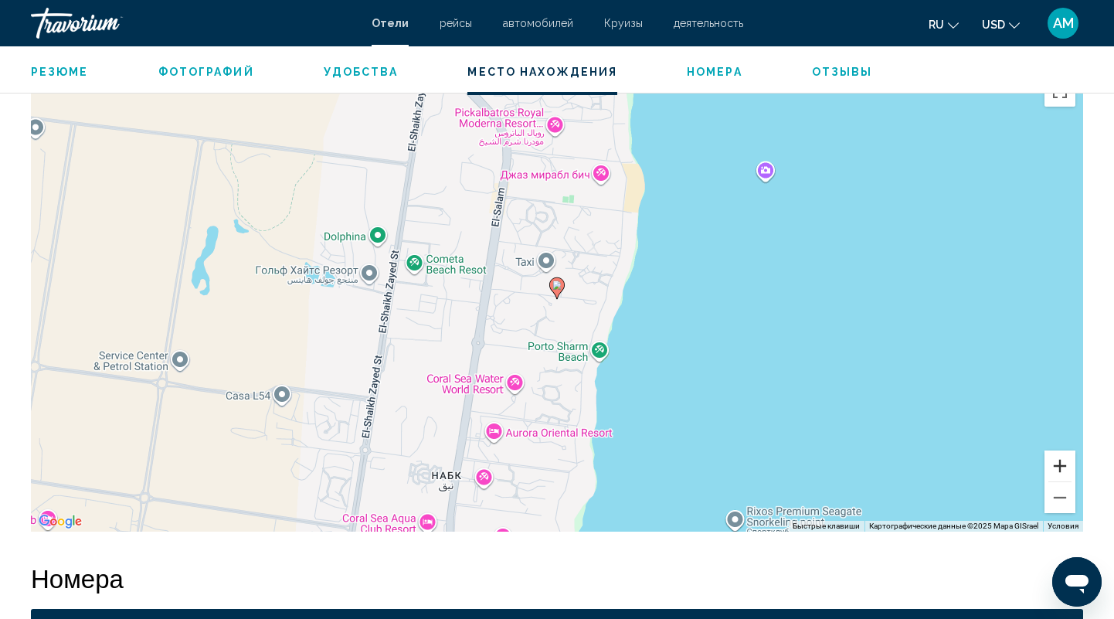
click at [1059, 472] on button "Увеличить" at bounding box center [1060, 466] width 31 height 31
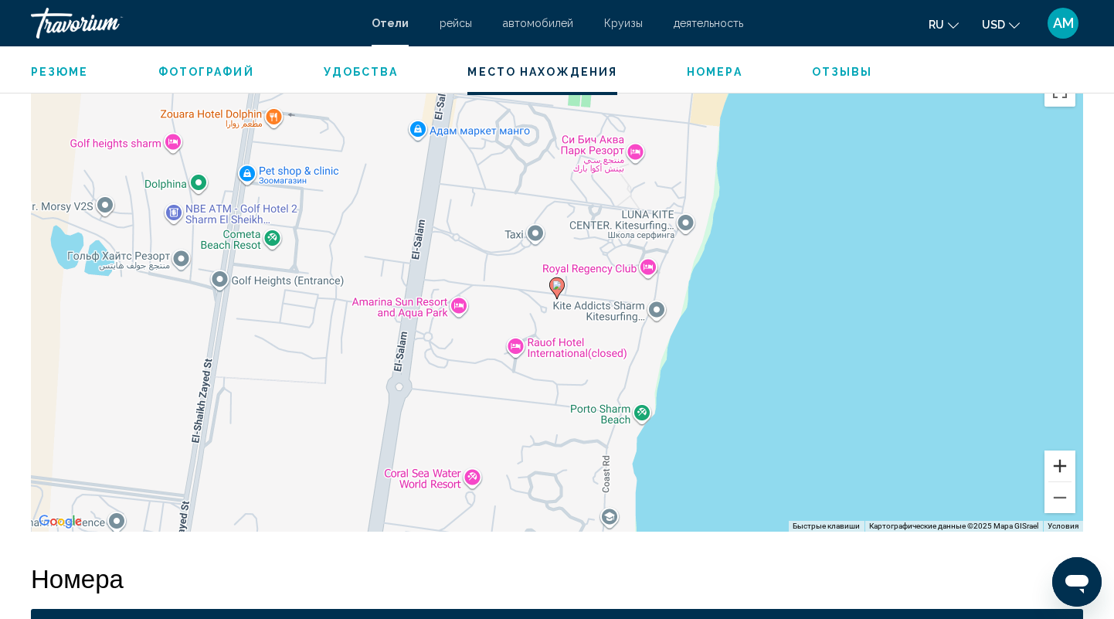
click at [1059, 472] on button "Увеличить" at bounding box center [1060, 466] width 31 height 31
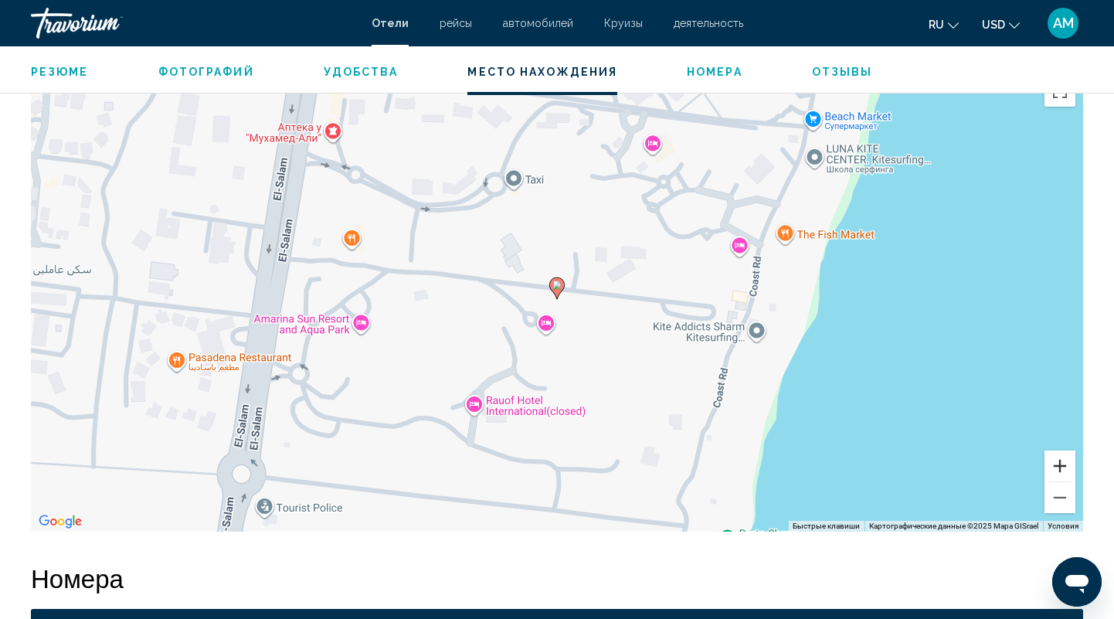
click at [1059, 472] on button "Увеличить" at bounding box center [1060, 466] width 31 height 31
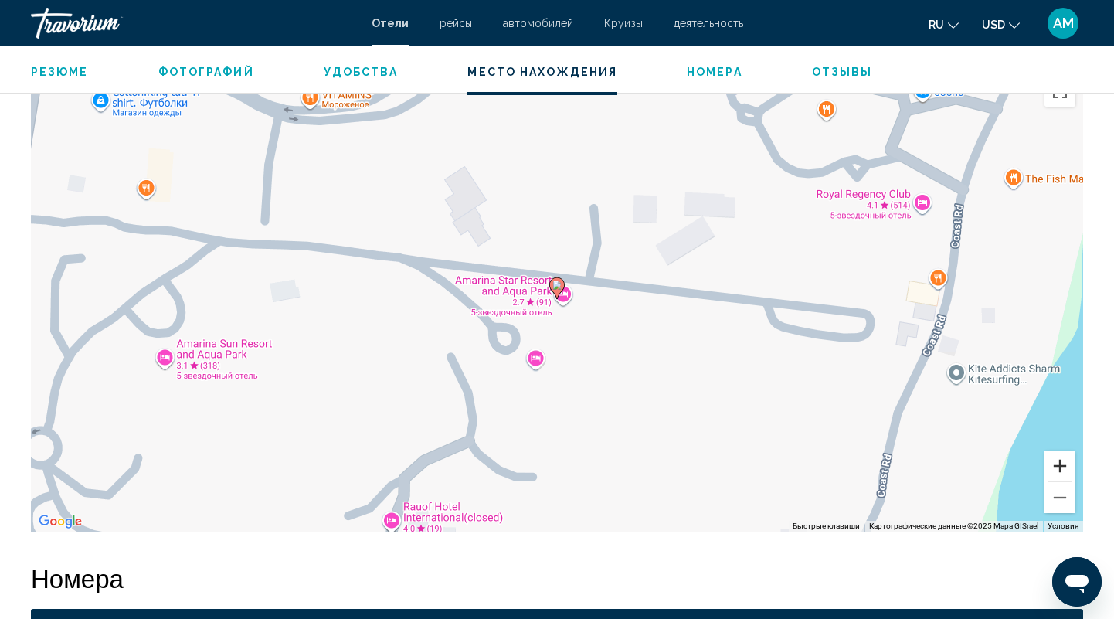
click at [1059, 472] on button "Увеличить" at bounding box center [1060, 466] width 31 height 31
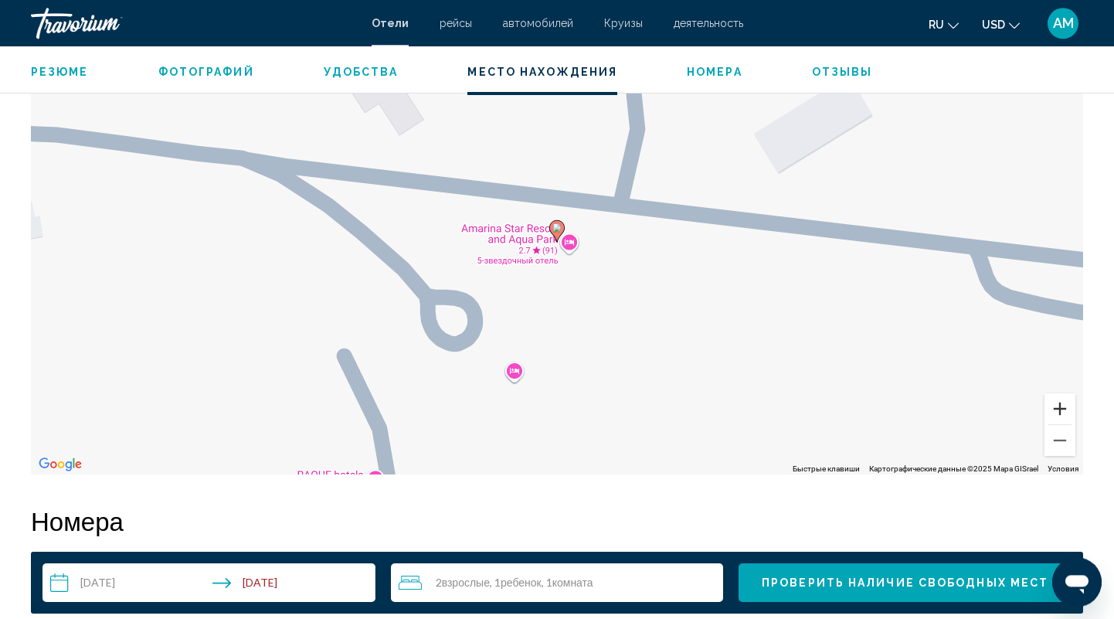
scroll to position [1567, 0]
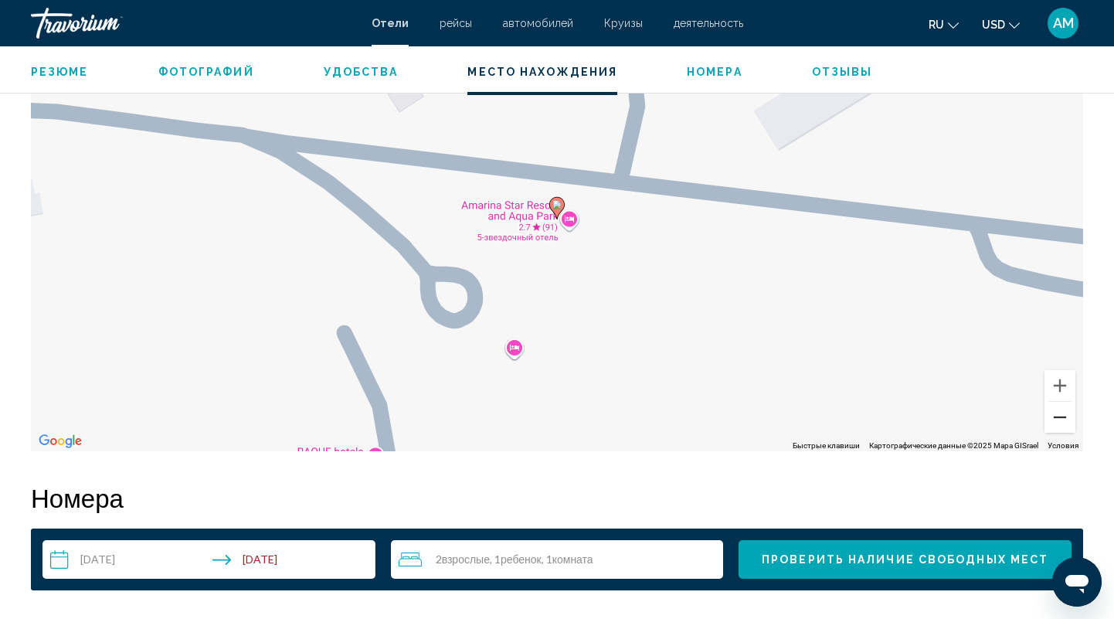
click at [1065, 423] on button "Уменьшить" at bounding box center [1060, 417] width 31 height 31
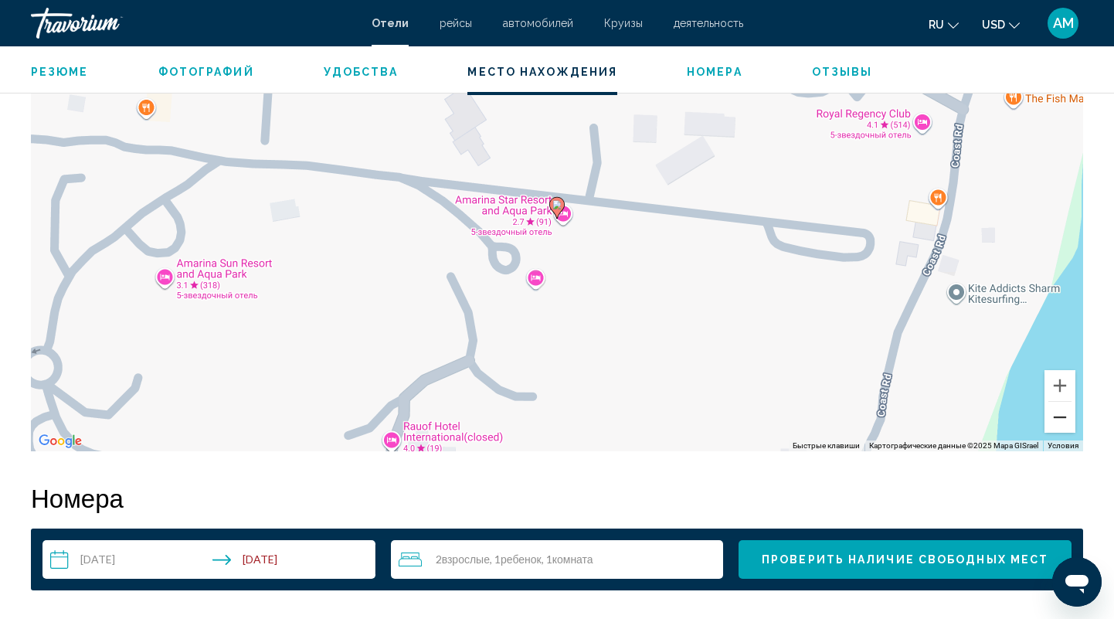
click at [1065, 423] on button "Уменьшить" at bounding box center [1060, 417] width 31 height 31
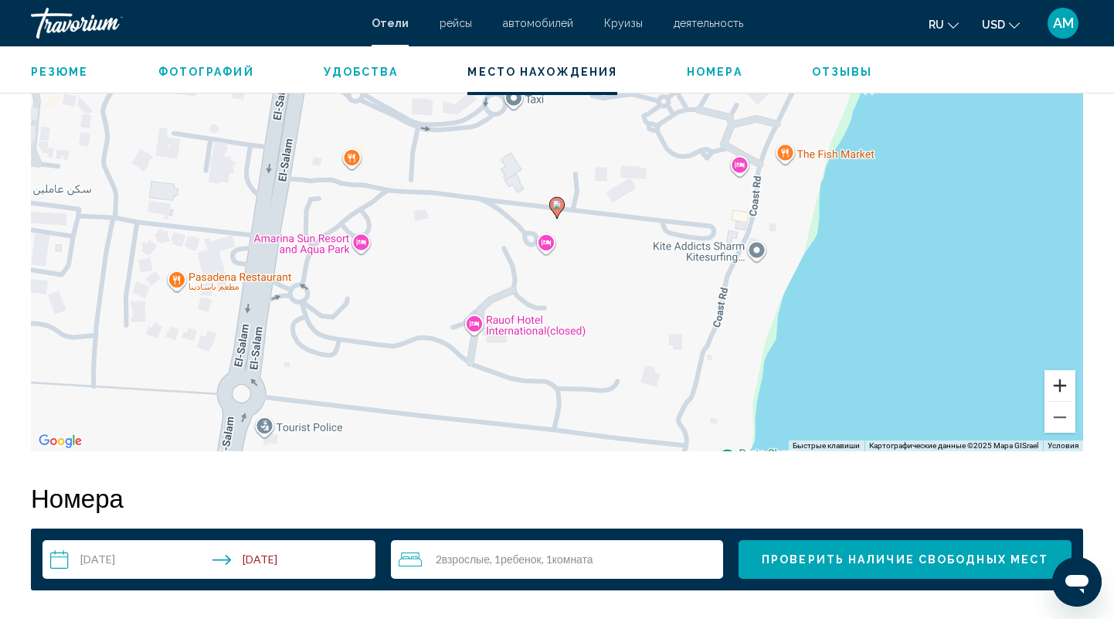
click at [1054, 390] on button "Увеличить" at bounding box center [1060, 385] width 31 height 31
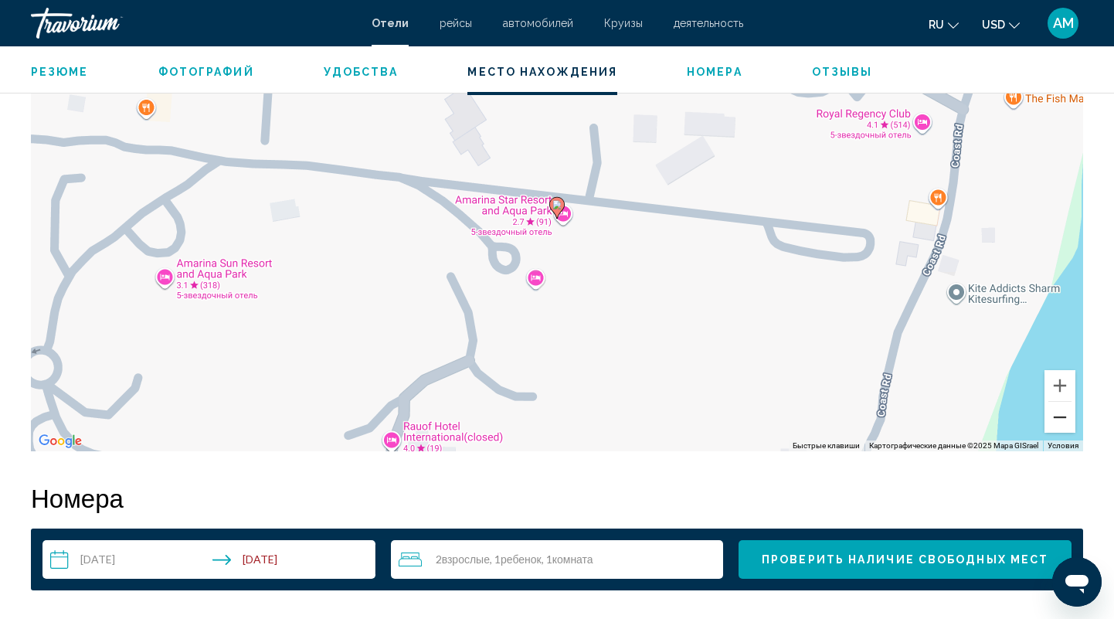
click at [1063, 415] on button "Уменьшить" at bounding box center [1060, 417] width 31 height 31
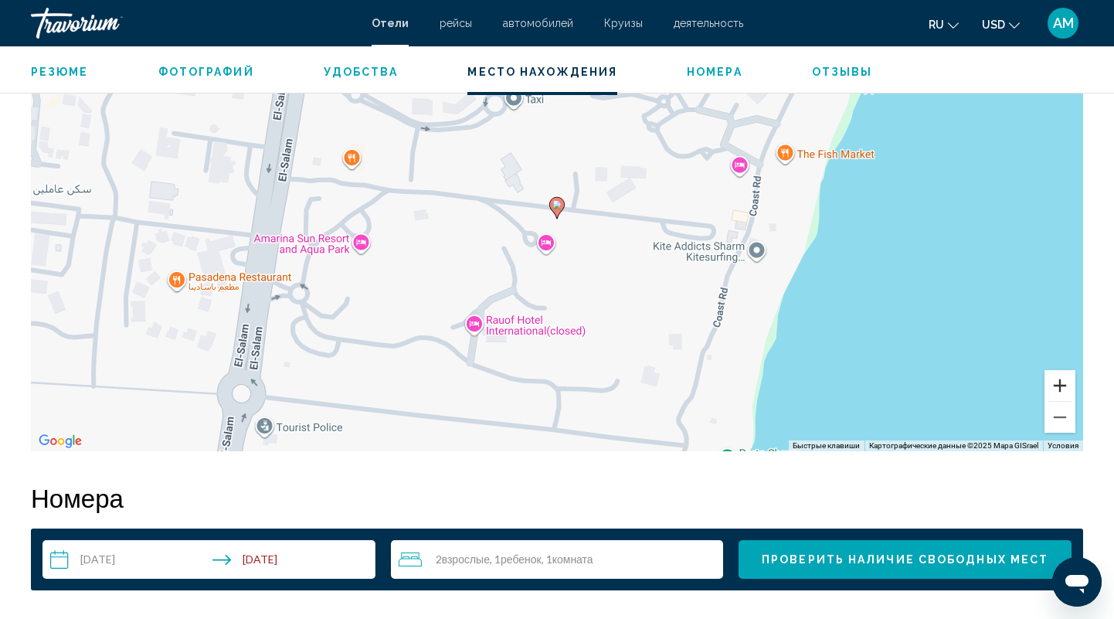
click at [1063, 379] on button "Увеличить" at bounding box center [1060, 385] width 31 height 31
